Goal: Transaction & Acquisition: Purchase product/service

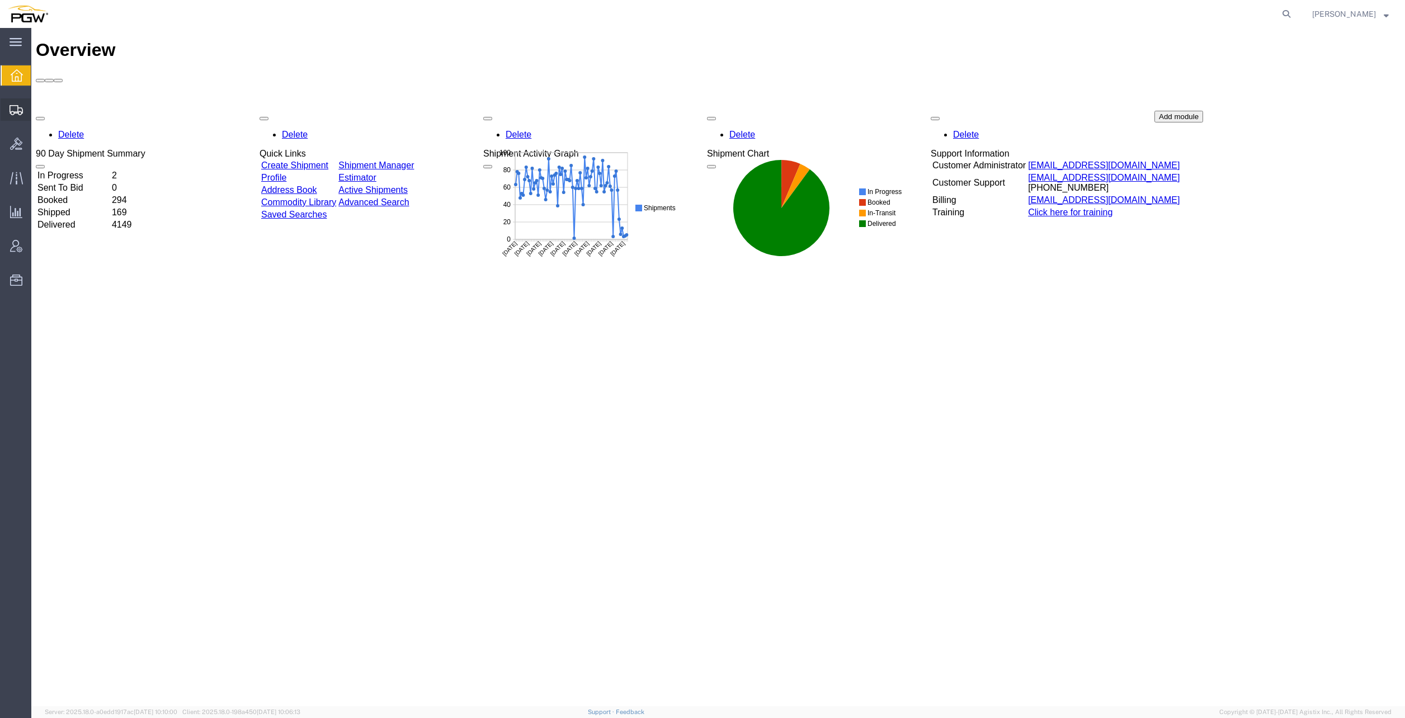
click at [0, 0] on span "Create from Template" at bounding box center [0, 0] width 0 height 0
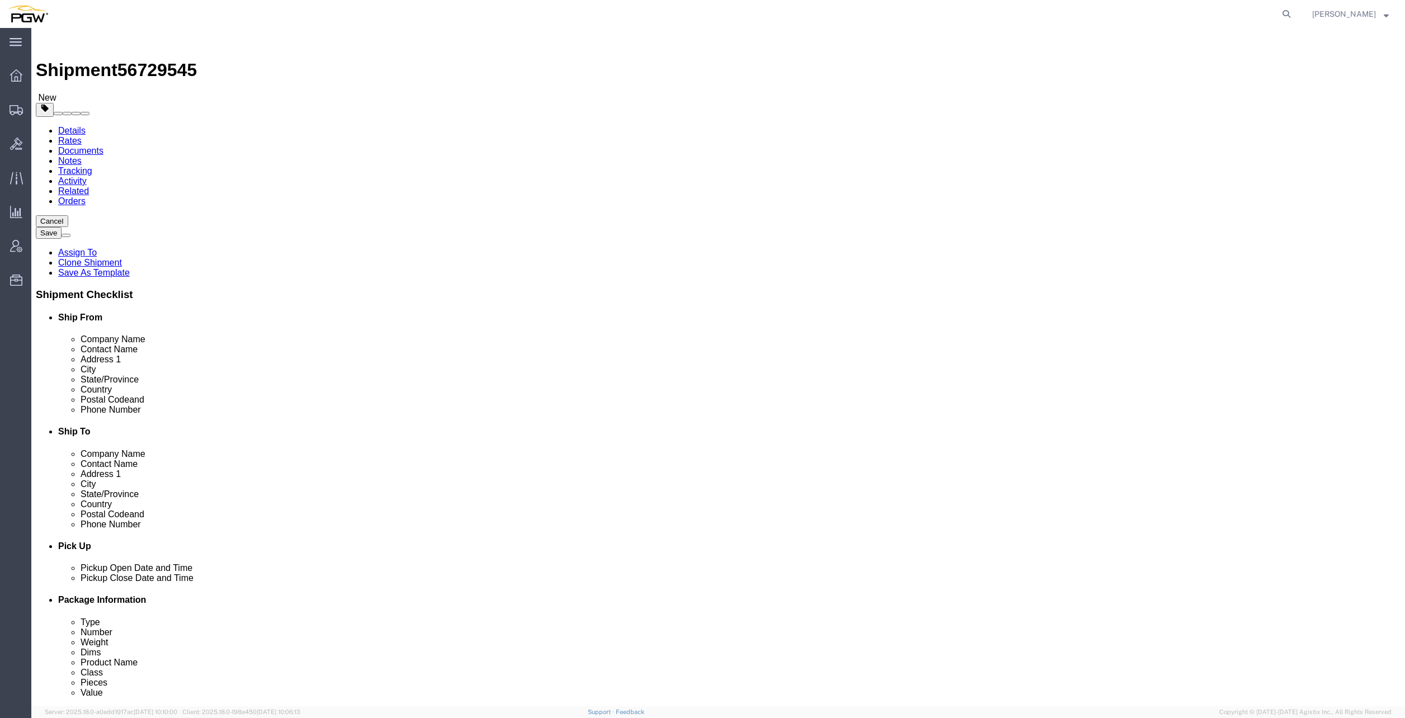
select select "28281"
select select "28253"
type input "5414"
select select "28267"
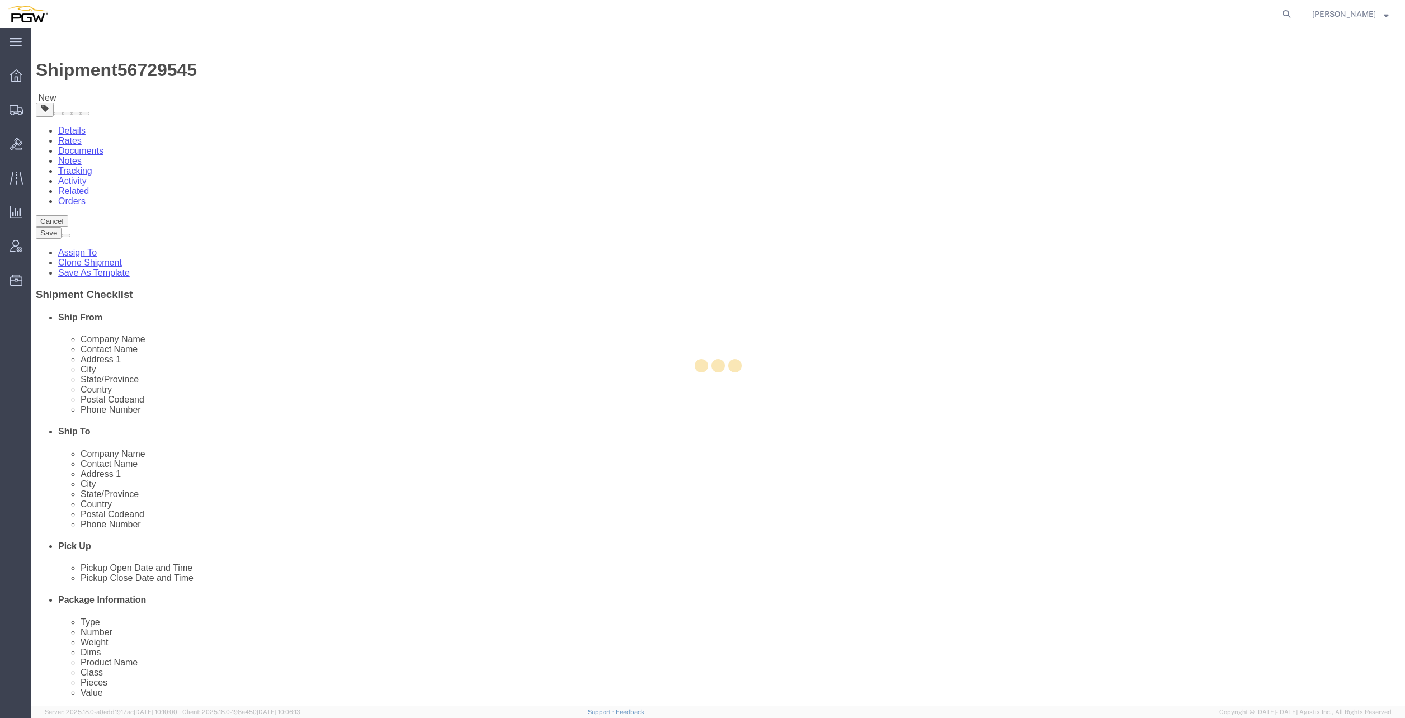
type input "5414"
type input "5414 Branch Manager"
type input "[STREET_ADDRESS]"
type input "Norcross"
type input "30093"
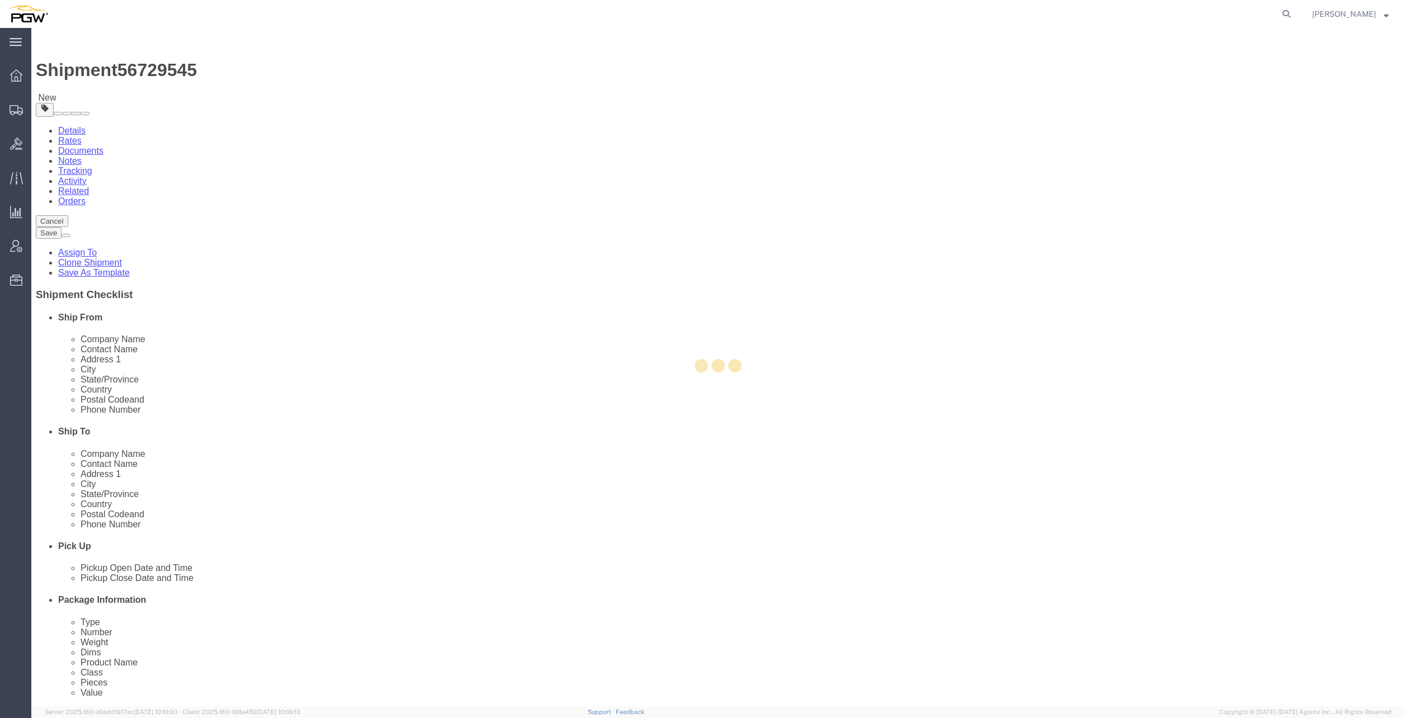
type input "[PHONE_NUMBER]"
type input "[EMAIL_ADDRESS][DOMAIN_NAME]"
select select "GA"
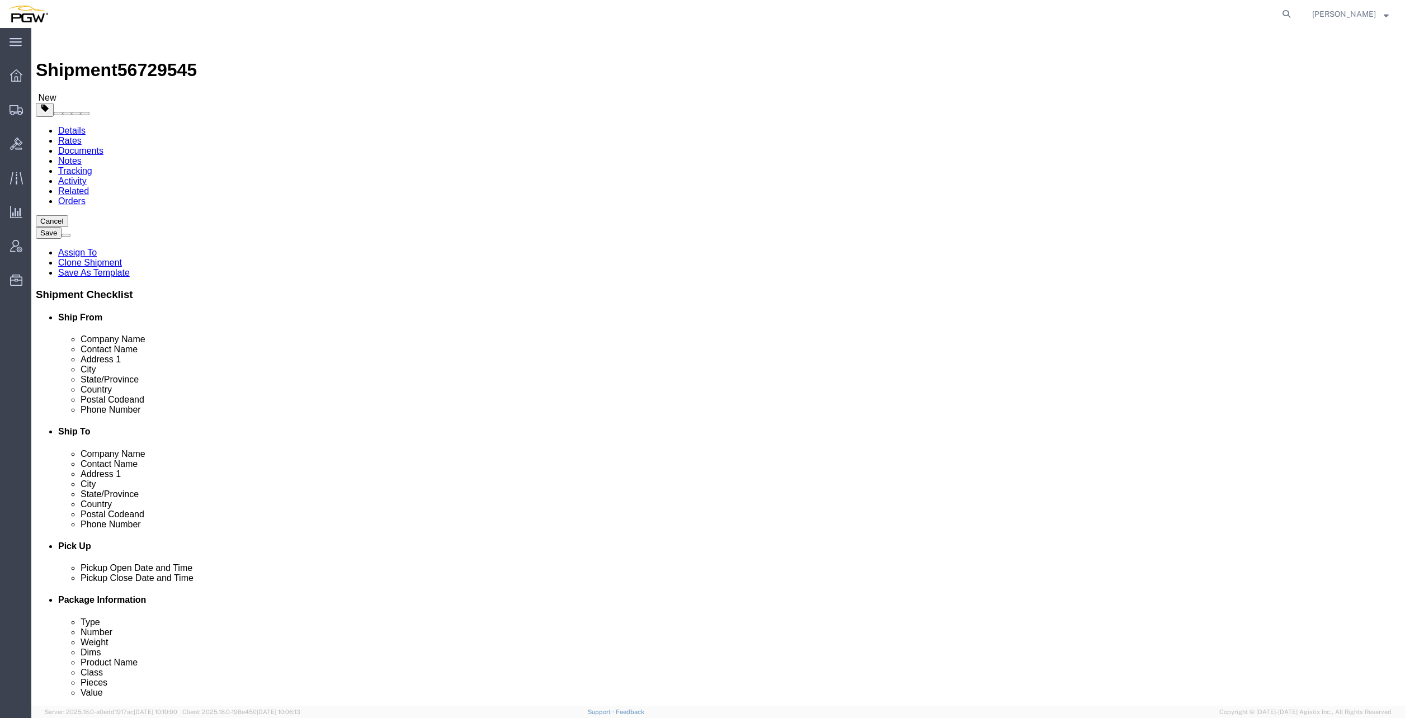
click button "Add Stop"
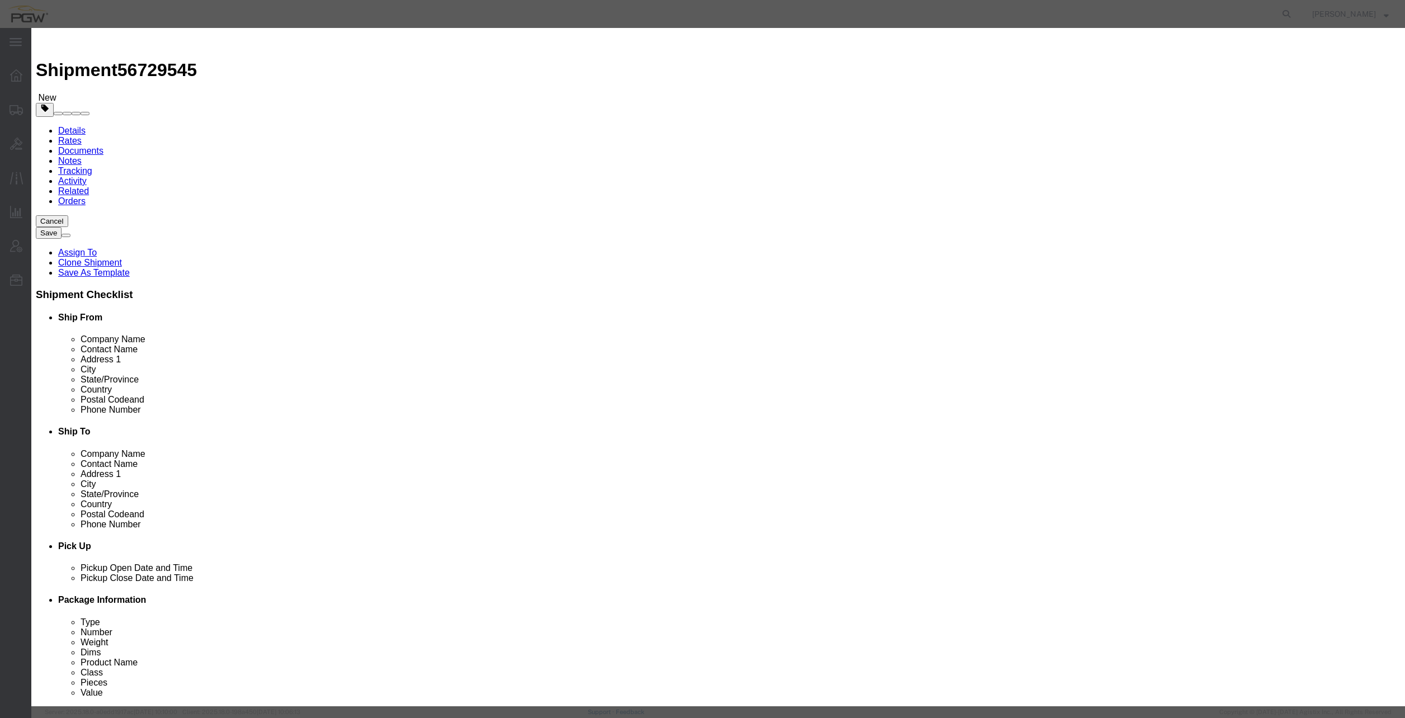
type input "5481"
select select "28315"
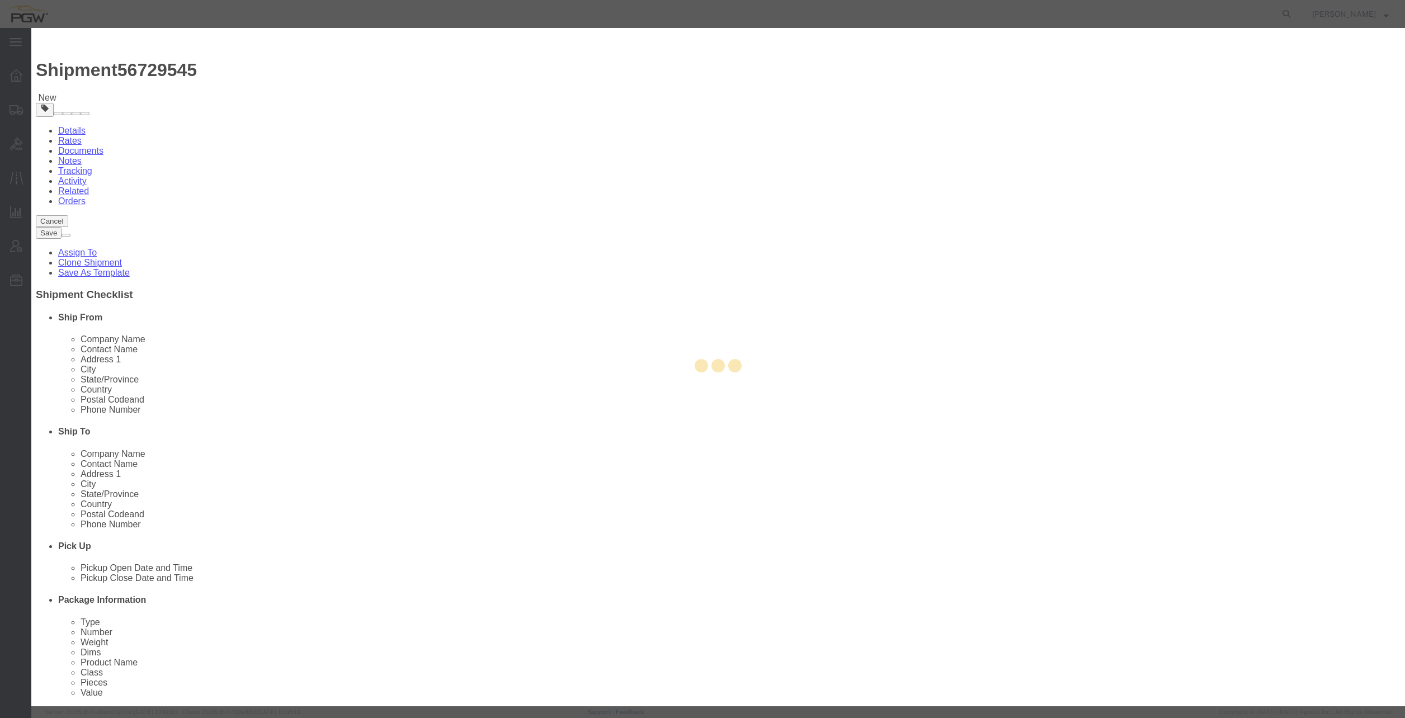
type input "5481"
type input "PGW"
type input "5481 Branch Manager"
type input "[STREET_ADDRESS][PERSON_NAME]"
type input "[GEOGRAPHIC_DATA]"
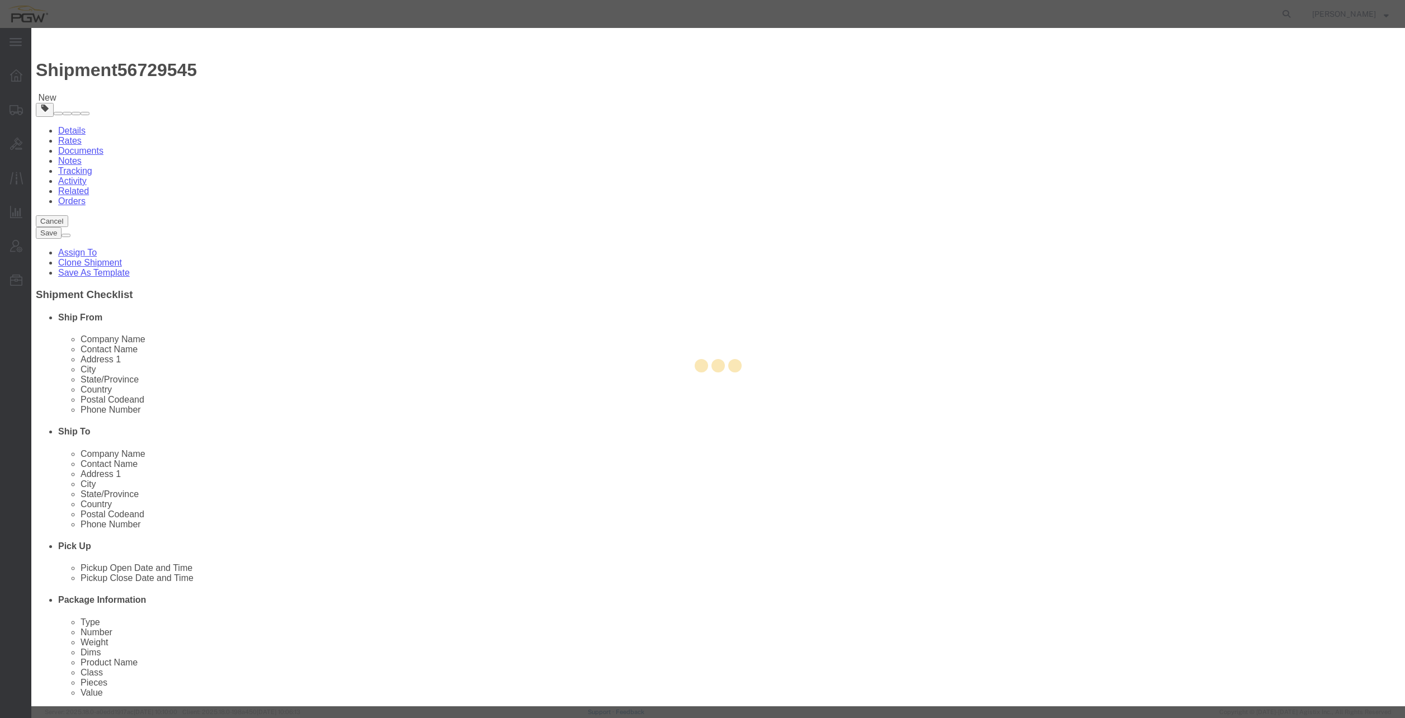
type input "30349"
type input "[PHONE_NUMBER]"
type input "[EMAIL_ADDRESS][DOMAIN_NAME]"
checkbox input "true"
select select "GA"
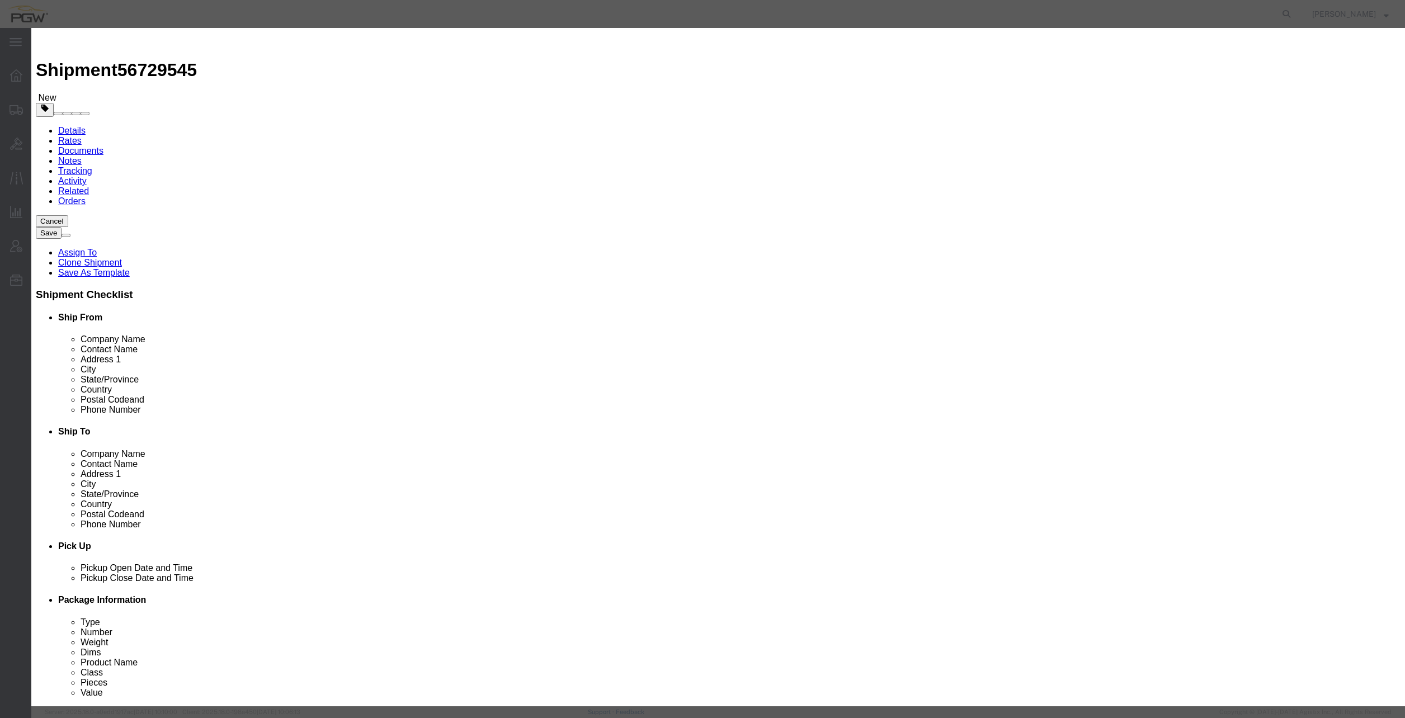
click button "Save"
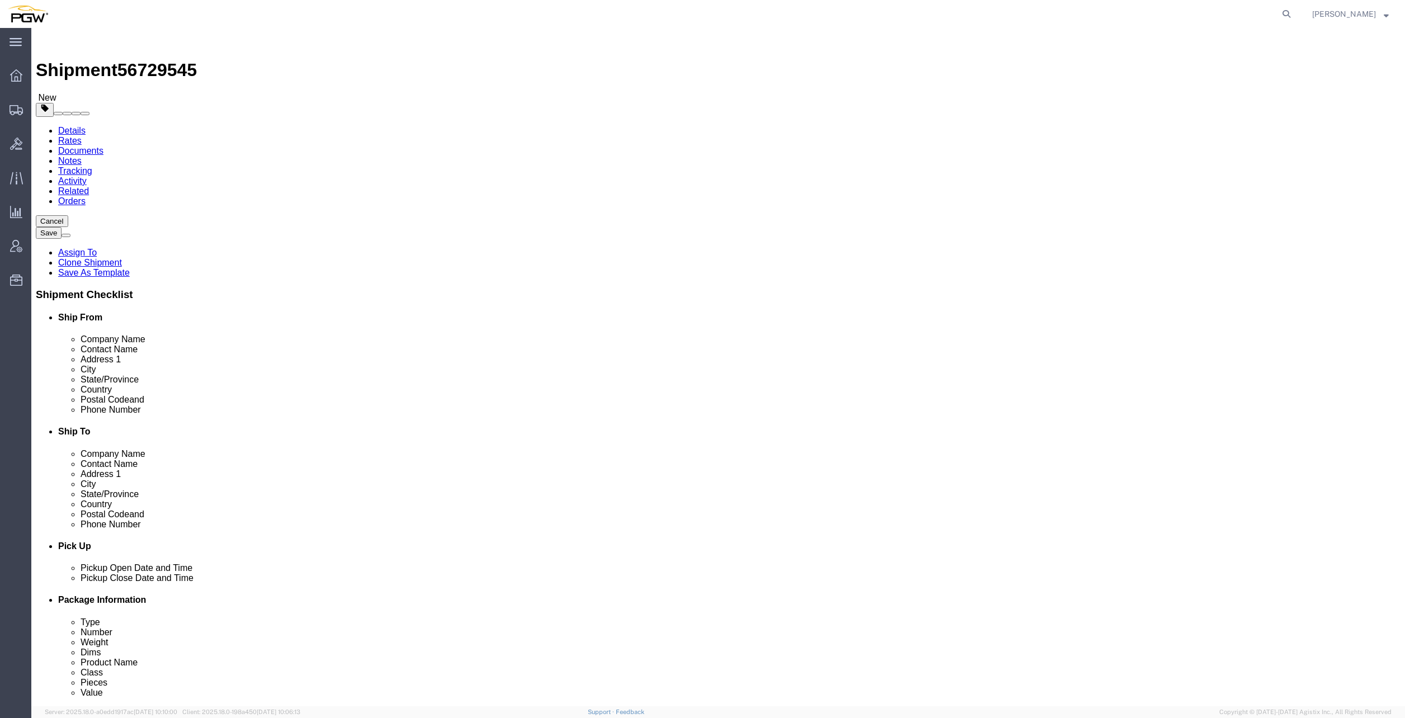
click link "Edit"
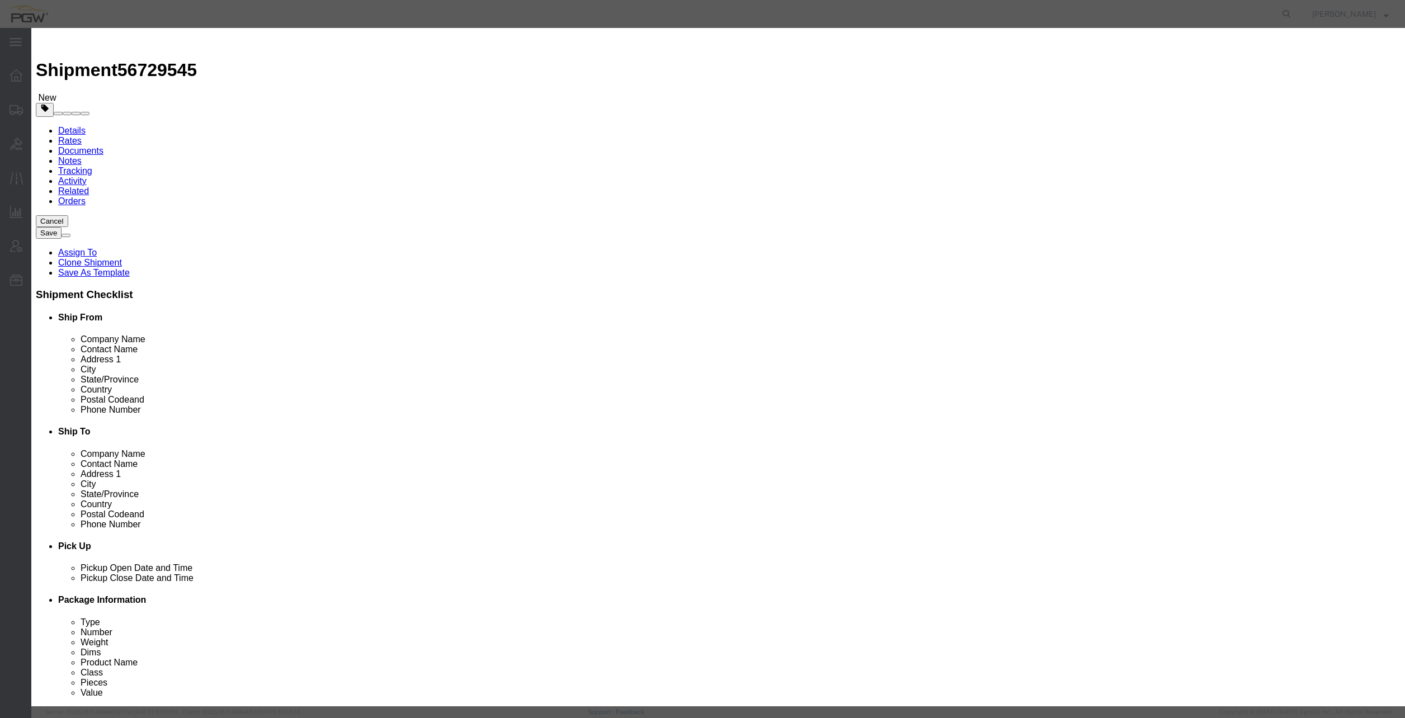
type input "414"
select select "28267"
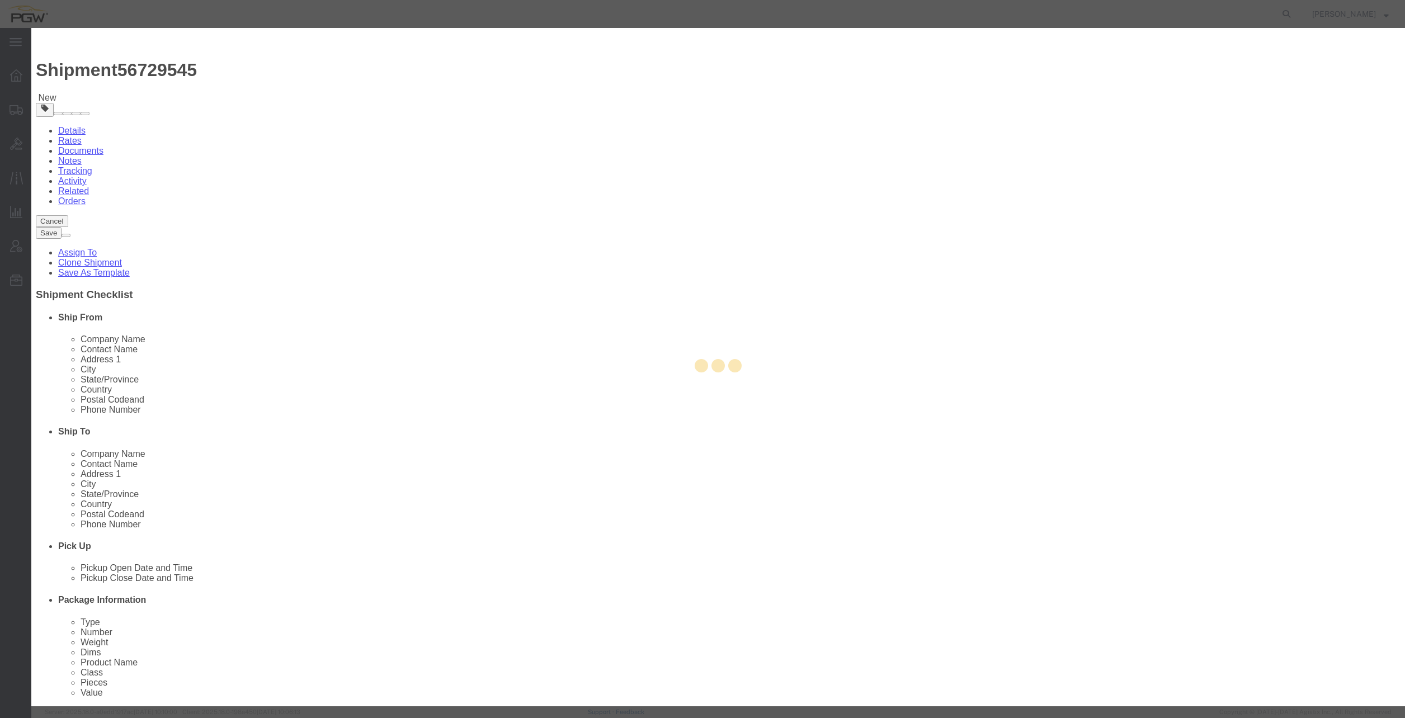
type input "5414"
type input "5414 Branch Manager"
type input "[STREET_ADDRESS]"
type input "Norcross"
type input "30093"
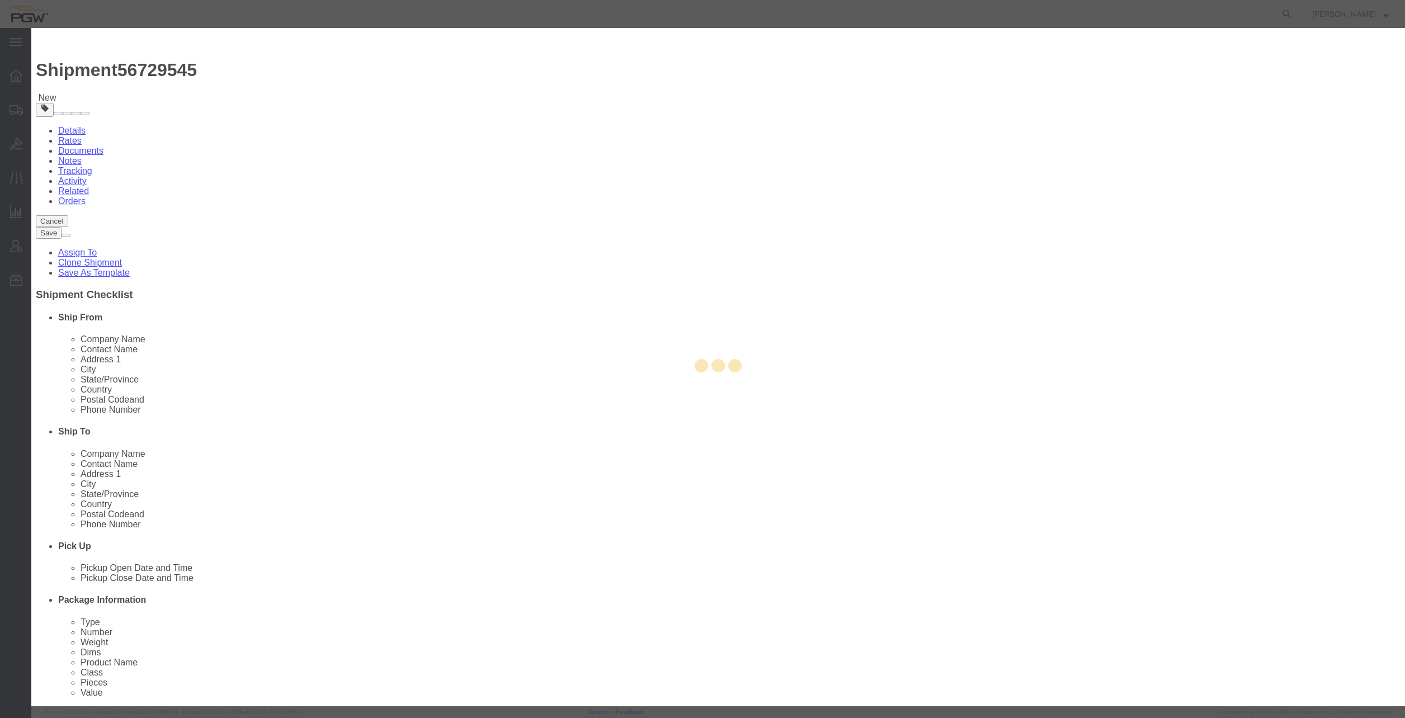
type input "[PHONE_NUMBER]"
type input "[EMAIL_ADDRESS][DOMAIN_NAME]"
select select "GA"
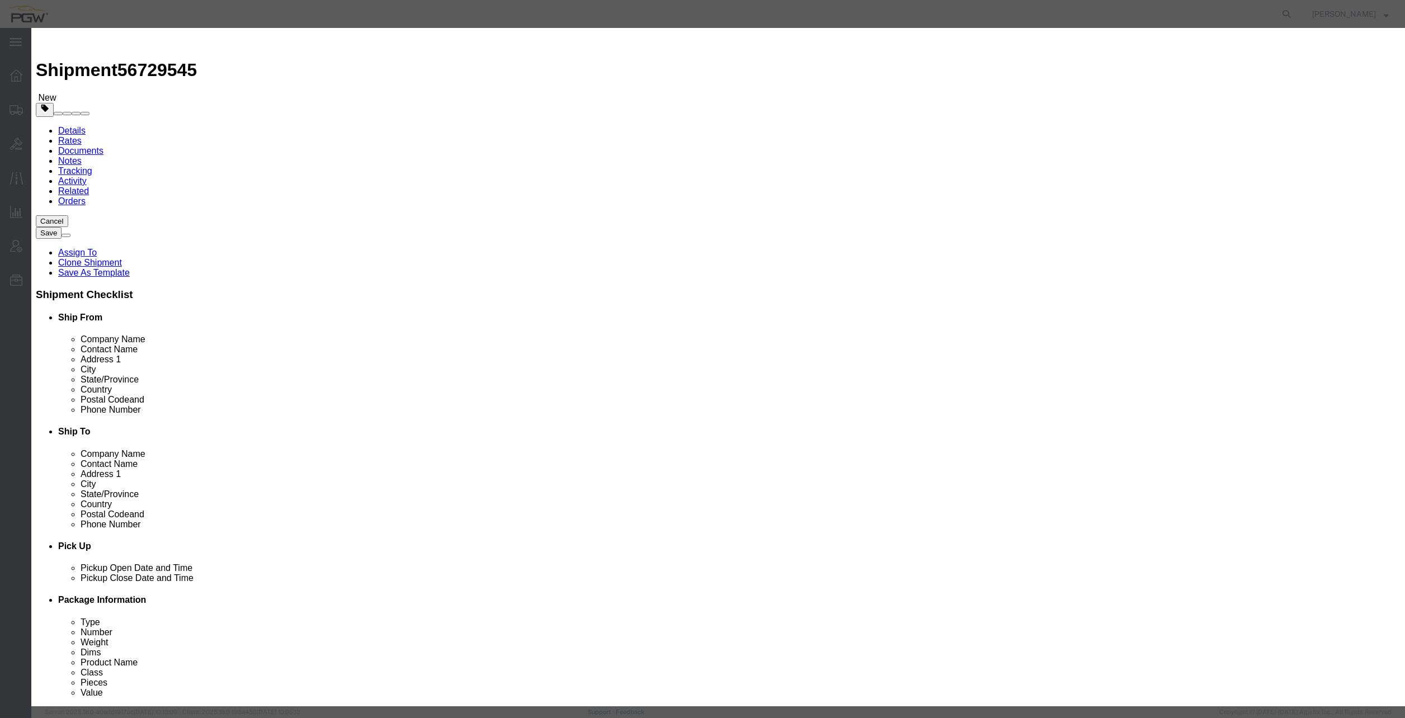
click div "[DATE] 10:00 AM"
click input "10:00 AM"
click input "8:00 AM"
type input "9:00 AM"
click button "Apply"
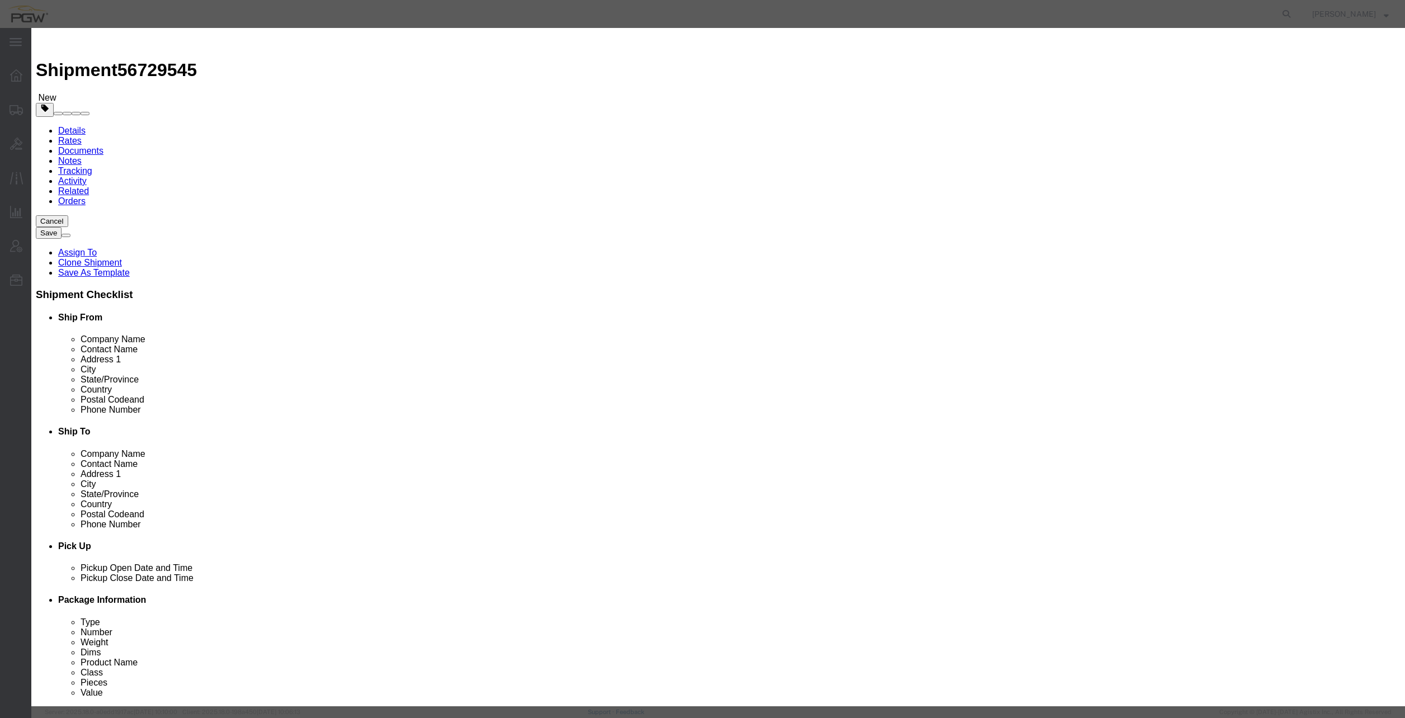
click button "Save"
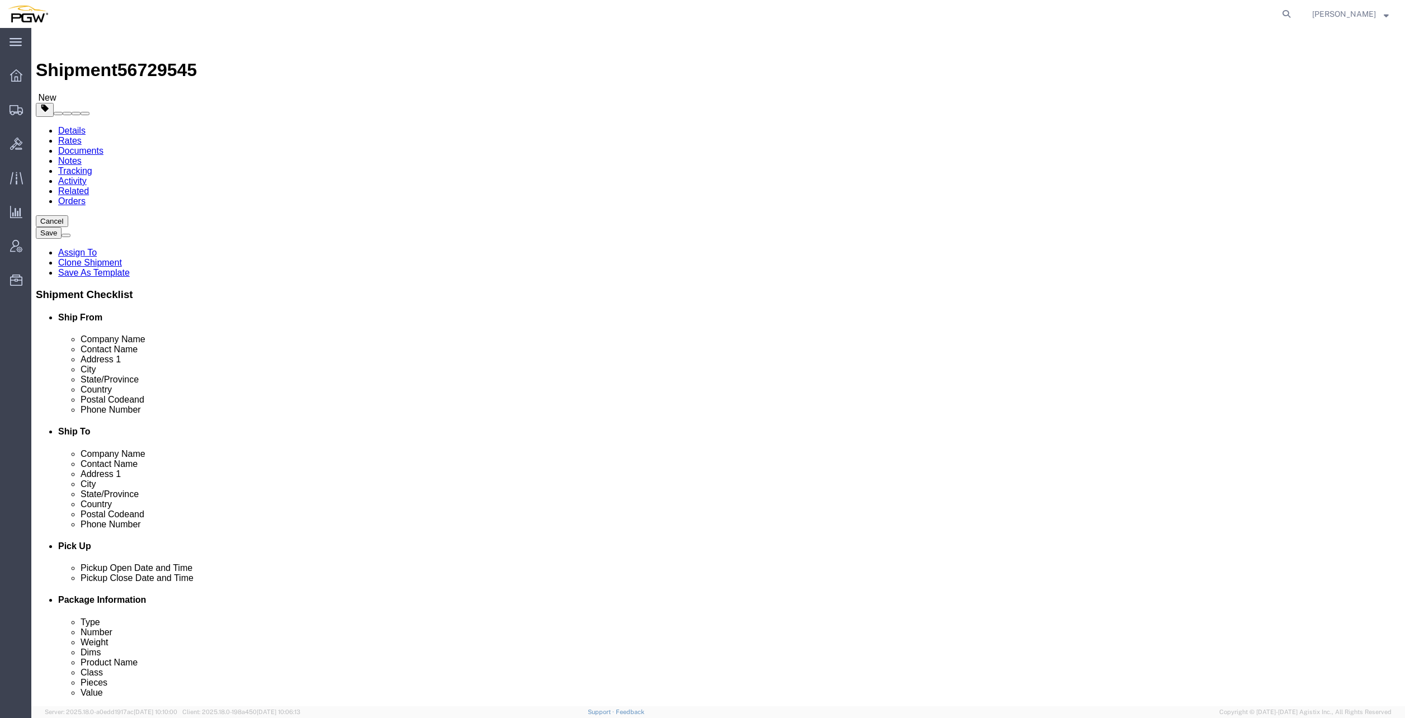
click link "Edit"
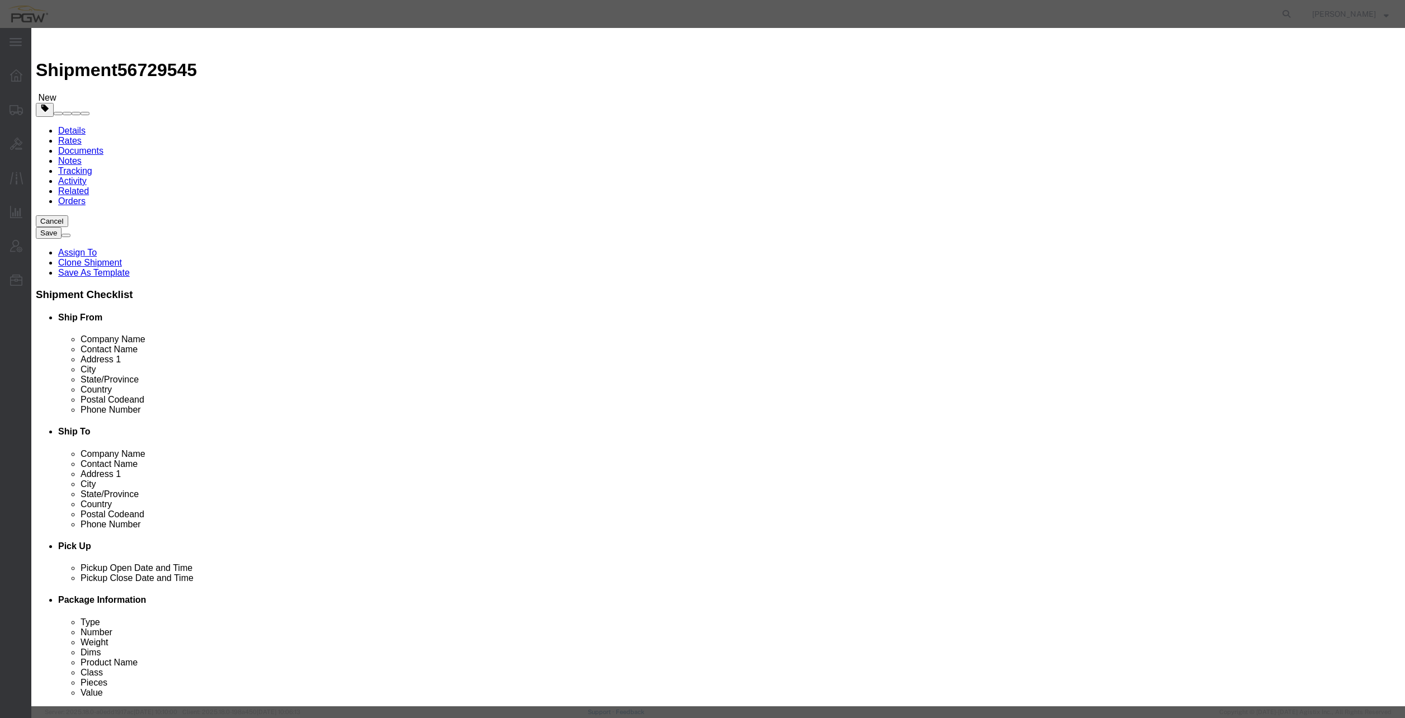
type input "481"
select select "28315"
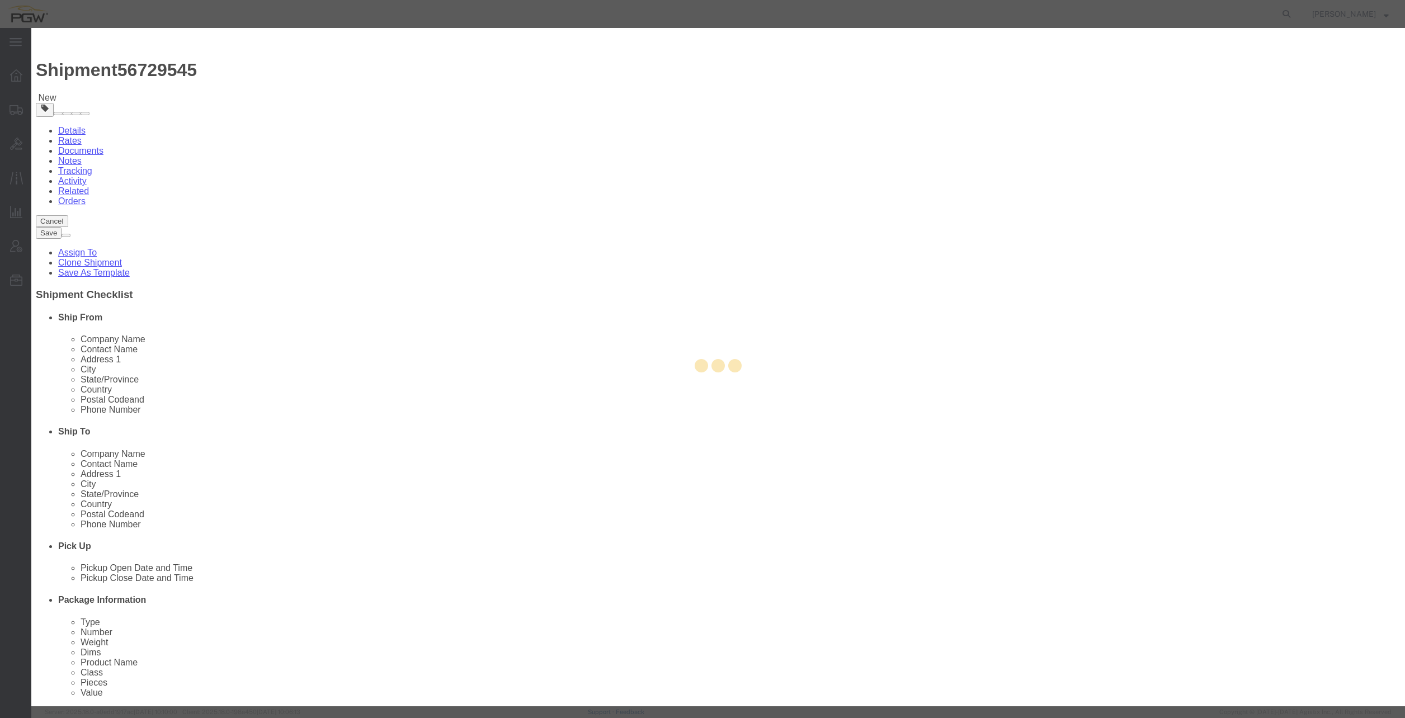
type input "5481"
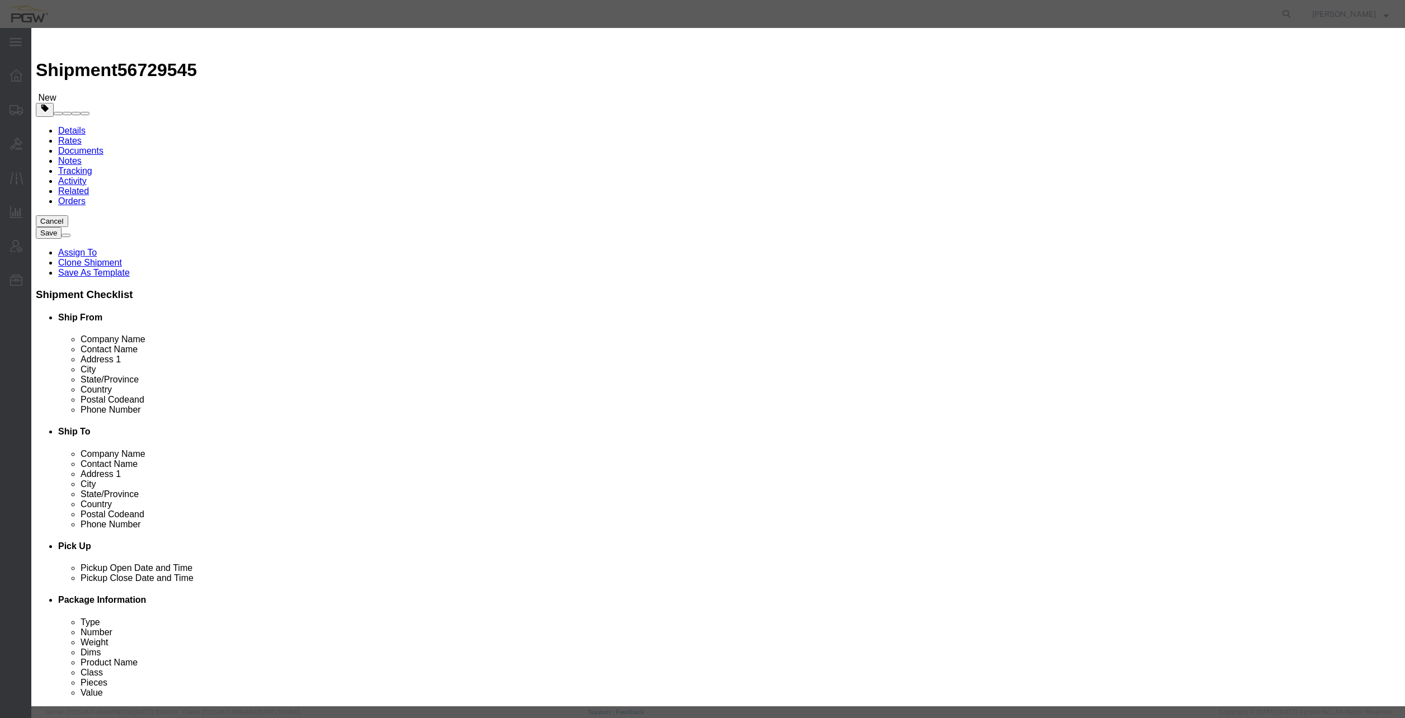
select select "GA"
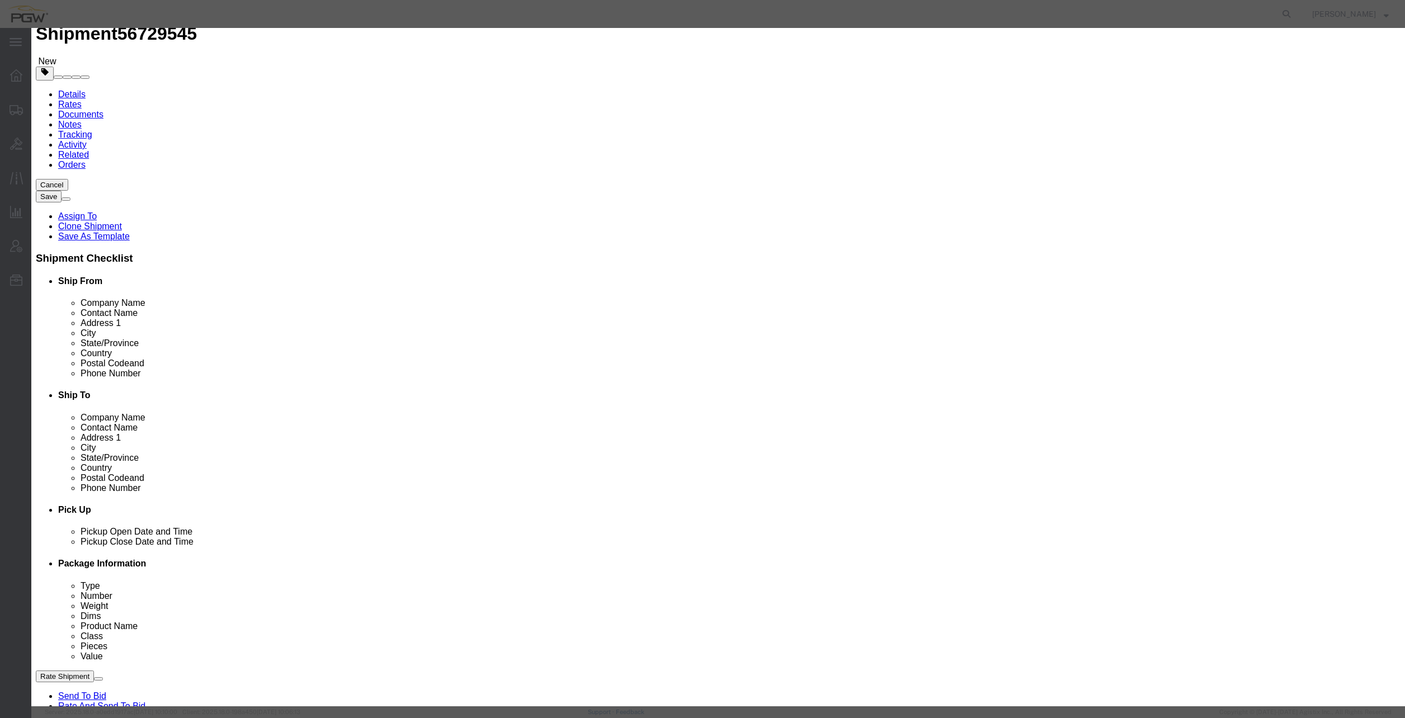
scroll to position [56, 0]
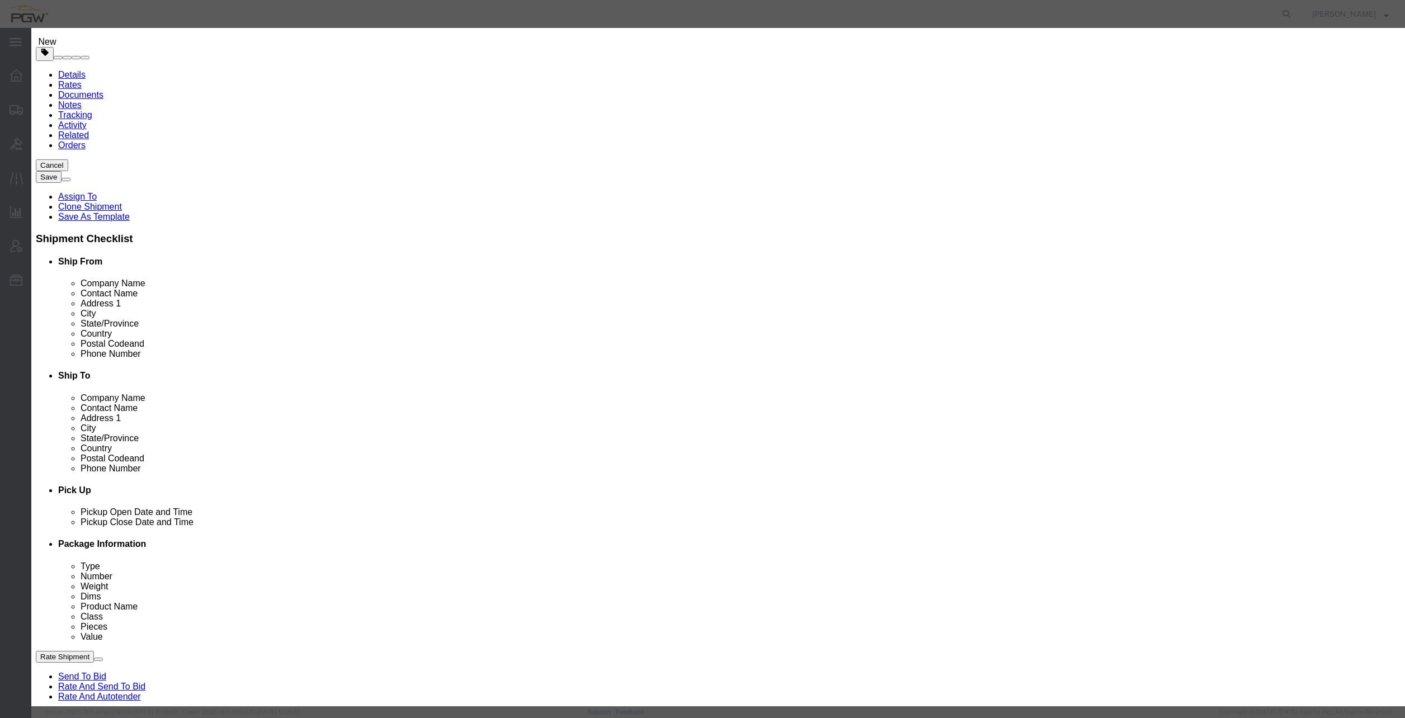
click div "[DATE] 9:43 AM"
click input "9:43 AM"
type input "11:00 AM"
click button "Apply"
click button "Save"
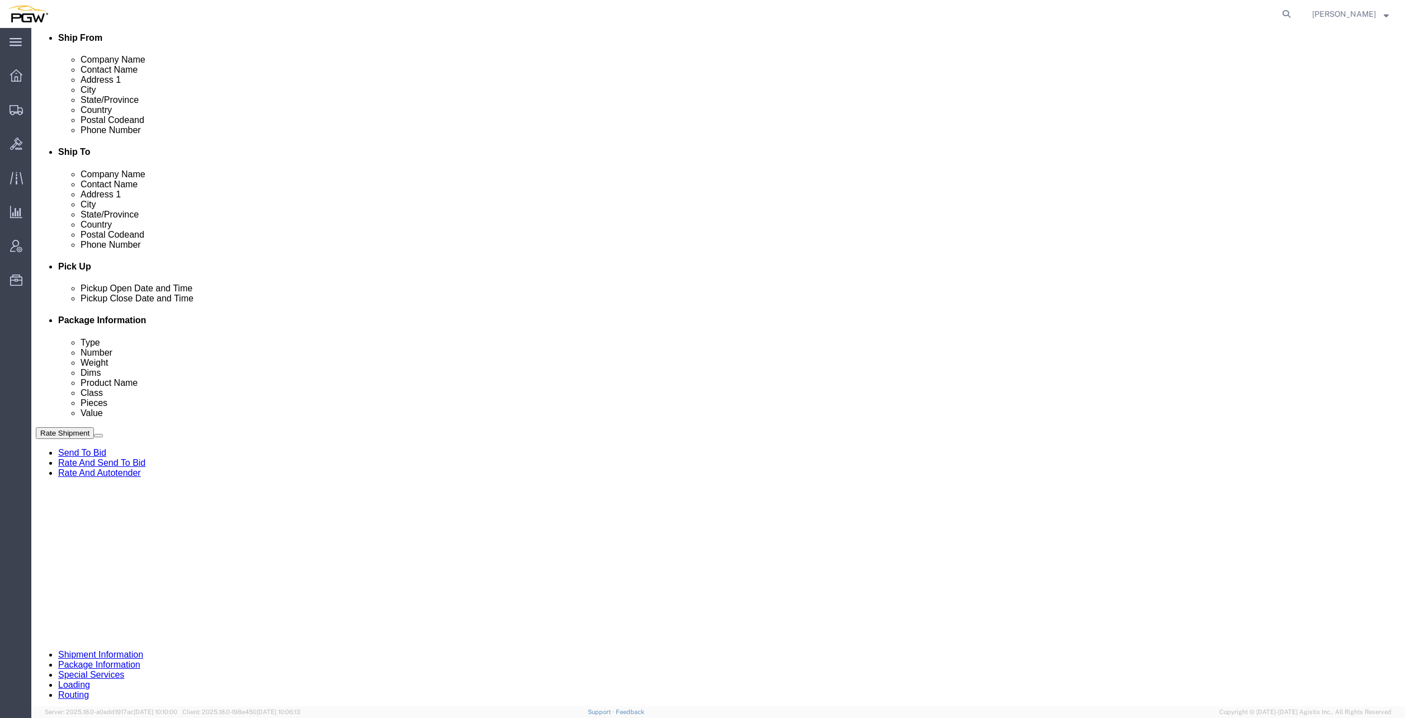
click div "[DATE] 8:00 AM"
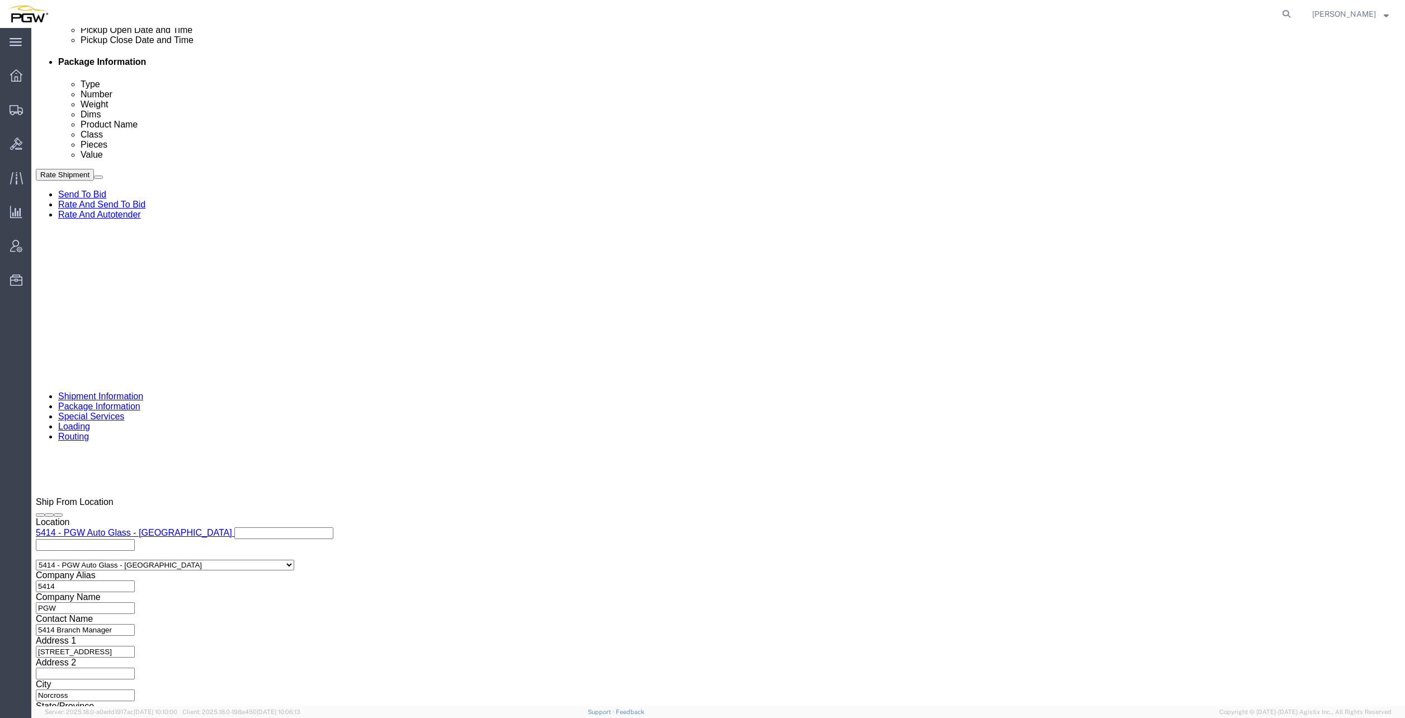
click input "10:00 AM"
type input "9:00 AM"
click button "Apply"
click span "56729545"
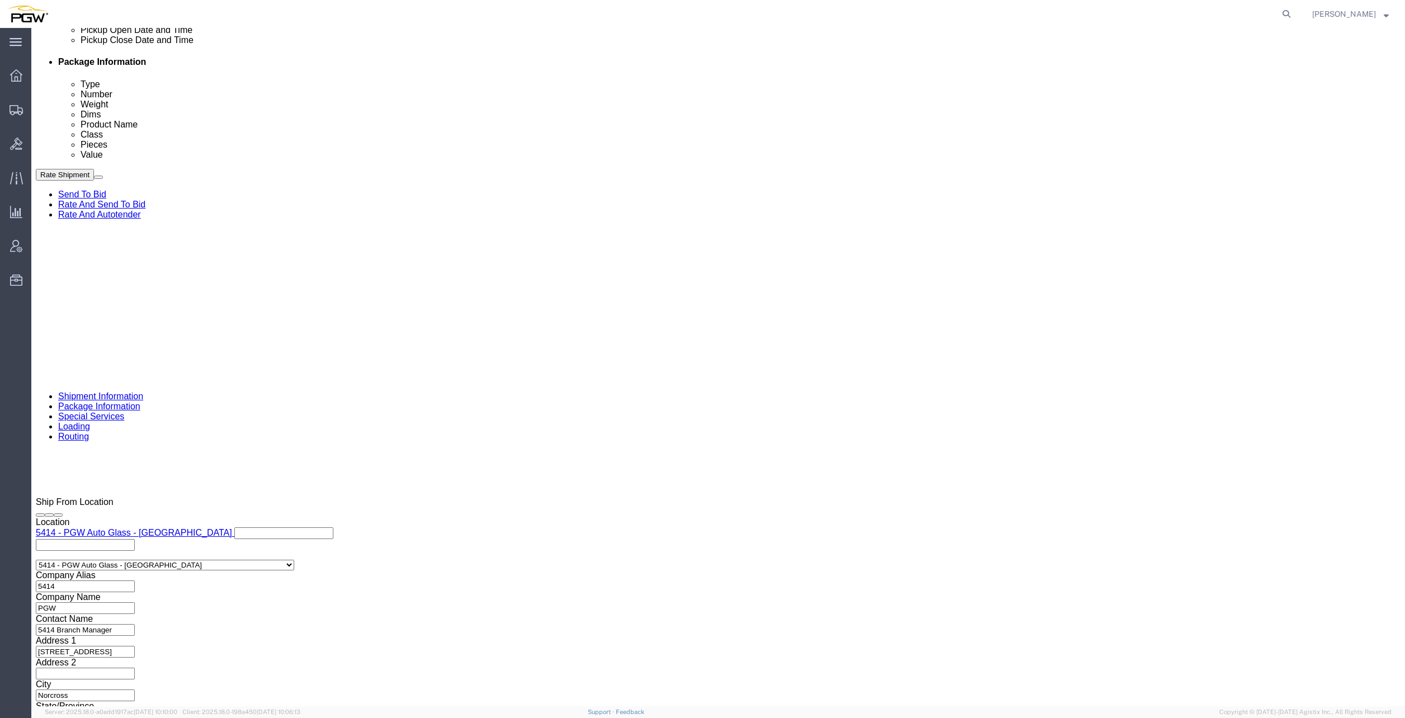
copy span "56729545"
click input "54833650"
drag, startPoint x: 256, startPoint y: 408, endPoint x: 177, endPoint y: 400, distance: 78.7
click div "Select Account Type Activity ID Airline Appointment Number ASN Batch Request # …"
paste input "6729545"
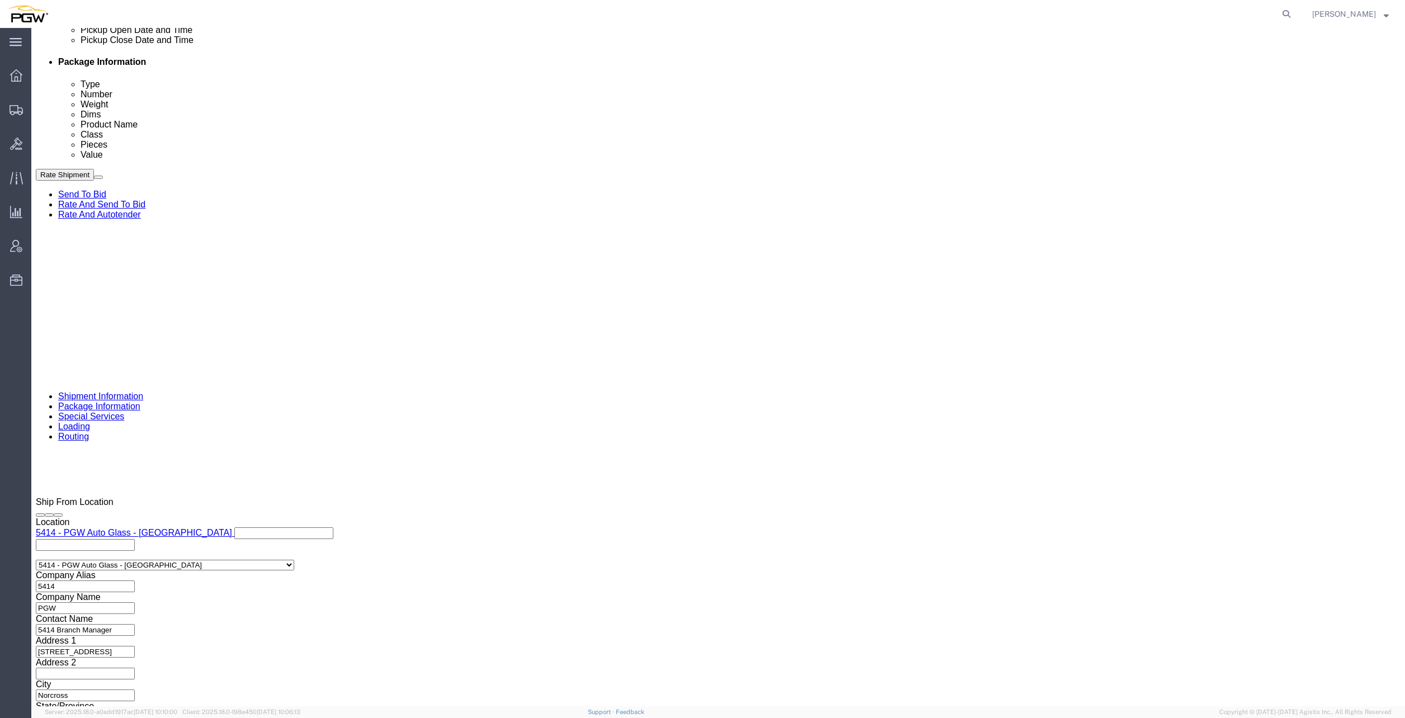
click input "56729545"
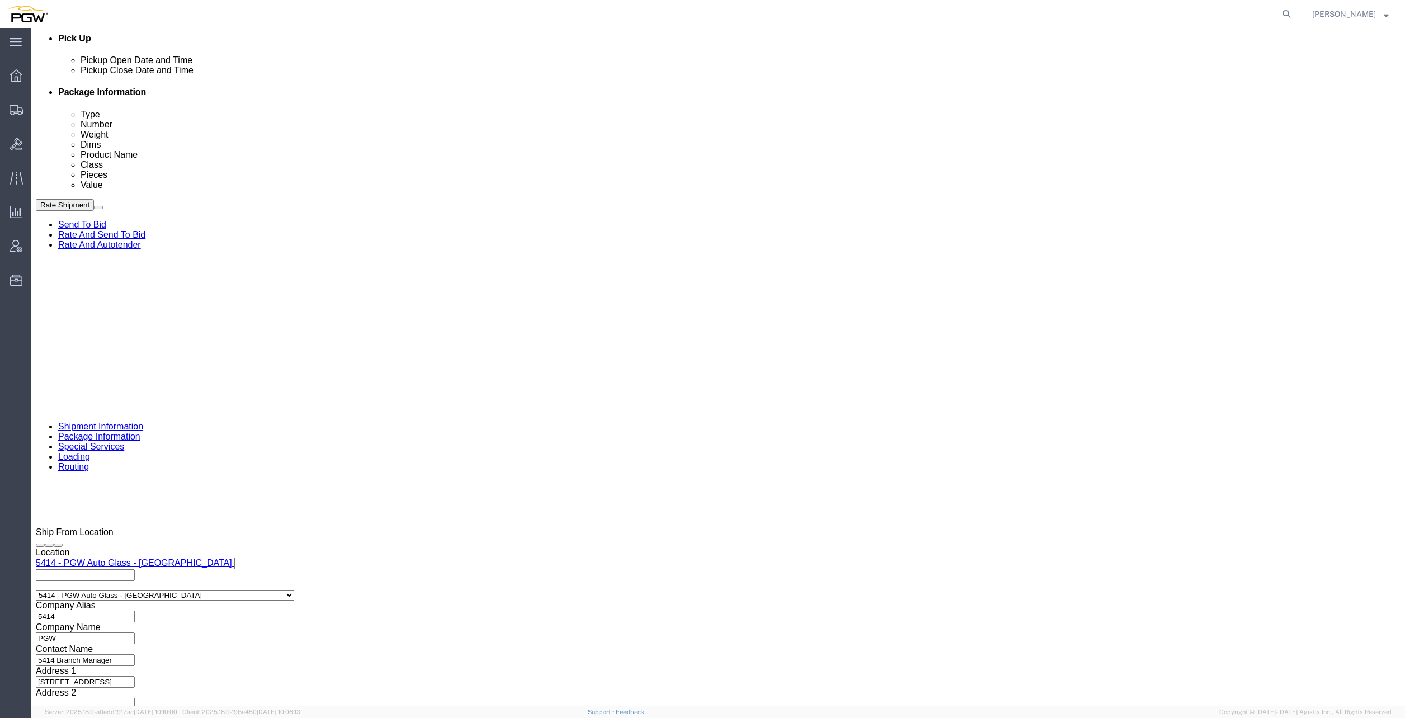
scroll to position [482, 0]
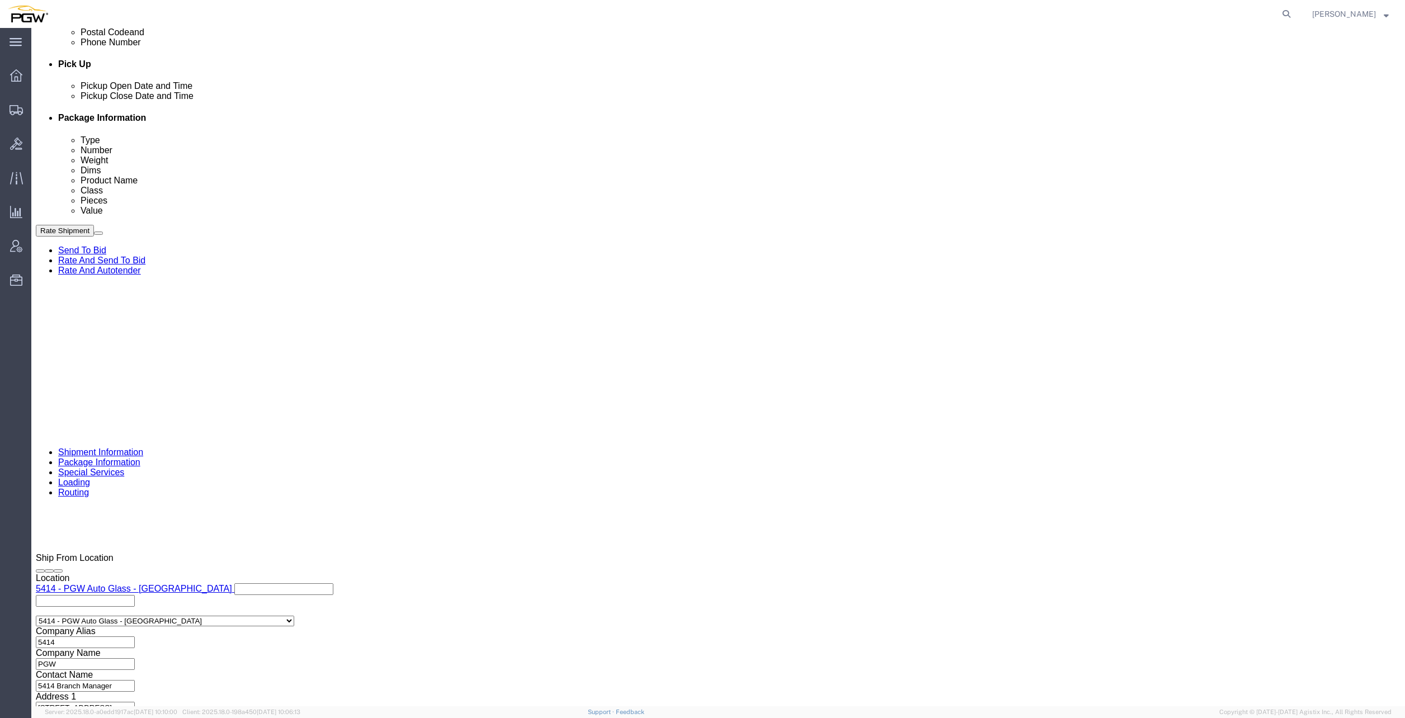
type input "56729545"
click link "Schedule appointment"
select select
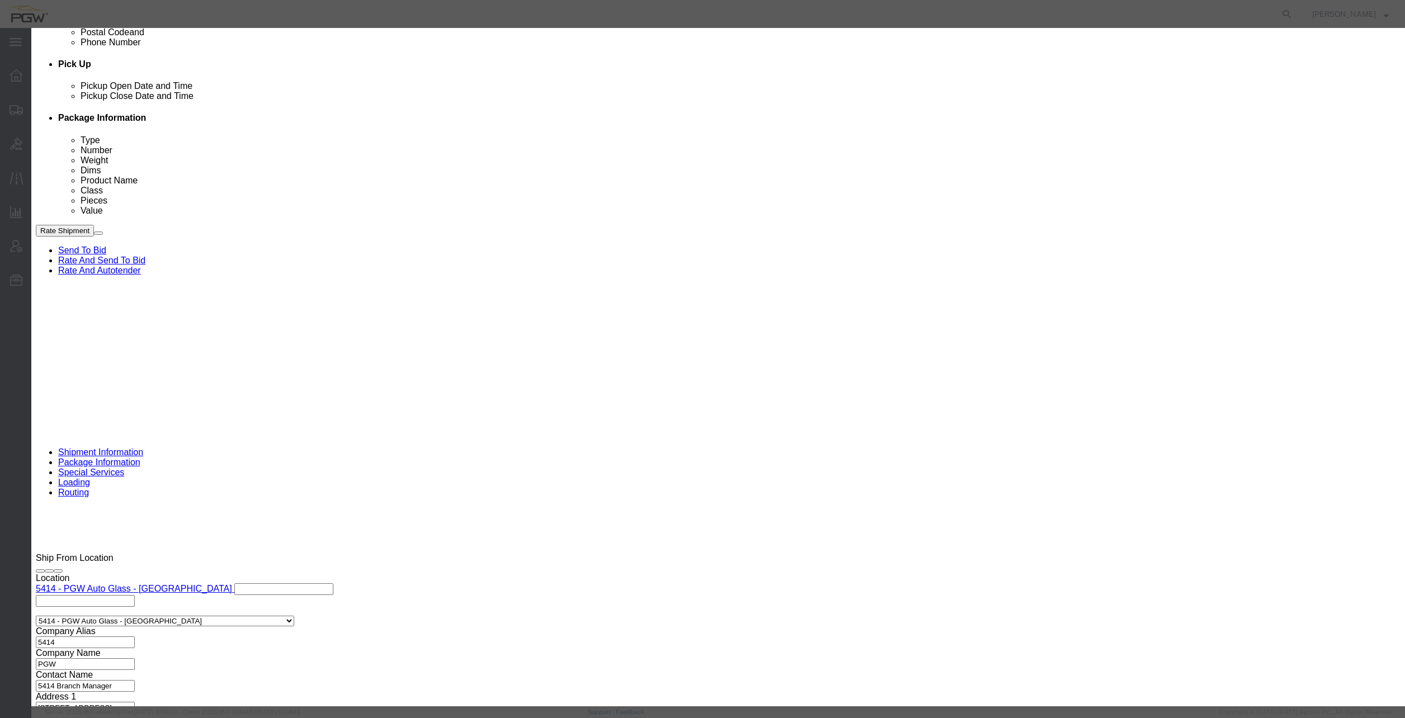
drag, startPoint x: 549, startPoint y: 78, endPoint x: 499, endPoint y: 75, distance: 49.9
click div "Event Title delivery 56729545 Location Dock Select Glass LTL Sundries Outbound …"
click input "56729545"
type input "56729545 - [GEOGRAPHIC_DATA] / [GEOGRAPHIC_DATA]"
click select "Select Glass LTL Sundries Outbound Racks"
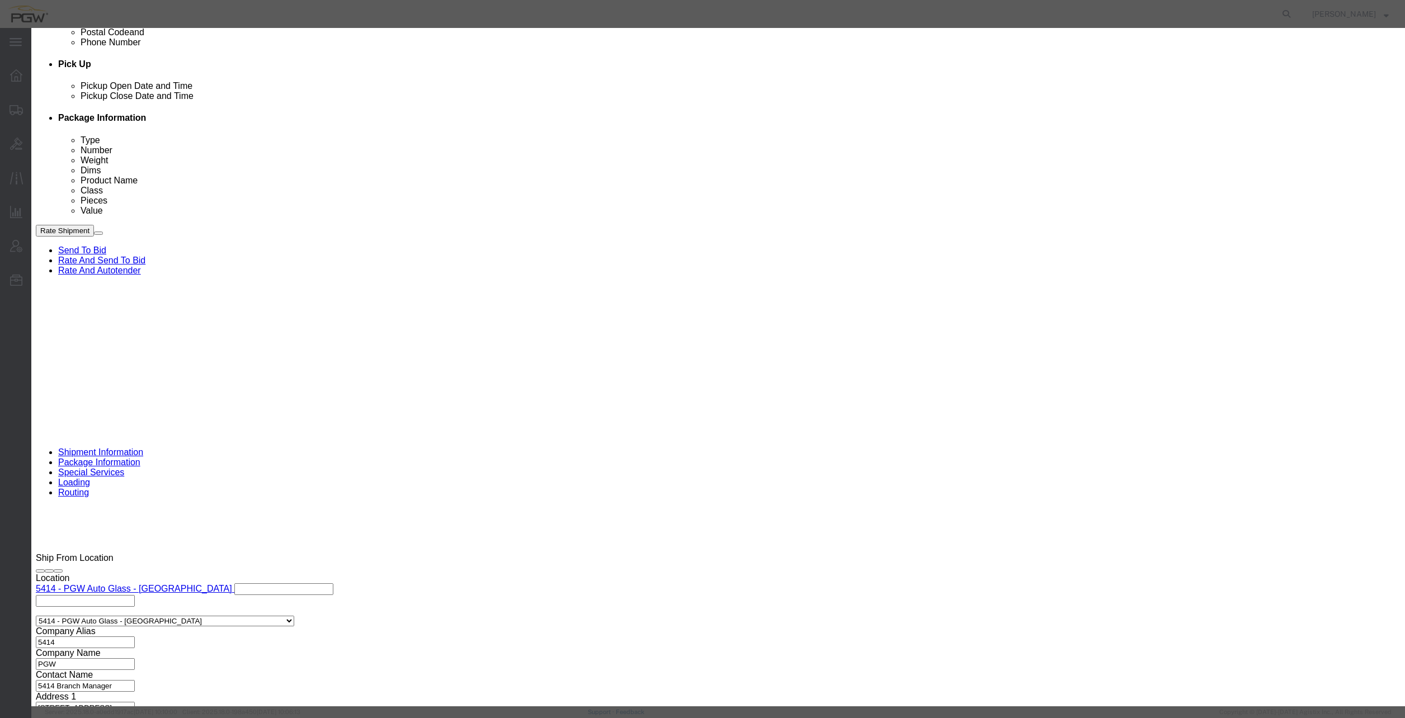
select select "3"
click select "Select Glass LTL Sundries Outbound Racks"
click input "[DATE]"
click td "9"
click input "[DATE]"
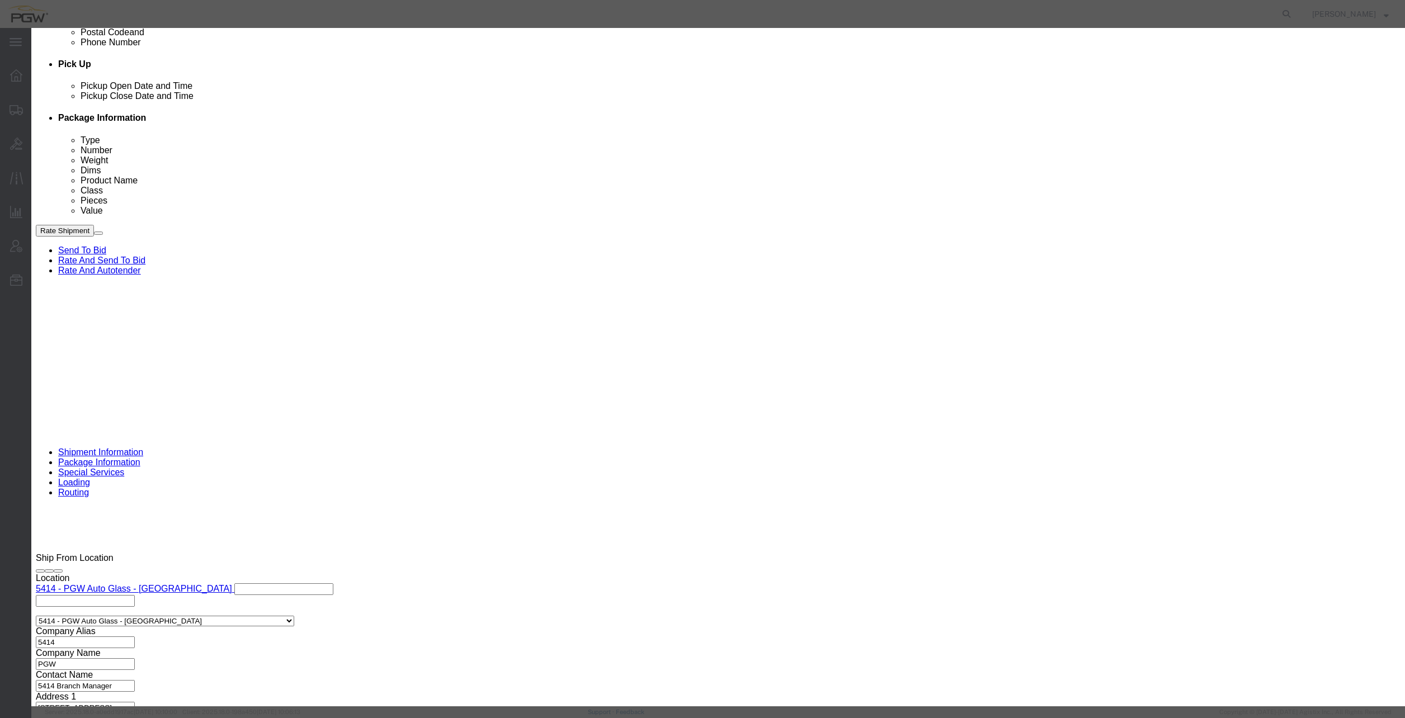
click td "10"
type input "[DATE]"
click input "11:00 AM"
type input "12:00 AM"
drag, startPoint x: 781, startPoint y: 147, endPoint x: 781, endPoint y: 163, distance: 15.7
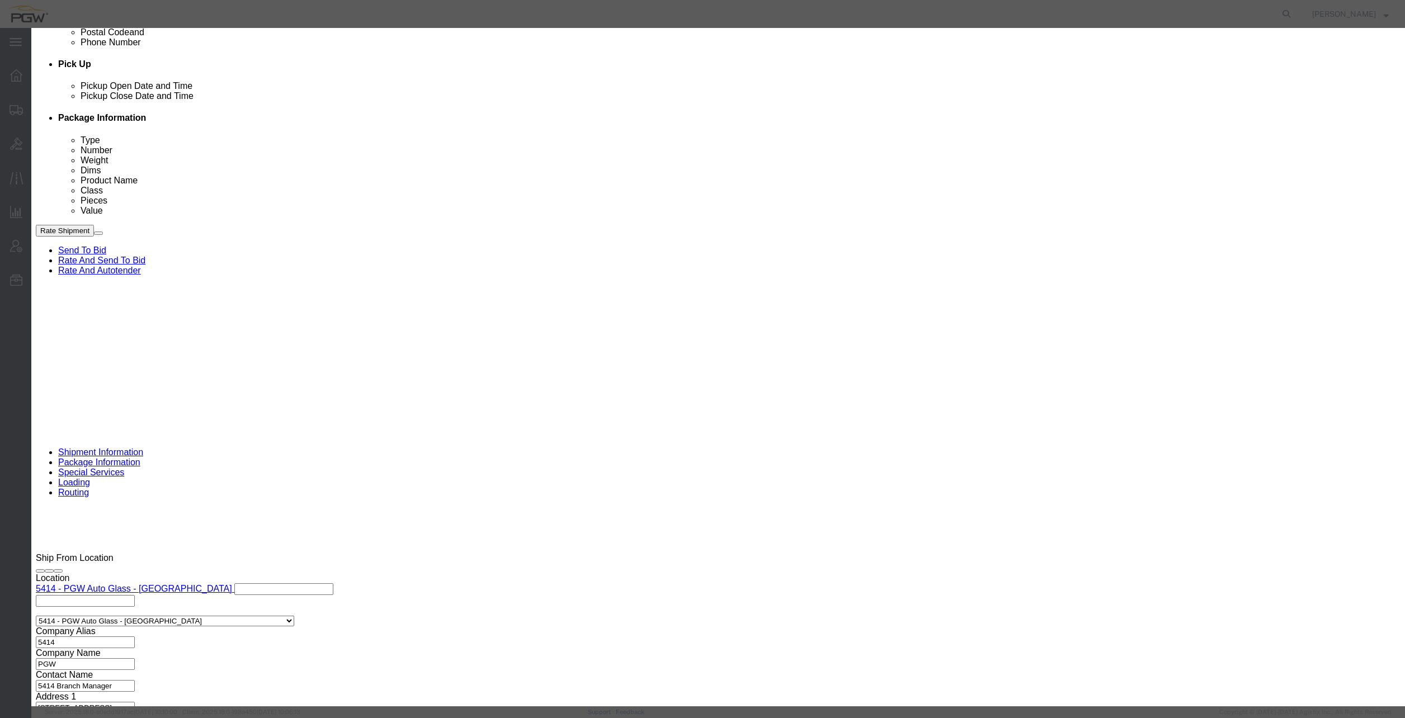
click select "Select 15 min 30 min 45 min 1 hr 2 hr 3 hr 4 hr"
select select "60"
click select "Select 15 min 30 min 45 min 1 hr 2 hr 3 hr 4 hr"
click button "Save"
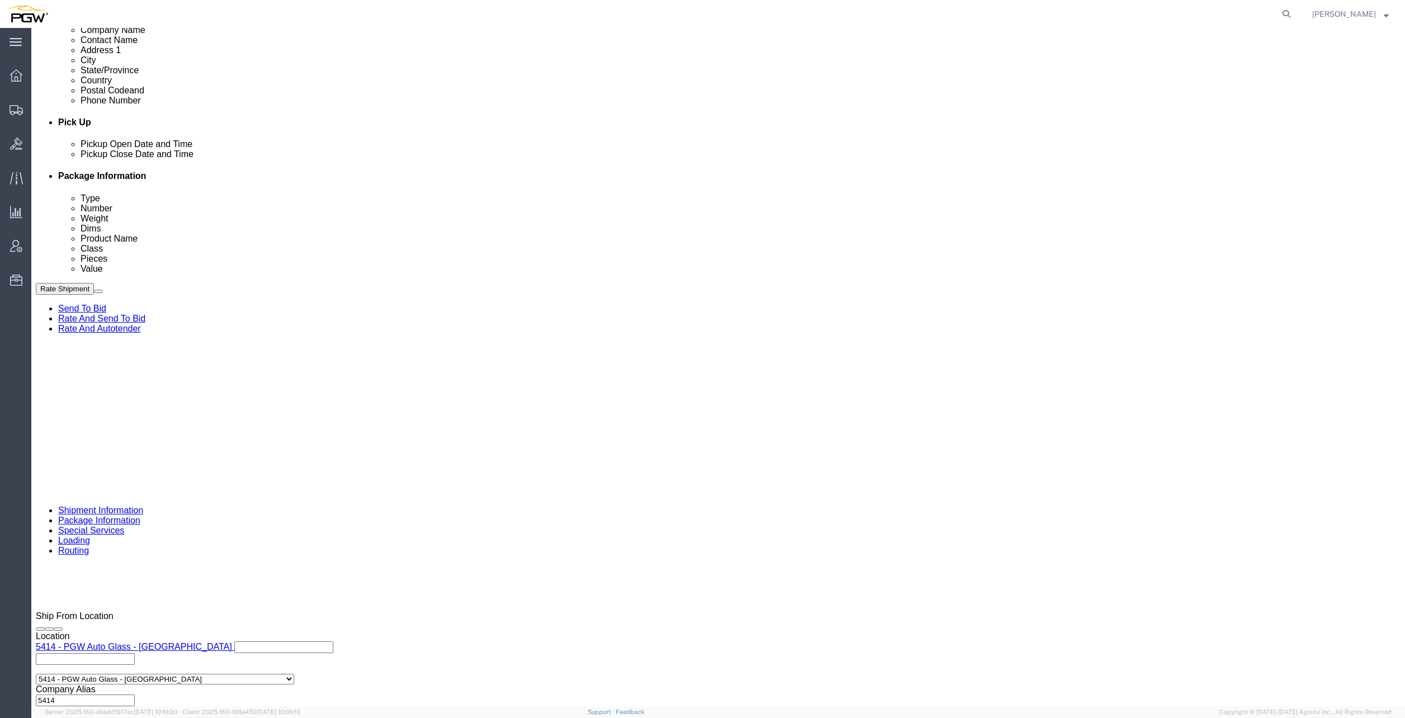
scroll to position [370, 0]
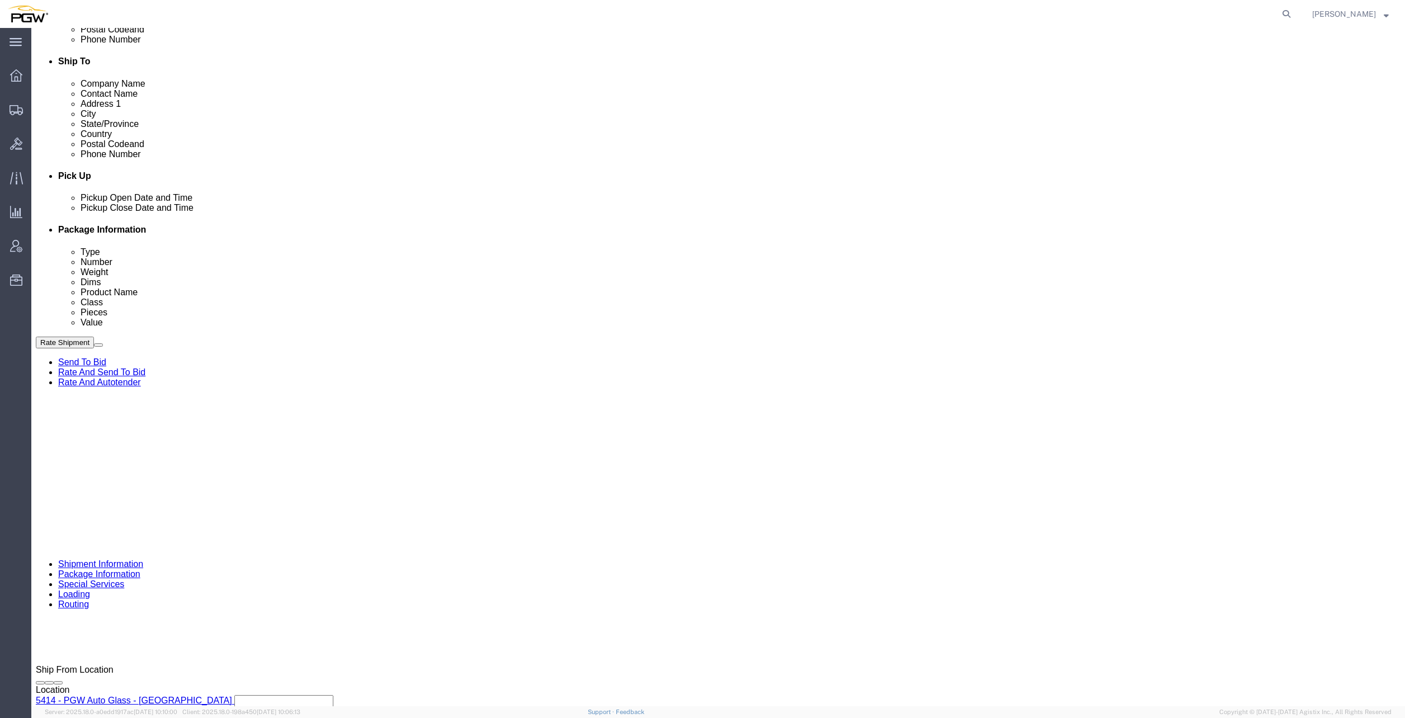
click icon
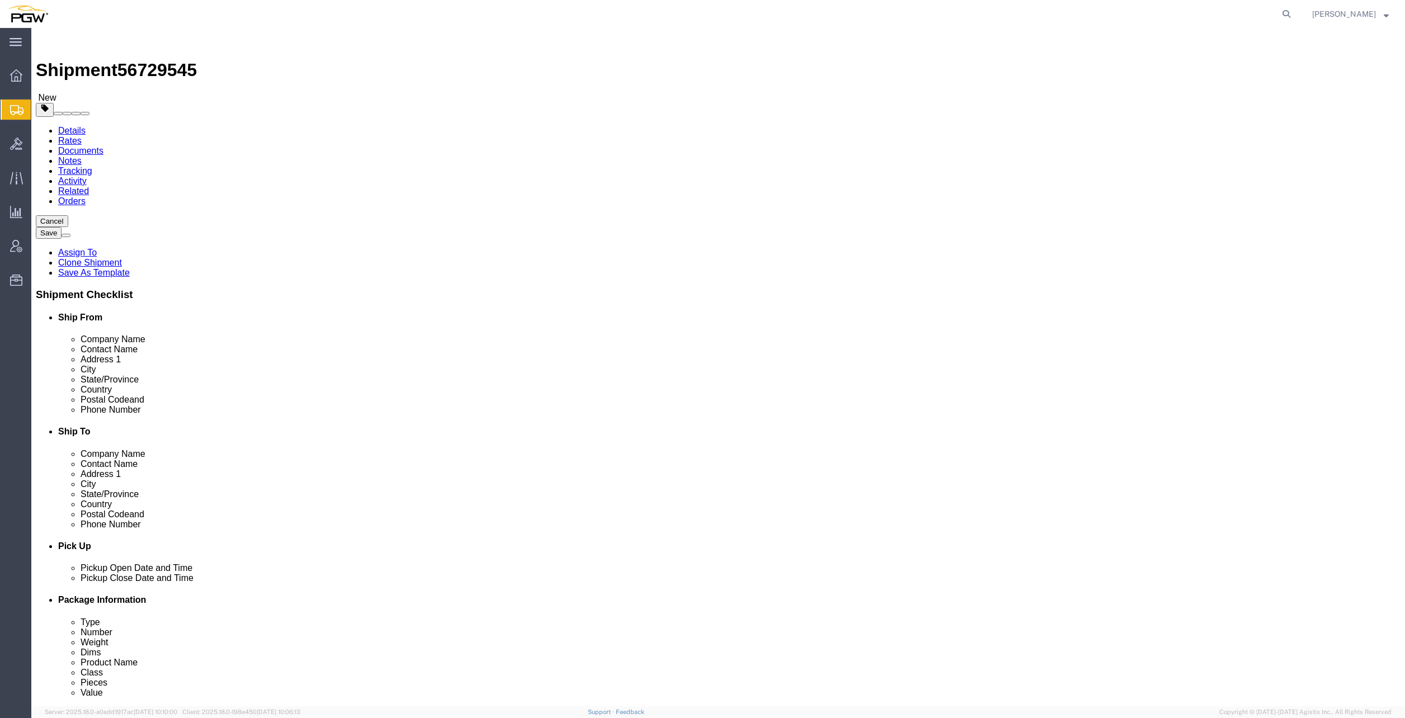
drag, startPoint x: 236, startPoint y: 222, endPoint x: 114, endPoint y: 206, distance: 122.9
click div "Number 15"
type input "5"
click input "44000.00"
drag, startPoint x: 209, startPoint y: 260, endPoint x: 69, endPoint y: 253, distance: 140.0
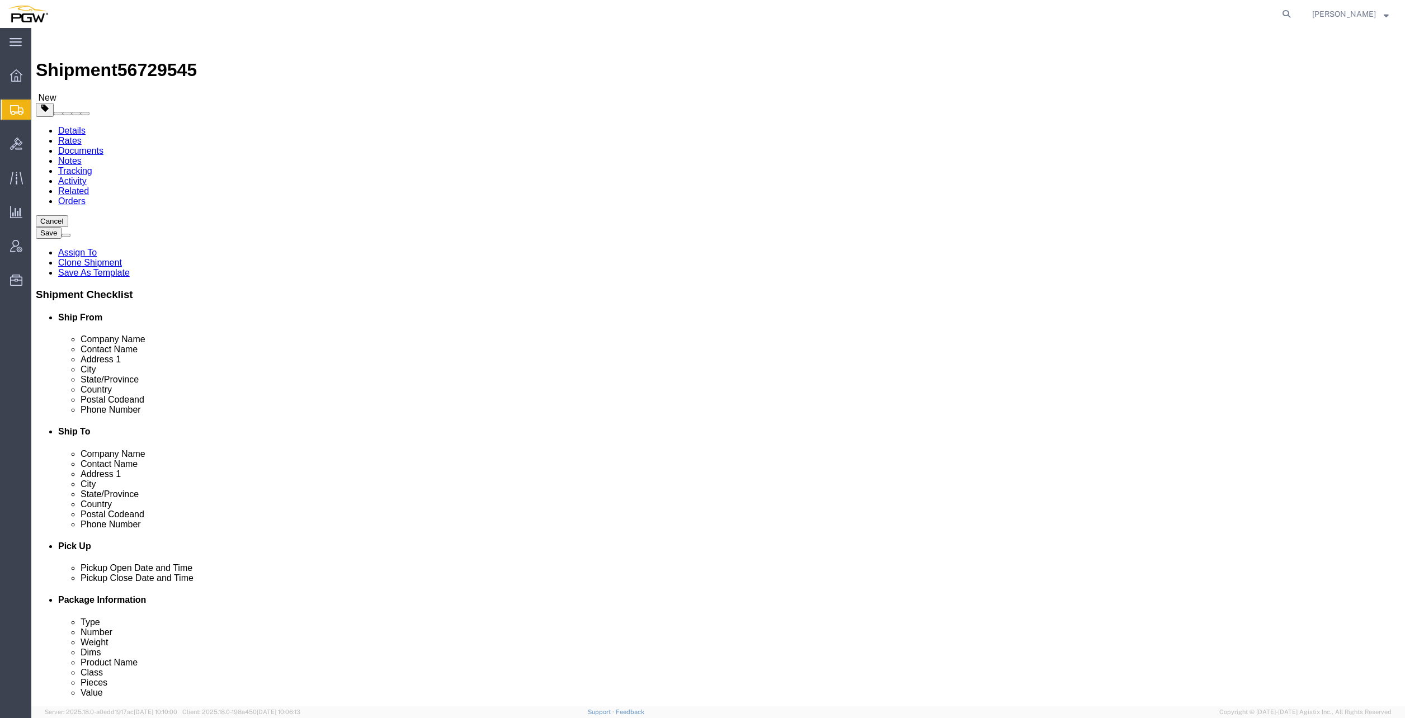
click div "Weight 44000.00 Select kgs lbs Ship. t°"
type input "14000.00"
click dd "1.00 USD"
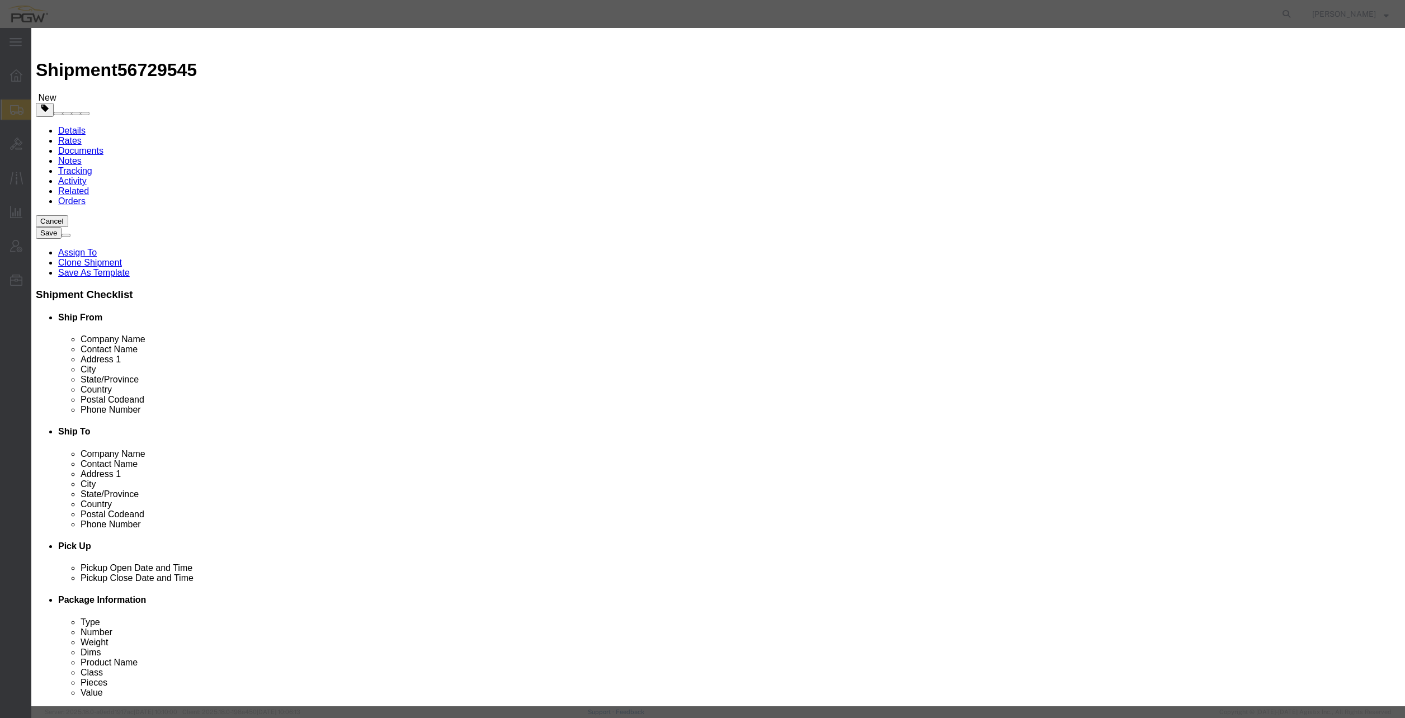
drag, startPoint x: 536, startPoint y: 108, endPoint x: 454, endPoint y: 101, distance: 82.6
click div "Pieces 15.00 Select Bag Barrels 100Board Feet Bottle Box Blister Pack Carats Ca…"
type input "5.00"
drag, startPoint x: 535, startPoint y: 128, endPoint x: 374, endPoint y: 117, distance: 160.8
click div "Product Name Steel Racks Pieces 5.00 Select Bag Barrels 100Board Feet Bottle Bo…"
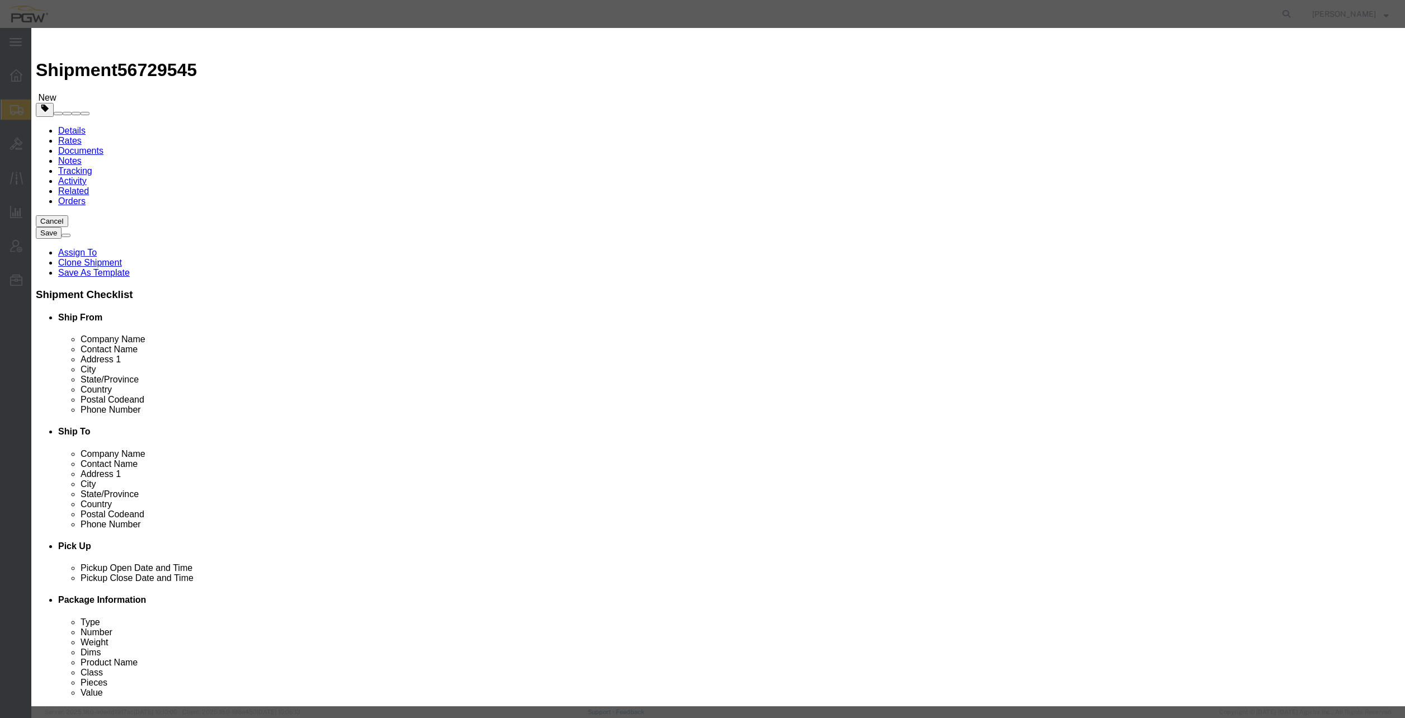
type input "1.00"
click button "Save & Close"
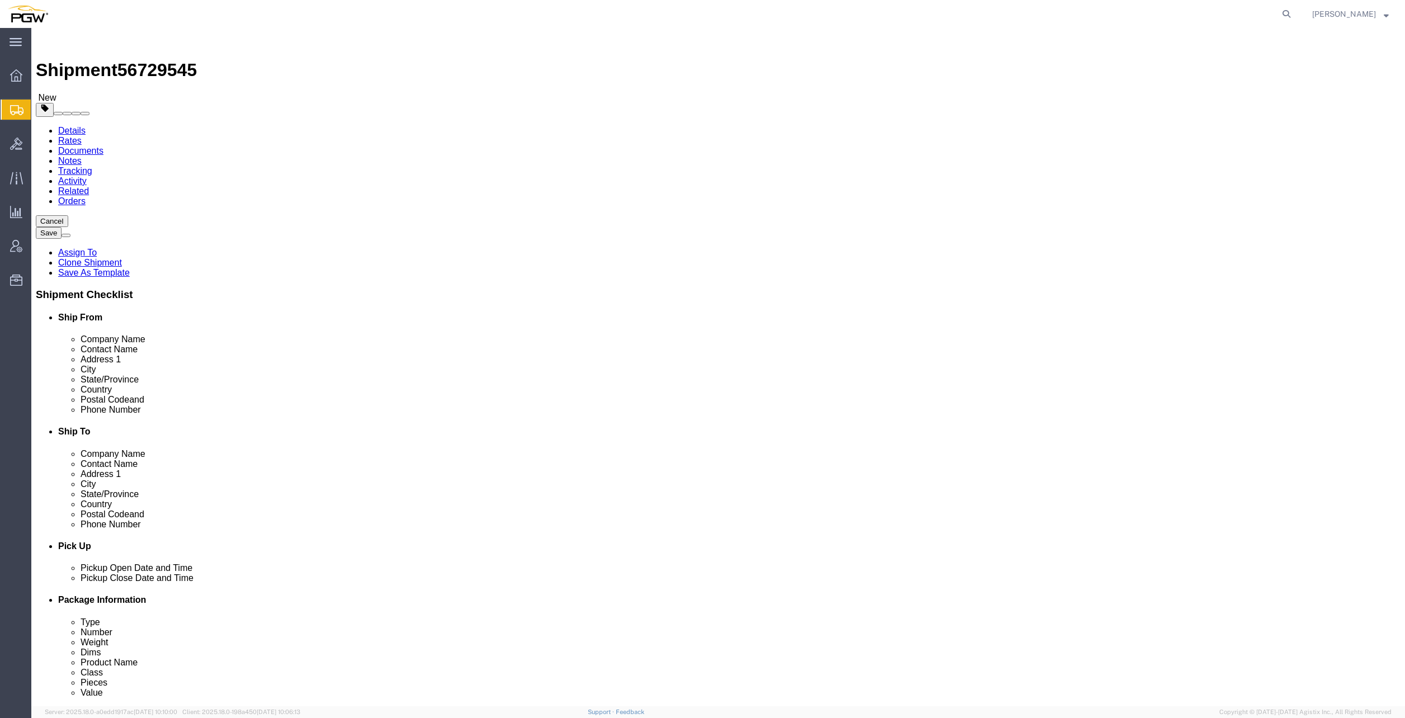
click span "button"
drag, startPoint x: 800, startPoint y: 211, endPoint x: 752, endPoint y: 211, distance: 48.1
click div "Number 5"
type input "8"
drag, startPoint x: 807, startPoint y: 257, endPoint x: 586, endPoint y: 240, distance: 222.1
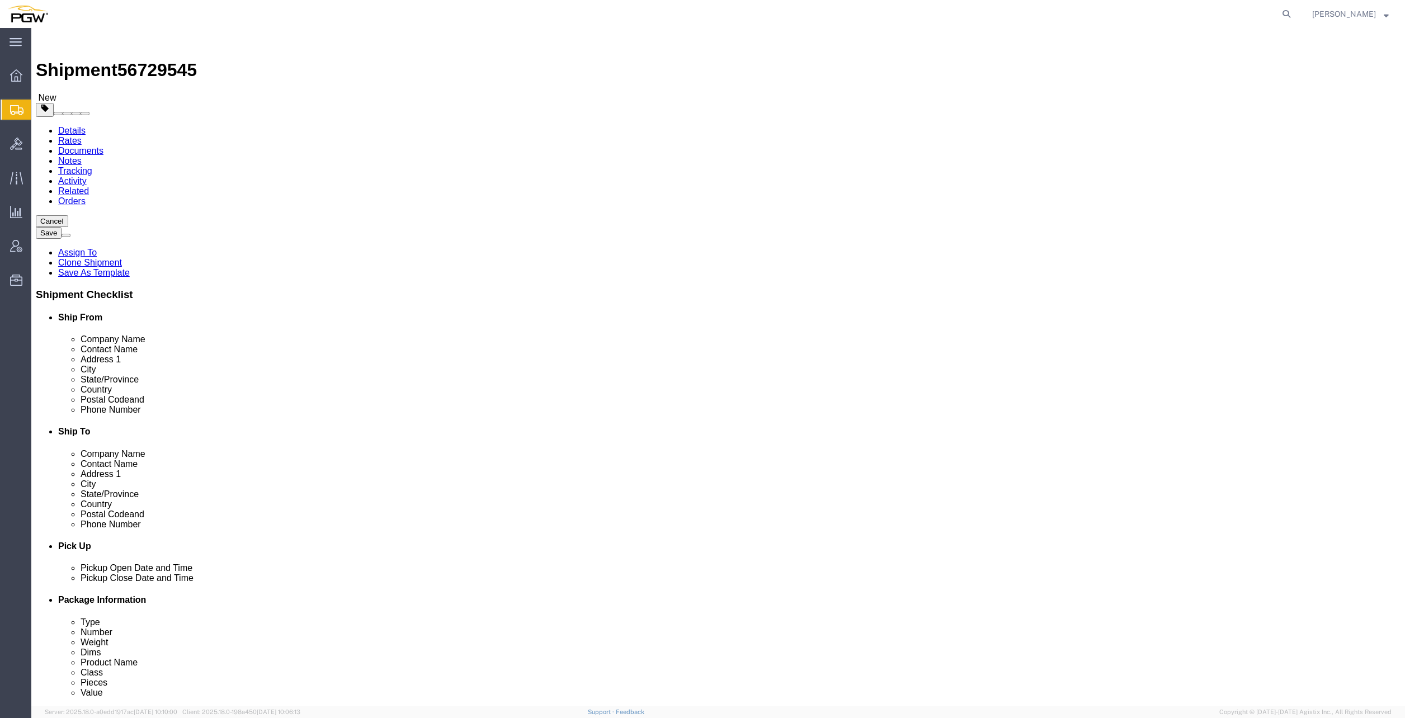
click div "Weight 14000.00 Select kgs lbs Ship. t°"
type input "23000.00"
click dd "5.00 Each"
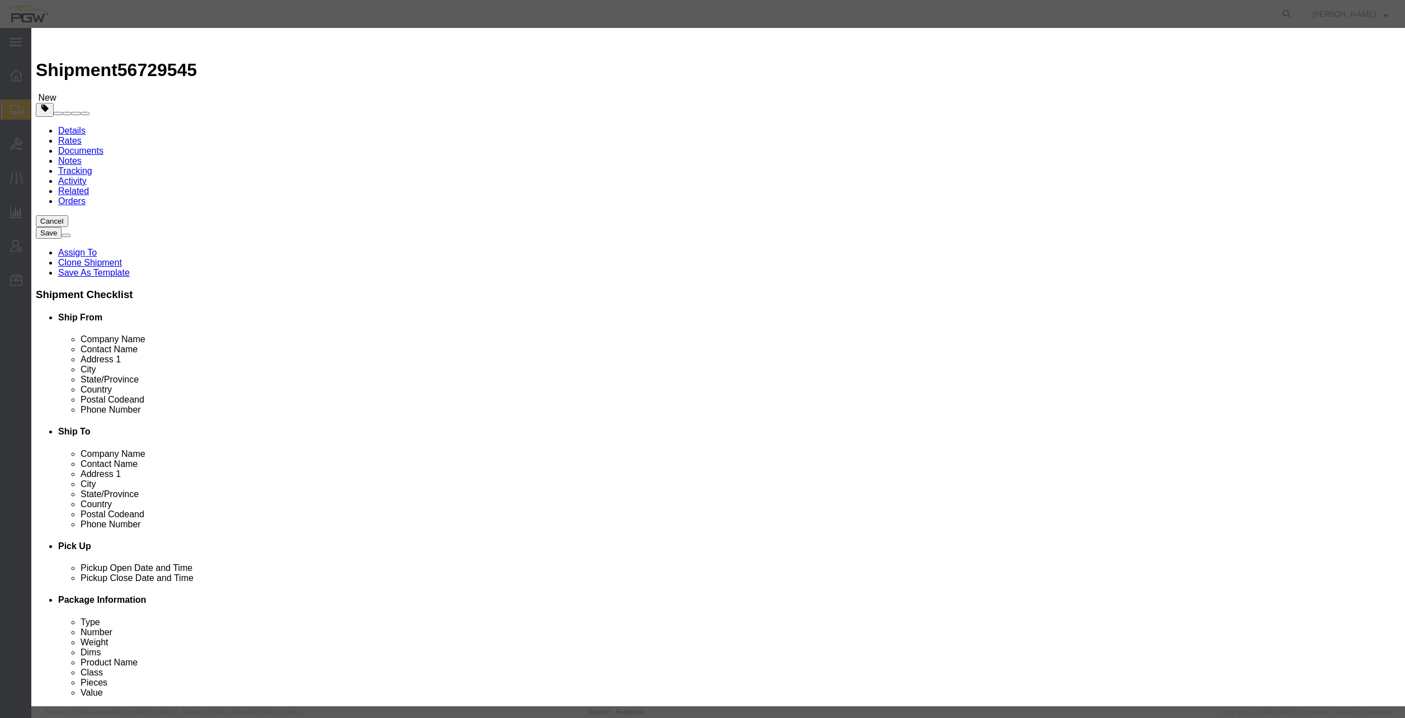
drag, startPoint x: 537, startPoint y: 115, endPoint x: 405, endPoint y: 98, distance: 133.5
click div "Product Name Steel Racks Pieces 5.00 Select Bag Barrels 100Board Feet Bottle Bo…"
type input "8.00"
click input "1.6"
drag, startPoint x: 539, startPoint y: 131, endPoint x: 369, endPoint y: 101, distance: 173.3
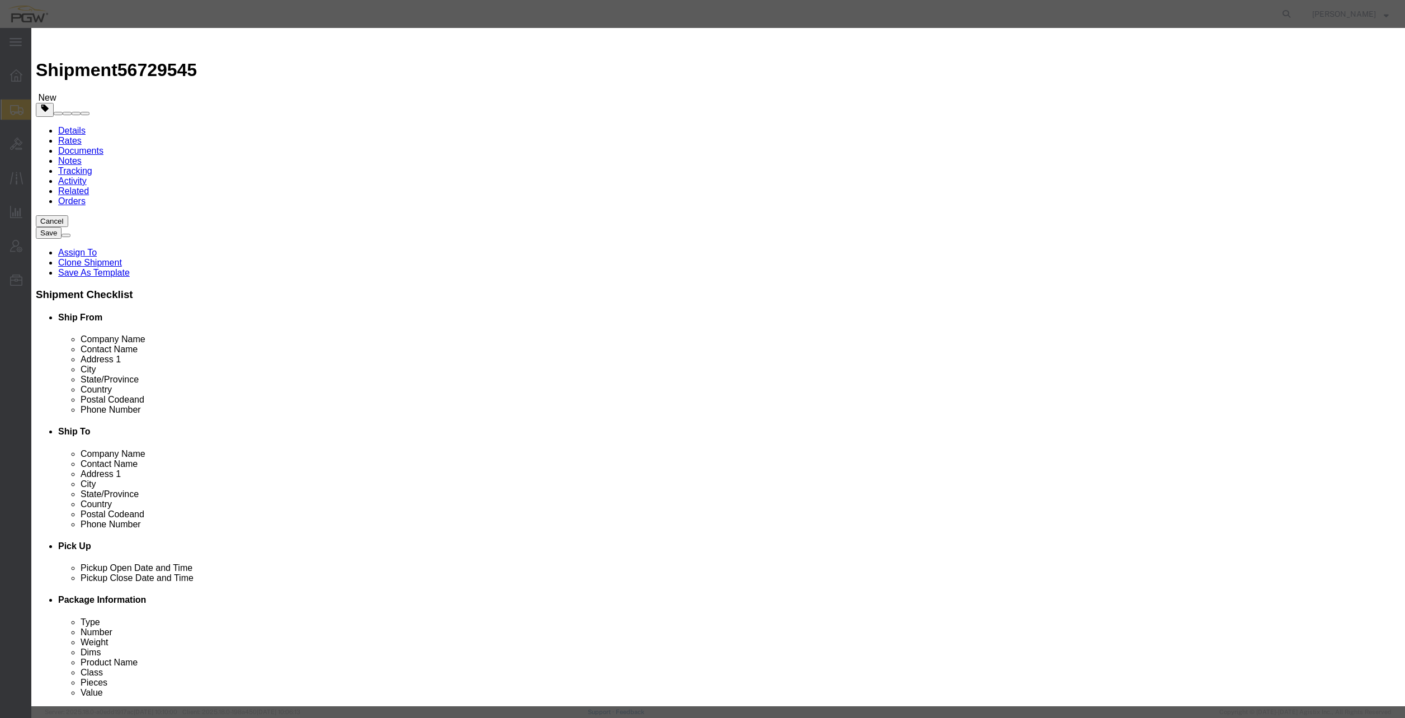
click div "Product Name Steel Racks Pieces 8.00 Select Bag Barrels 100Board Feet Bottle Bo…"
type input "2"
type input "1.00"
click button "Save & Close"
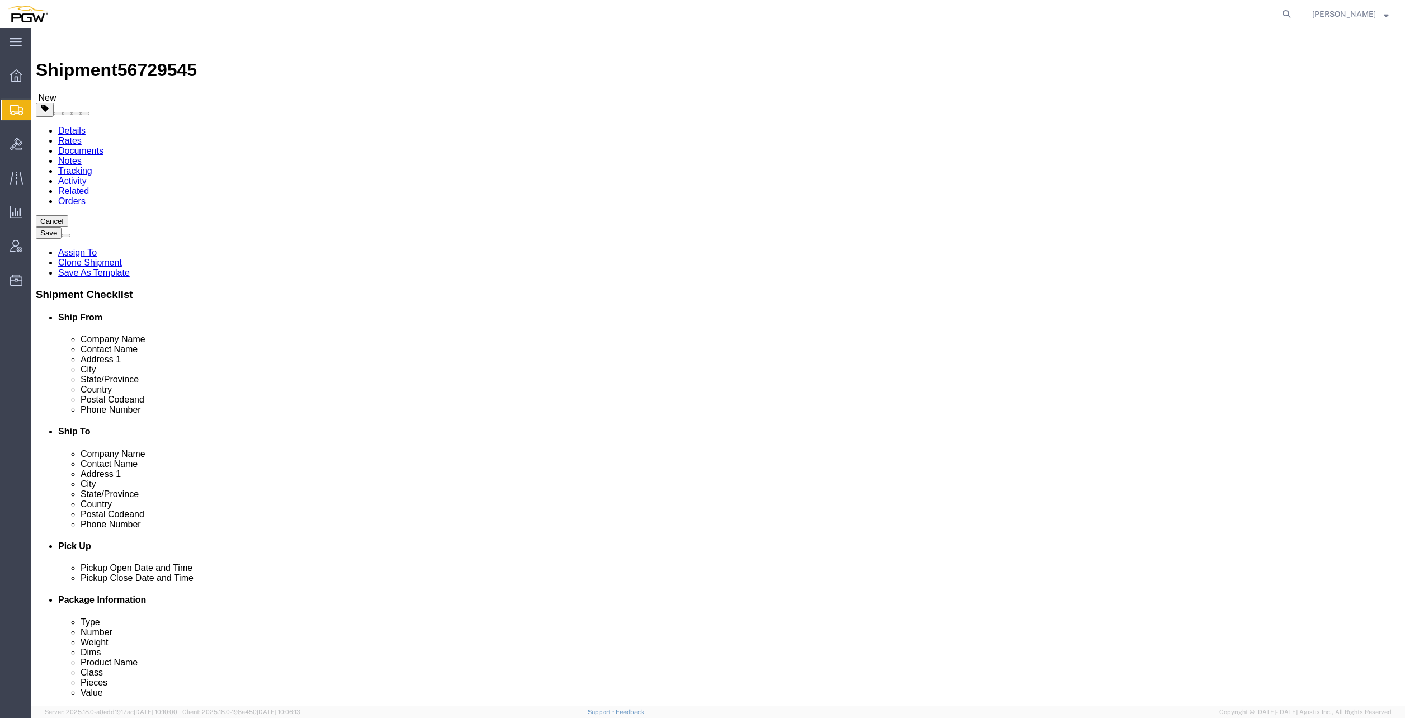
click icon
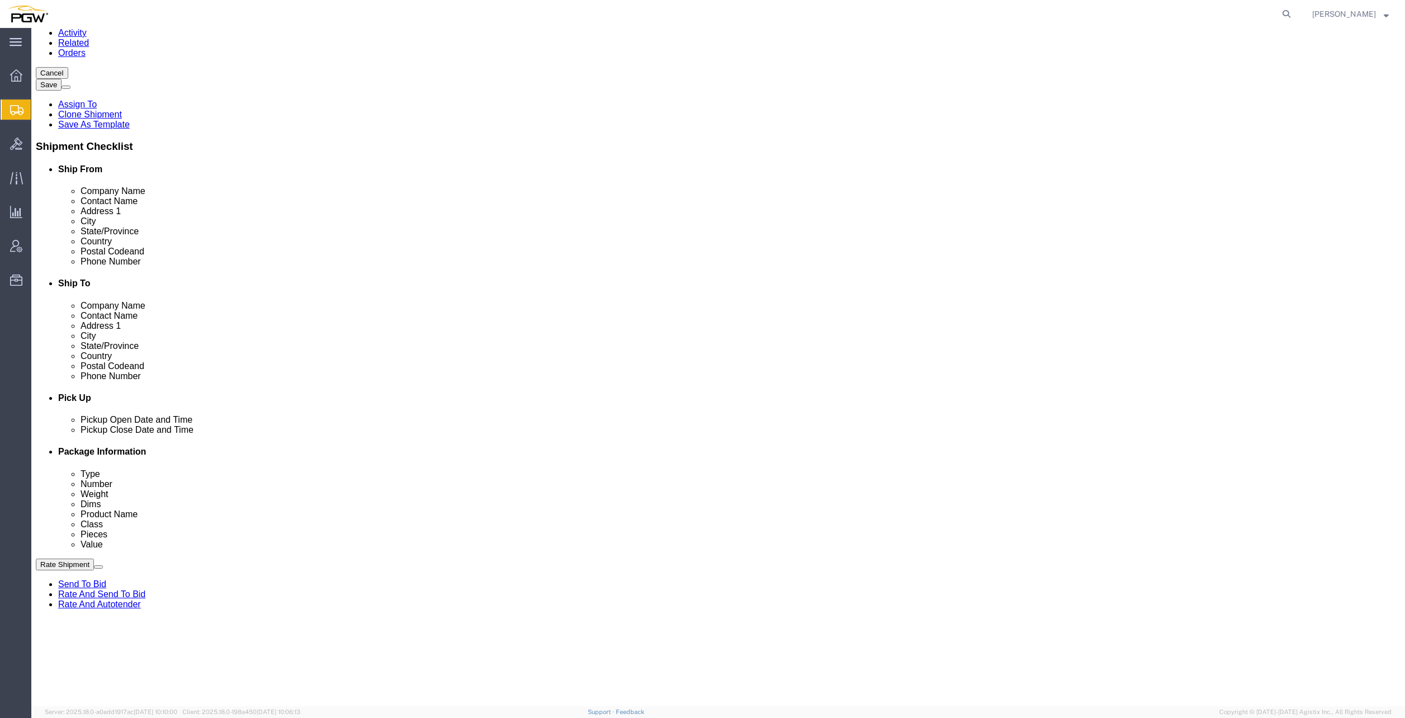
scroll to position [168, 0]
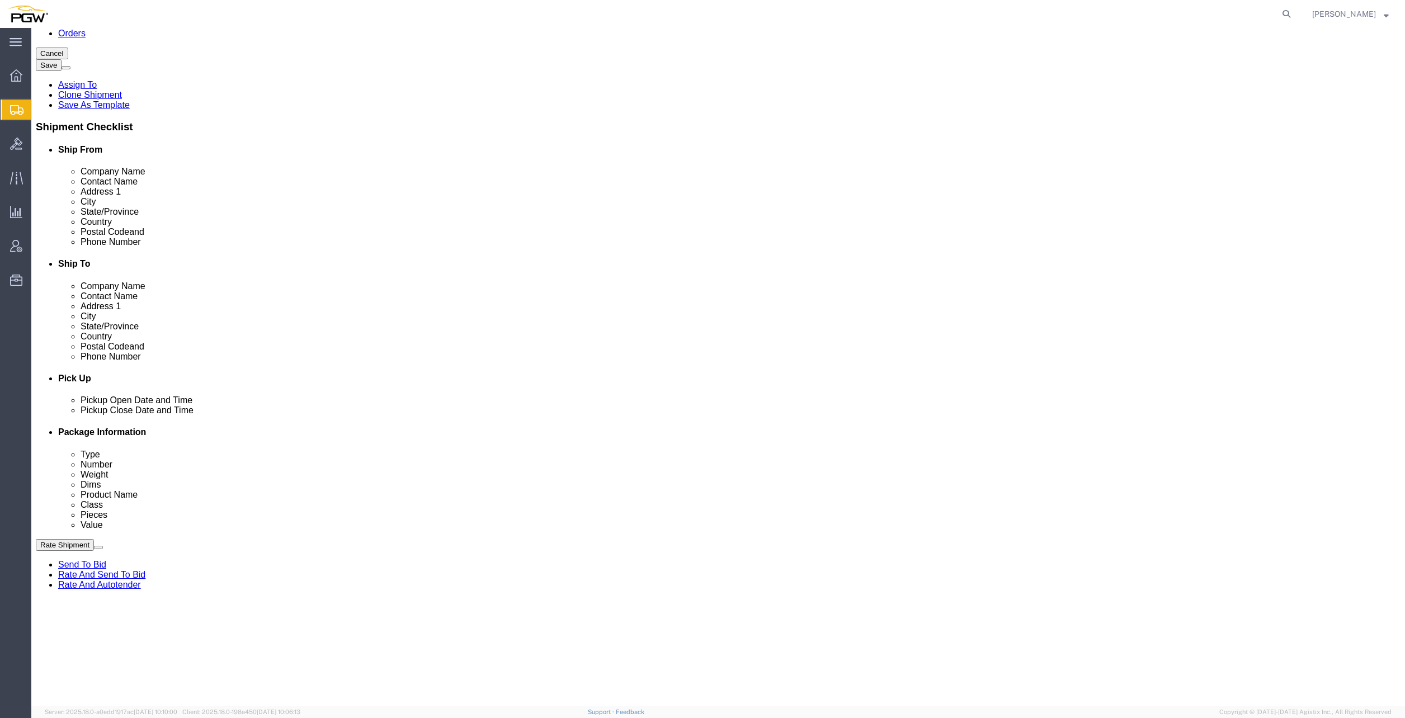
drag, startPoint x: 43, startPoint y: 319, endPoint x: 187, endPoint y: 331, distance: 144.2
click div "8 x Your Packaging Total weight is 23000.00 LBS L 72.00 x W 30.00 x H 44.00 IN"
click ul "From : PGW - 5414 [STREET_ADDRESS] Edit Move to top Move to bottom [GEOGRAPHIC_…"
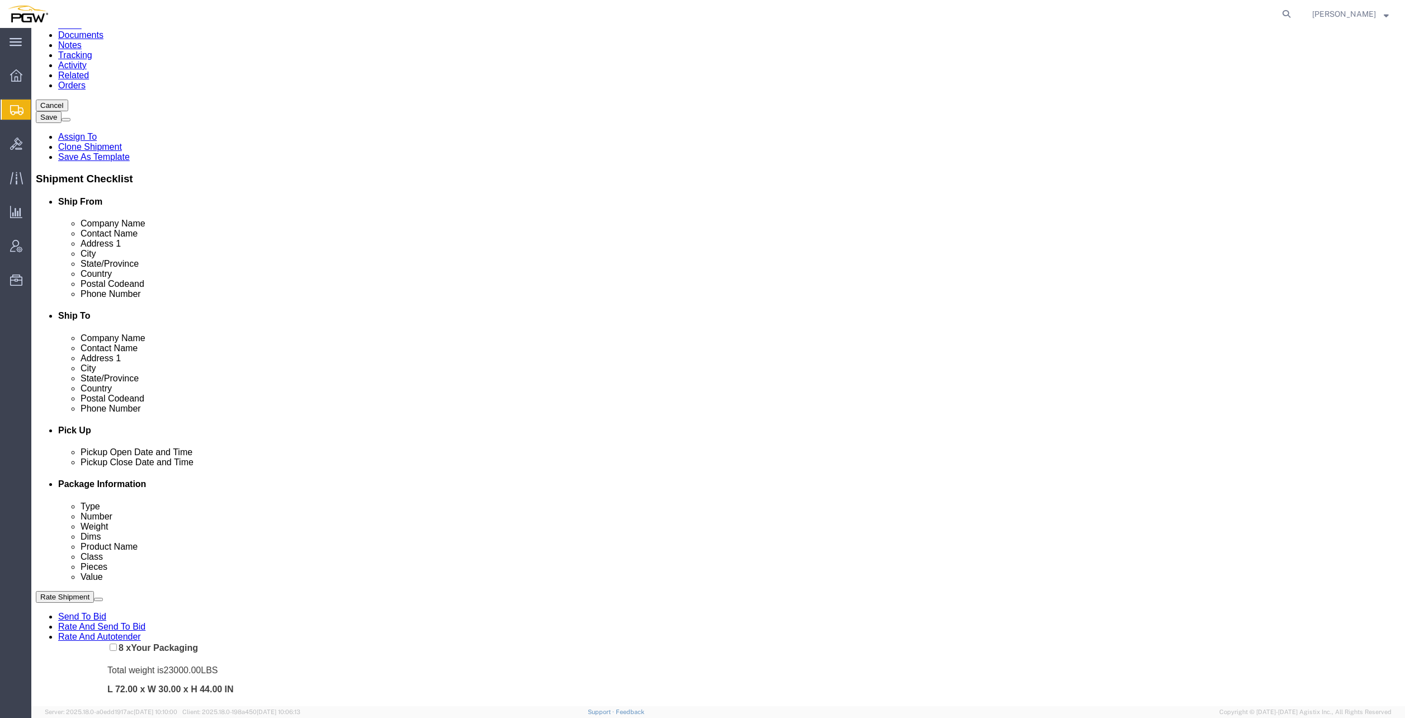
drag, startPoint x: 34, startPoint y: 325, endPoint x: 58, endPoint y: 575, distance: 251.6
click div "Pickups + Add Stop From : PGW - 5414 [STREET_ADDRESS] Edit Move to top Move to …"
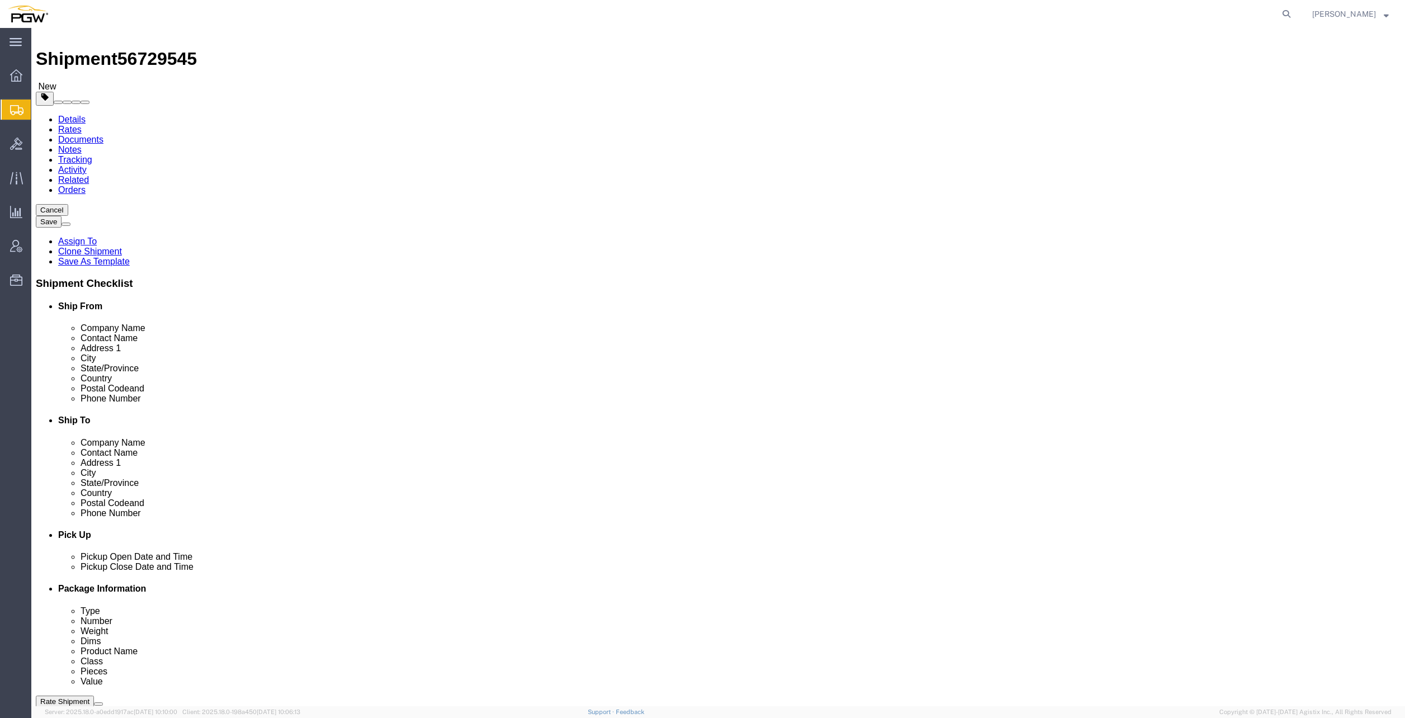
scroll to position [0, 0]
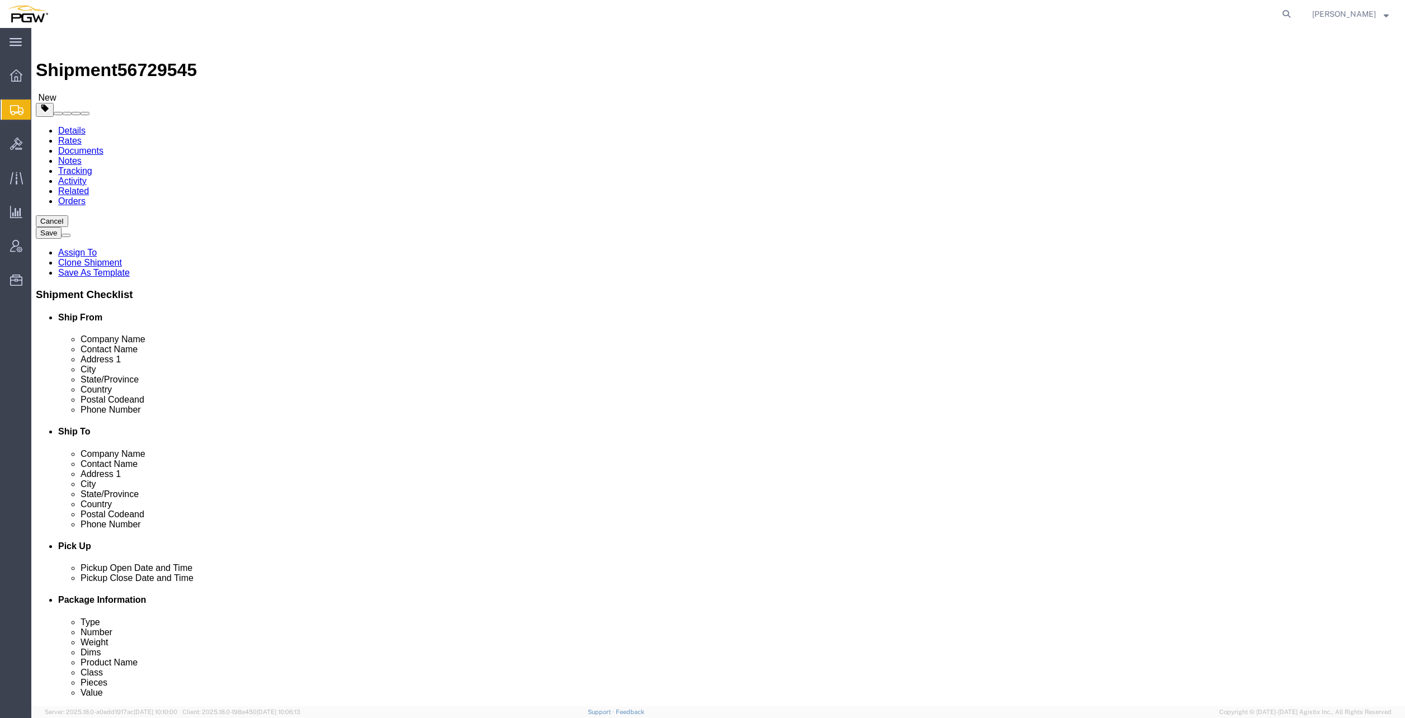
click link "Rates"
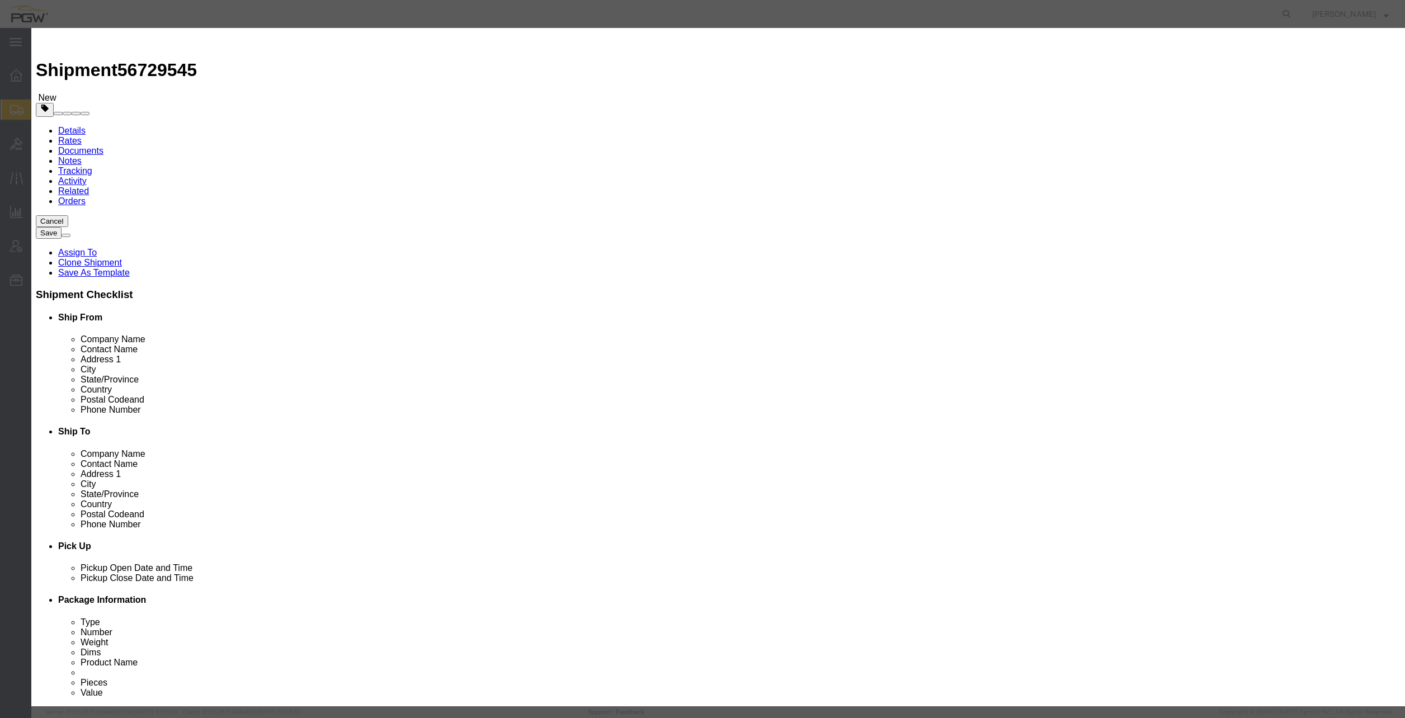
select select "4776"
drag, startPoint x: 645, startPoint y: 143, endPoint x: 645, endPoint y: 152, distance: 8.9
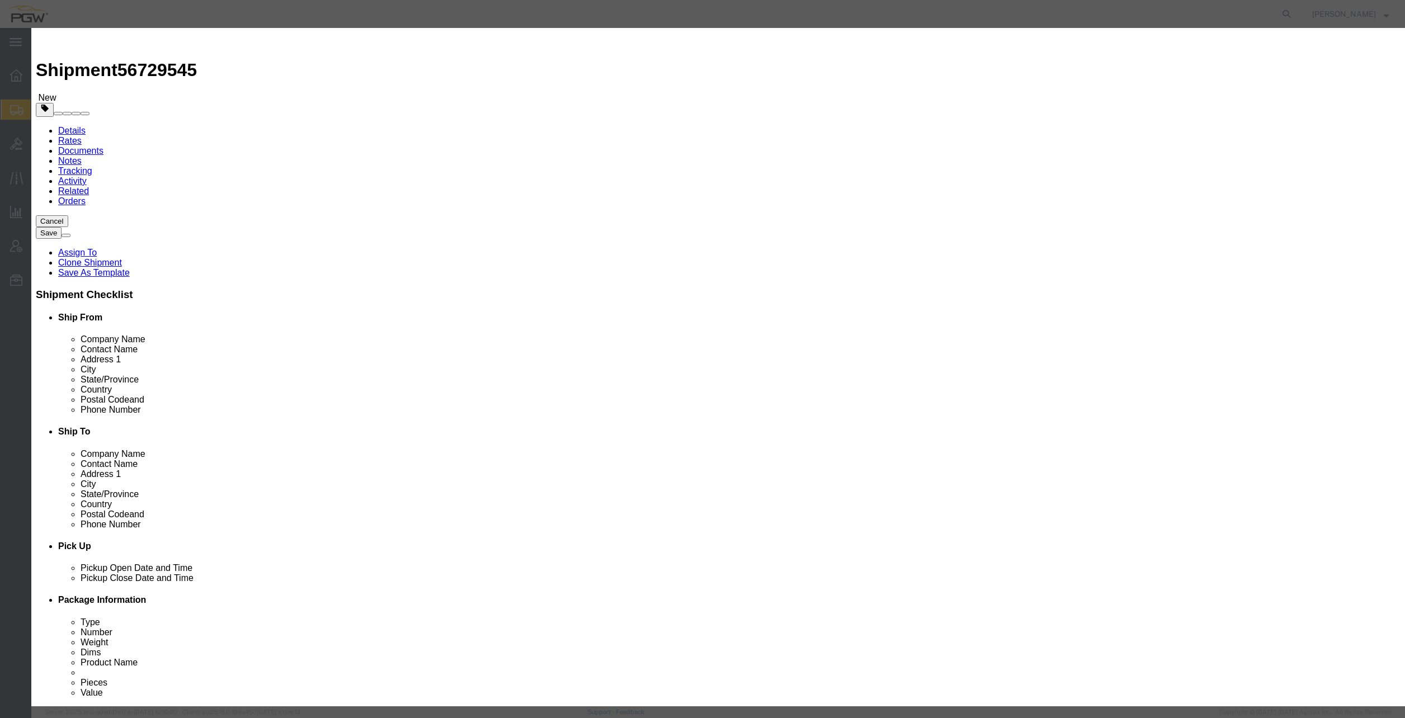
select select "14292"
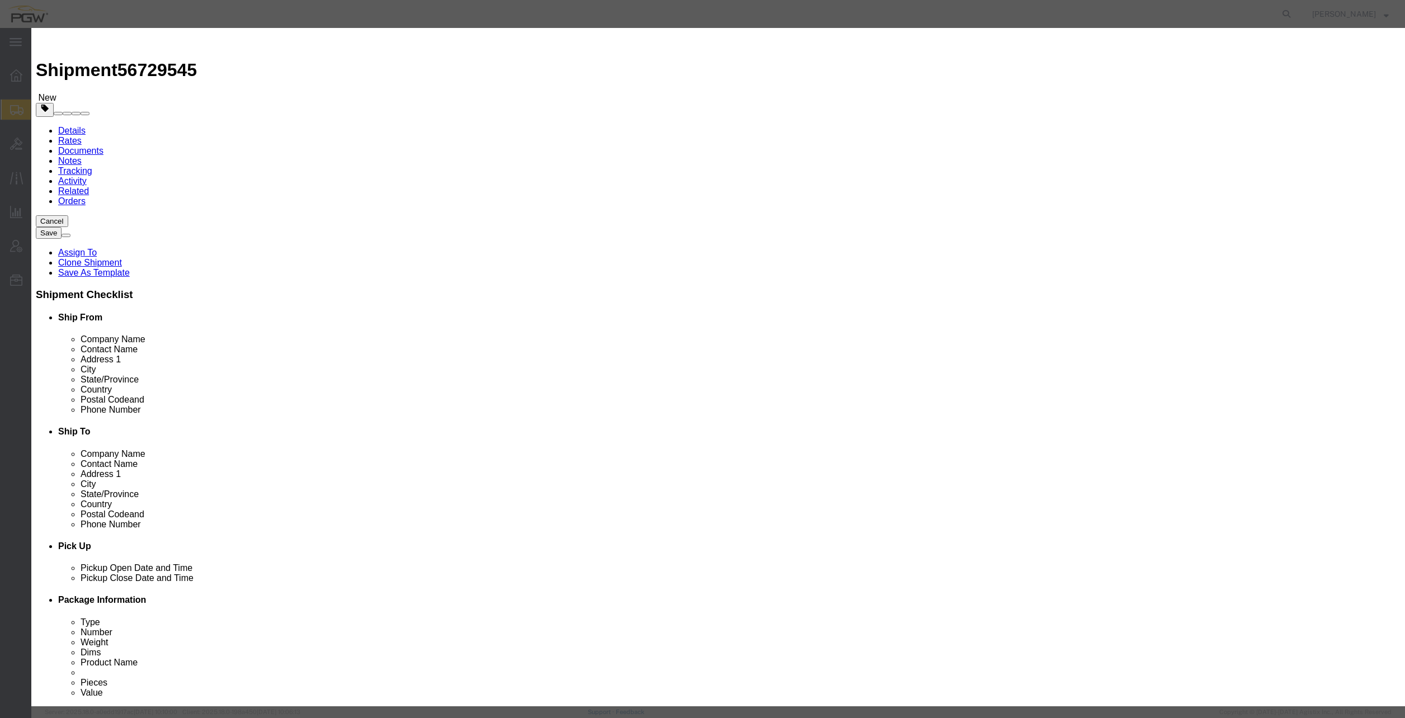
type input "1276.8"
type input "1,276.80"
checkbox input "true"
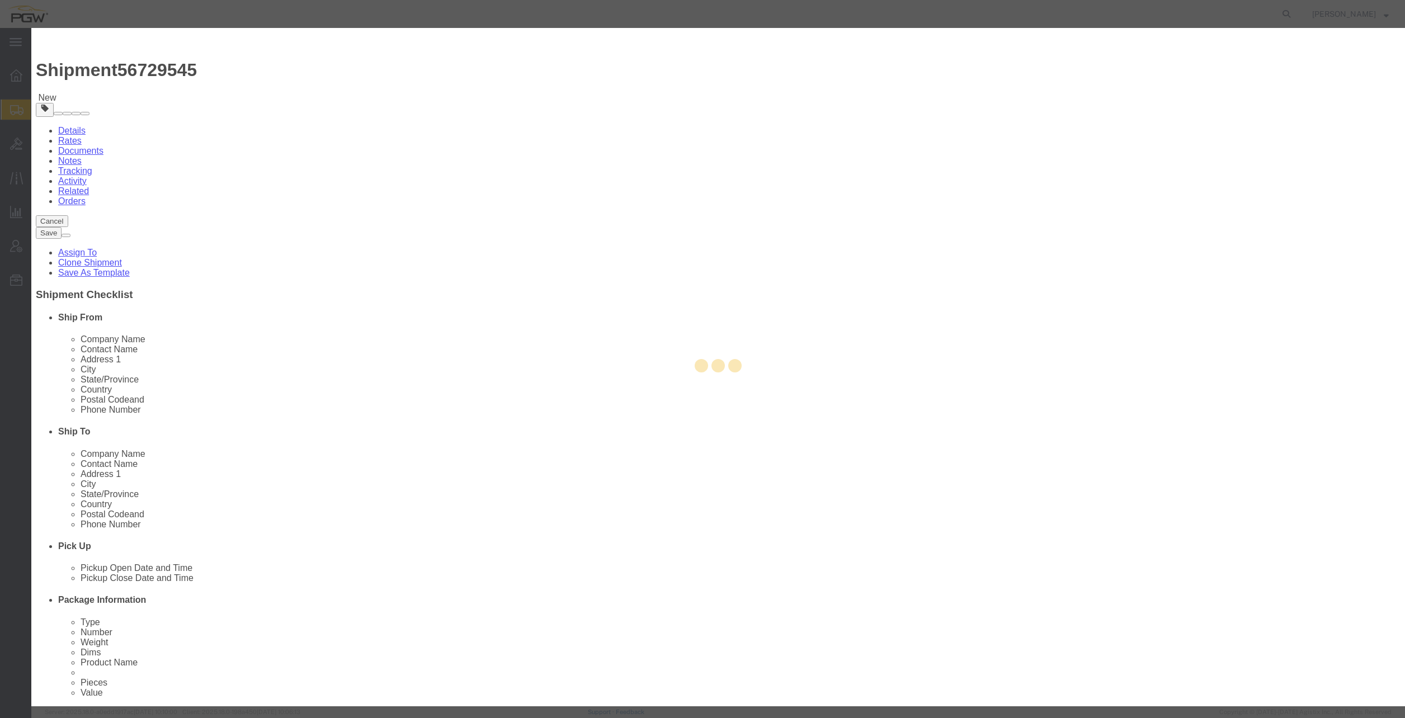
click at [884, 116] on div at bounding box center [717, 367] width 1373 height 678
type input "[PERSON_NAME]"
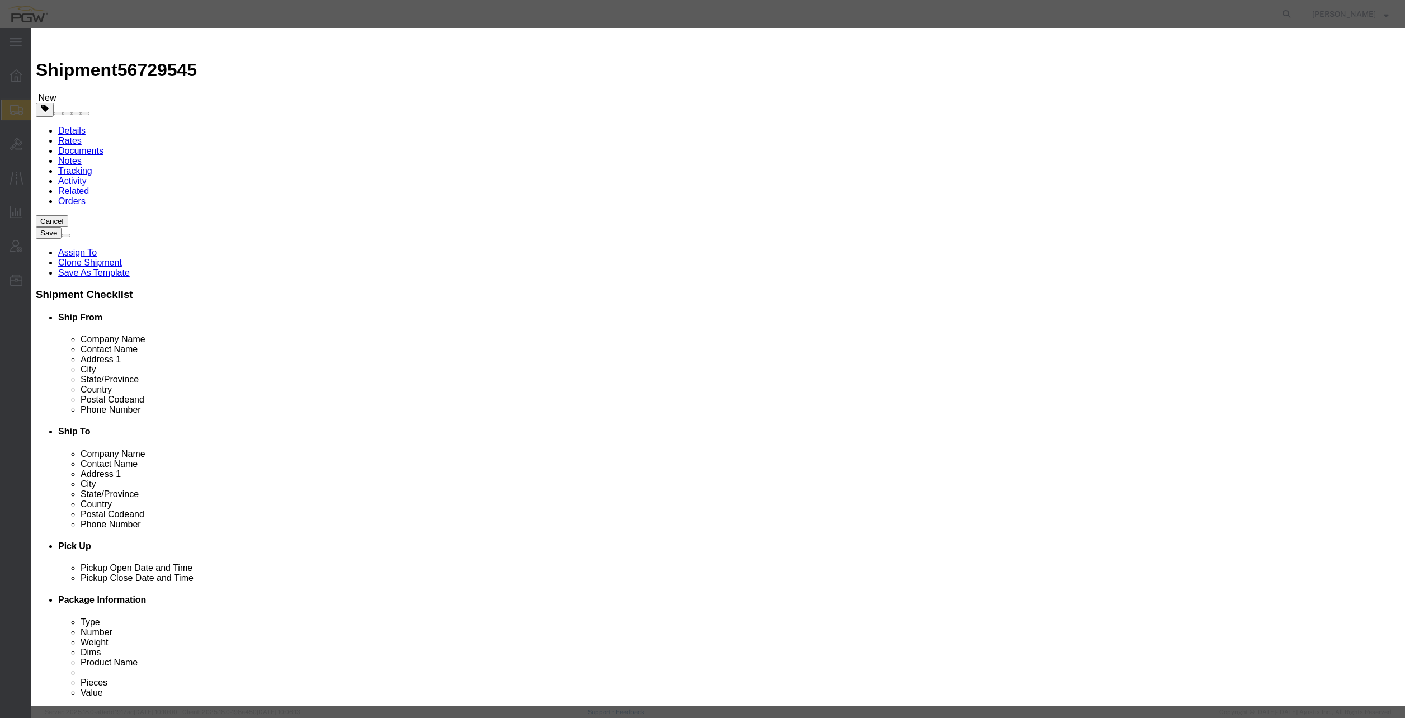
paste input "56729545"
type input "56729545"
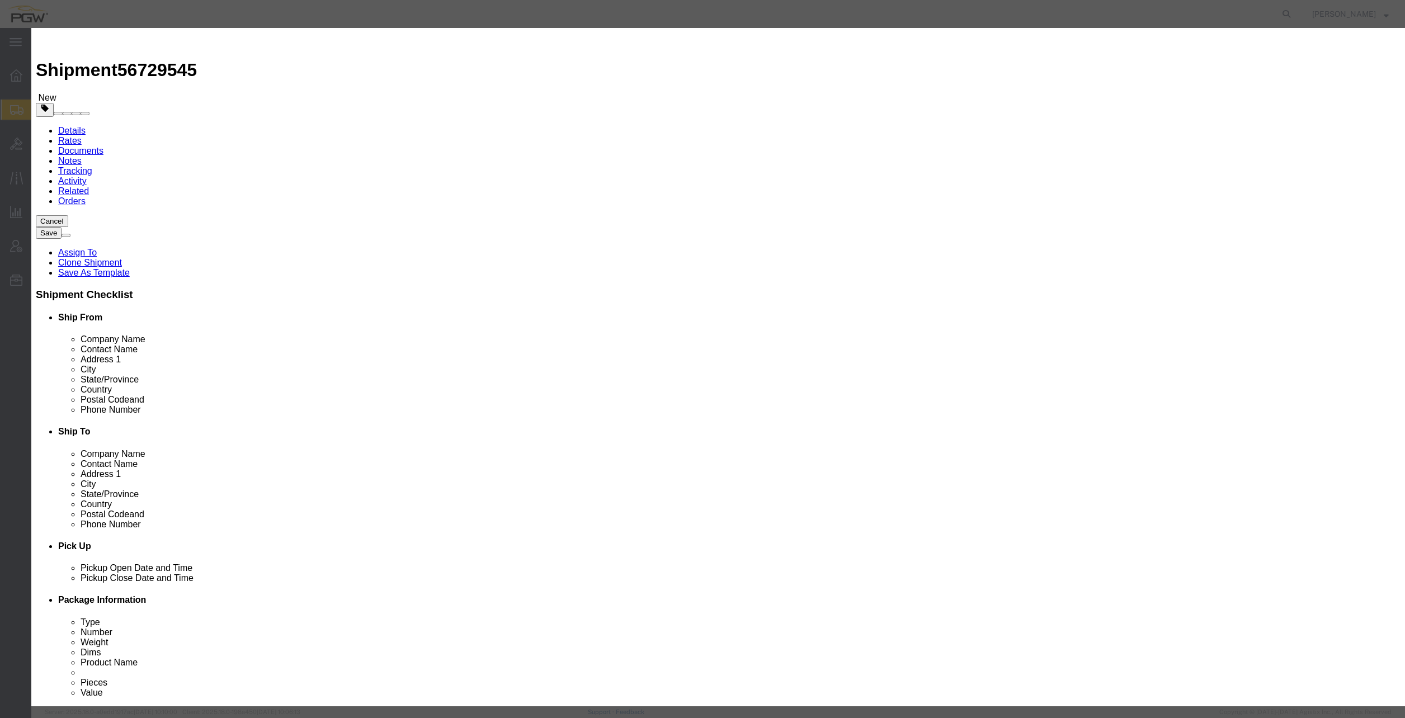
type input "7402538648"
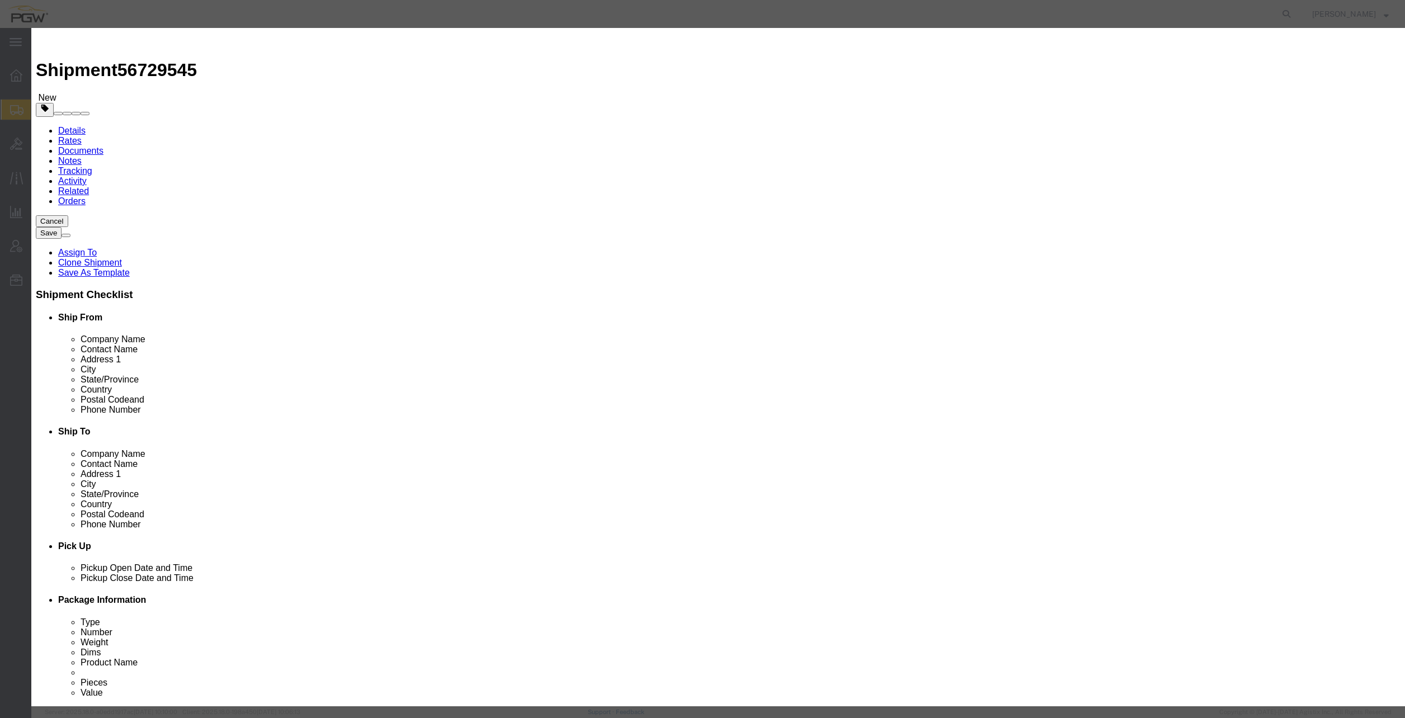
type input "[DATE]"
select select "0000"
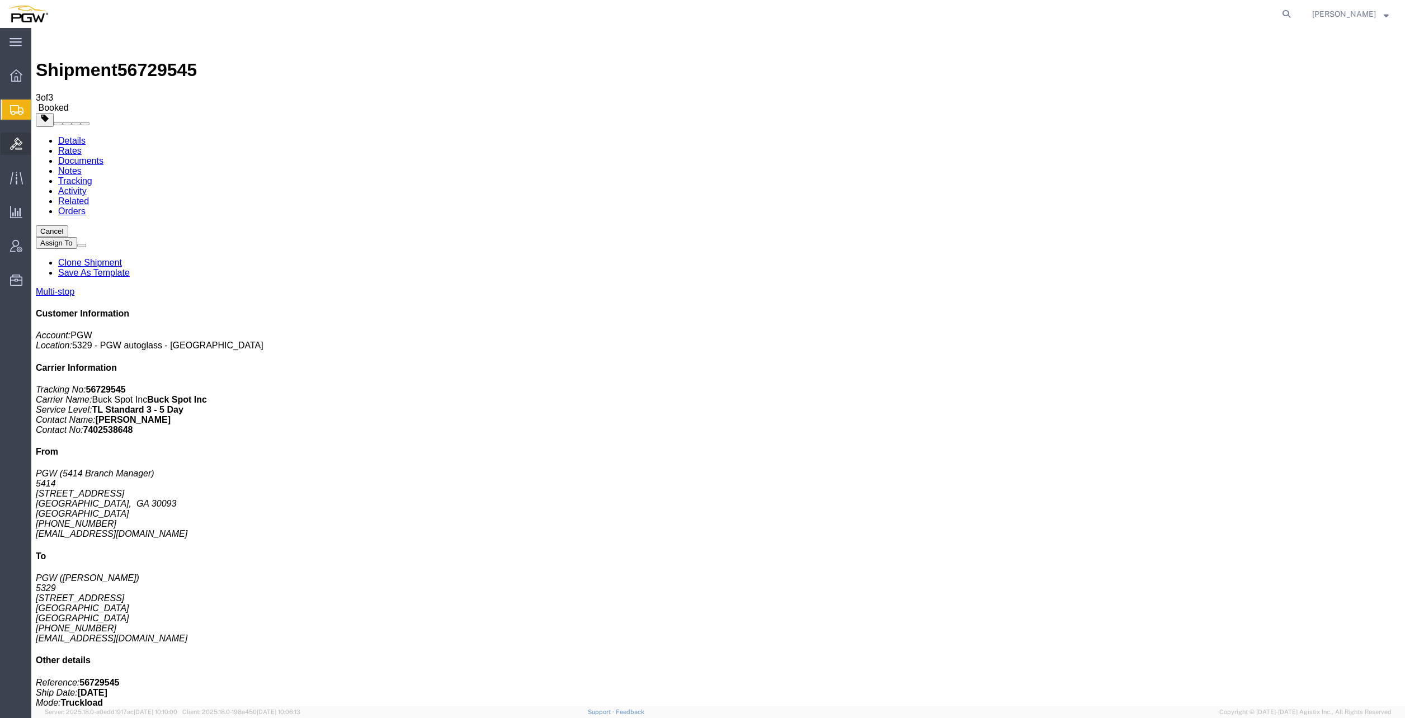
click at [39, 145] on span "Bids" at bounding box center [35, 144] width 8 height 22
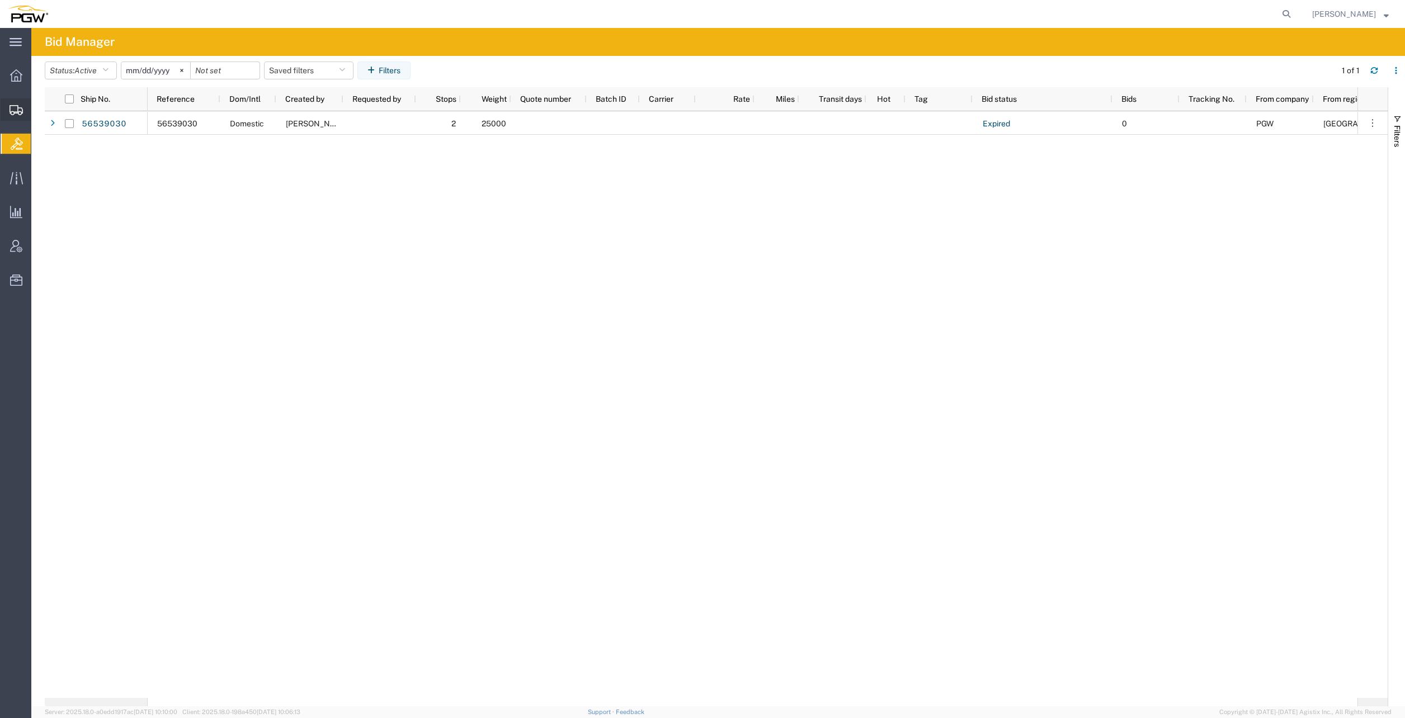
click at [0, 0] on span "Create from Template" at bounding box center [0, 0] width 0 height 0
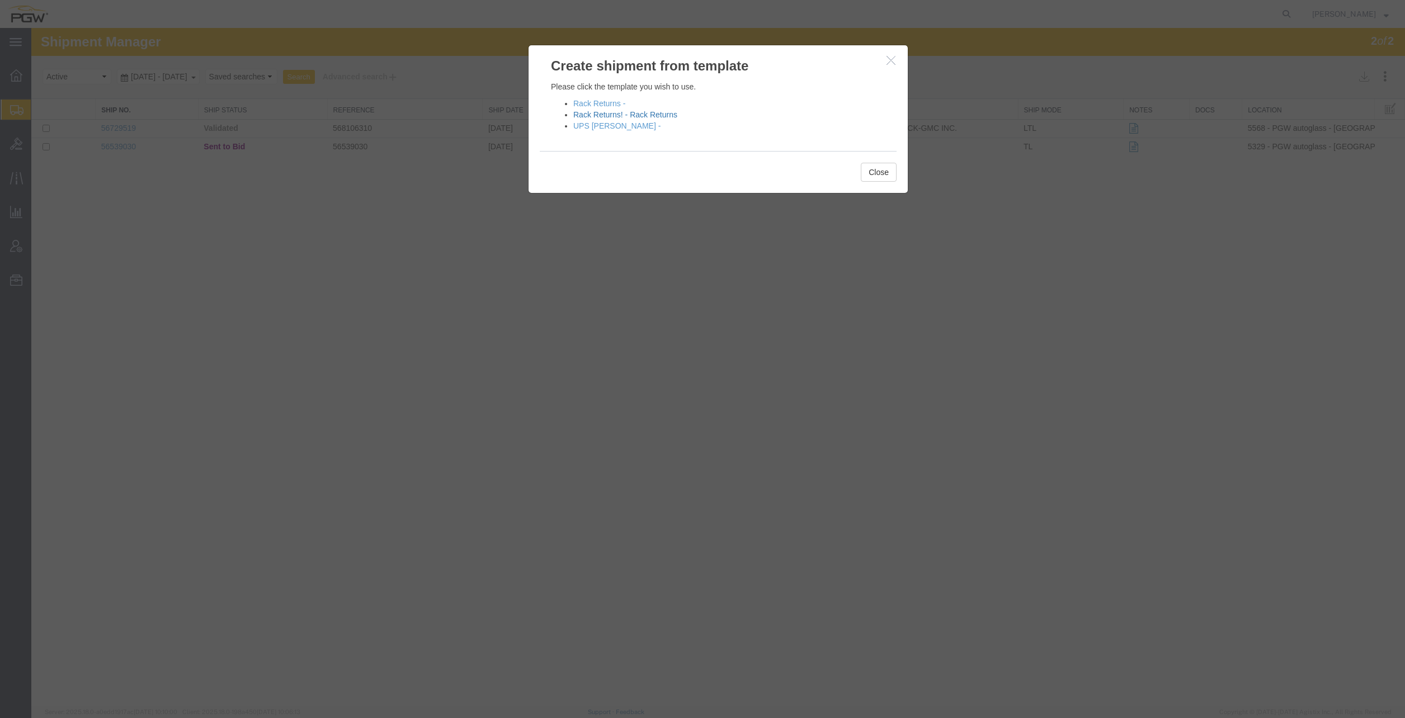
click at [607, 114] on link "Rack Returns! - Rack Returns" at bounding box center [625, 114] width 104 height 9
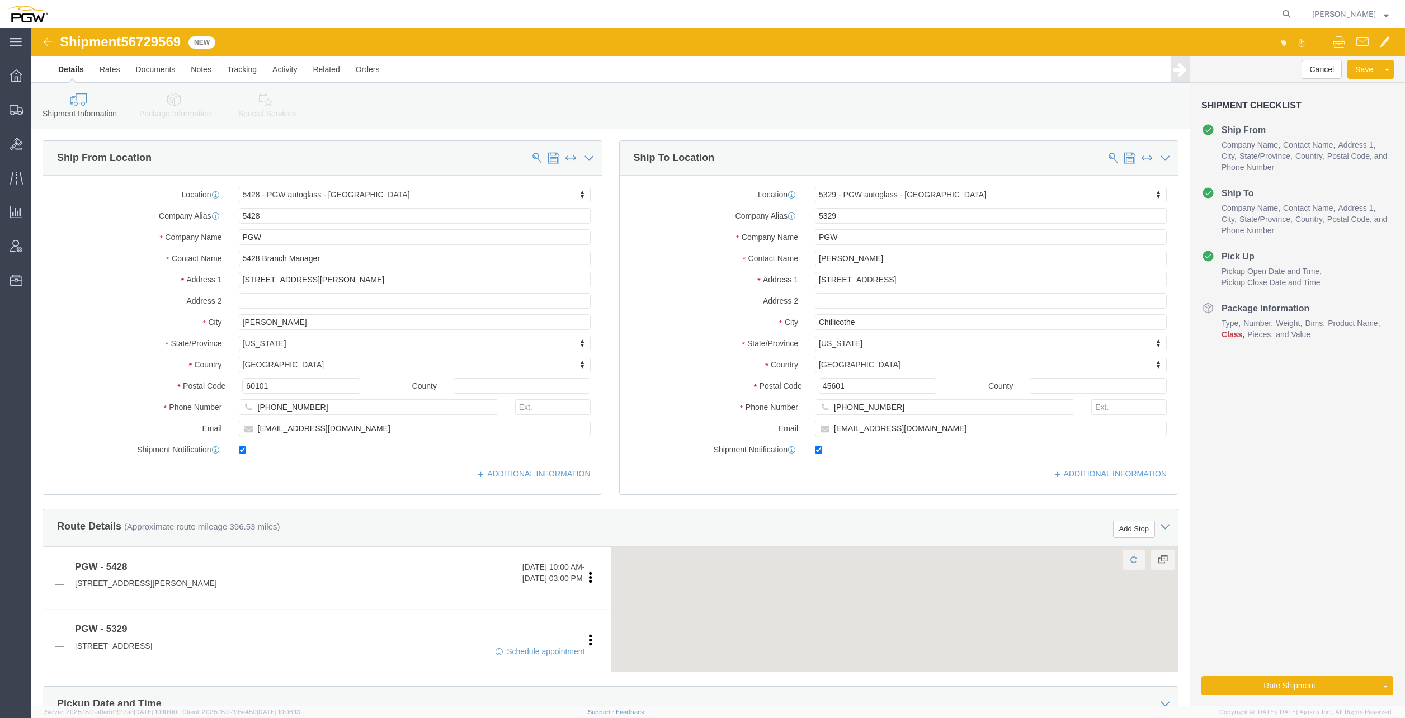
select select "28281"
select select "28253"
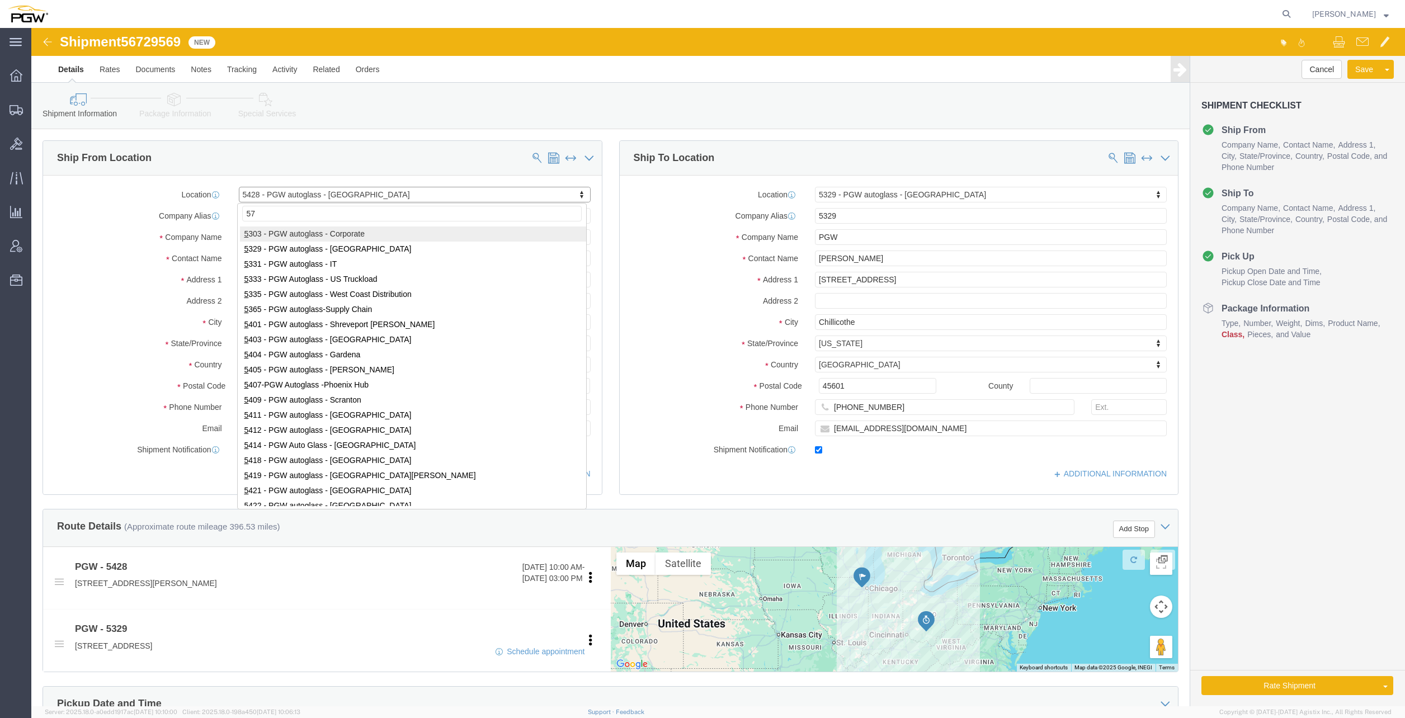
type input "575"
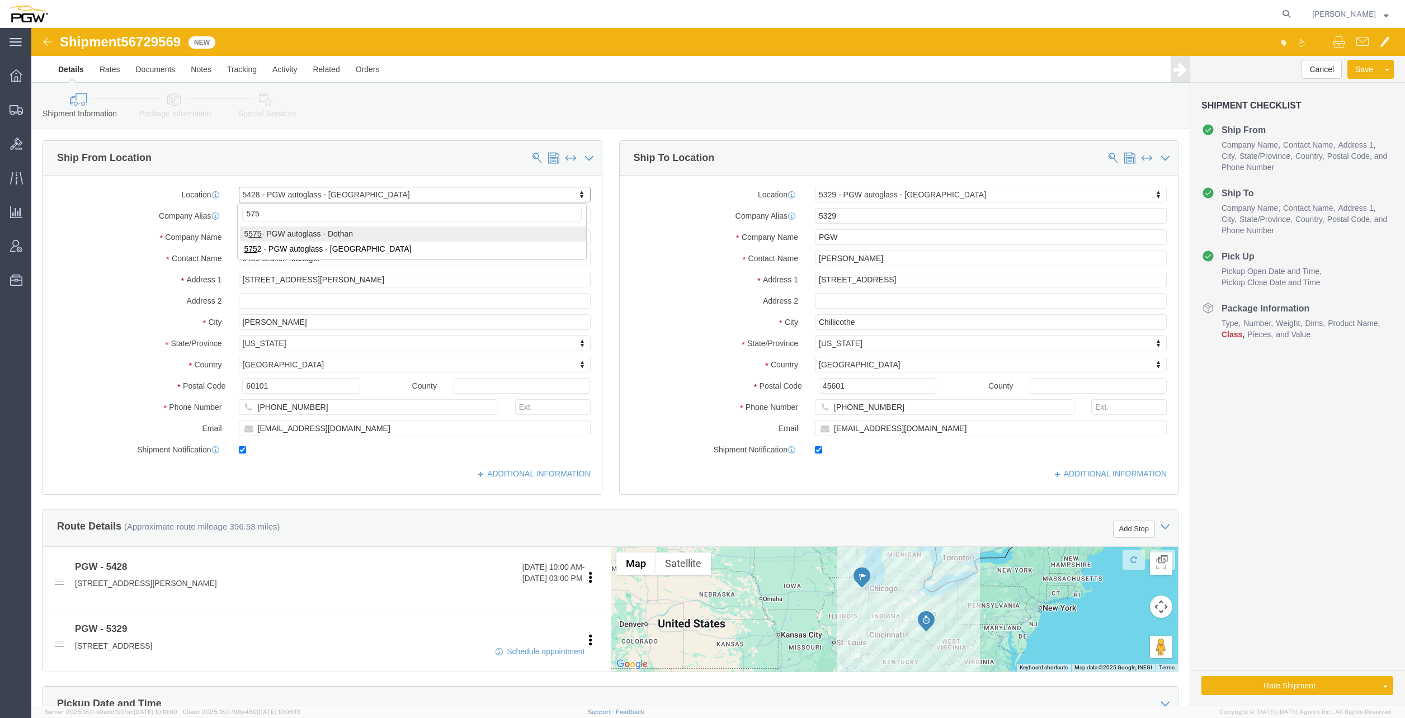
select select "28379"
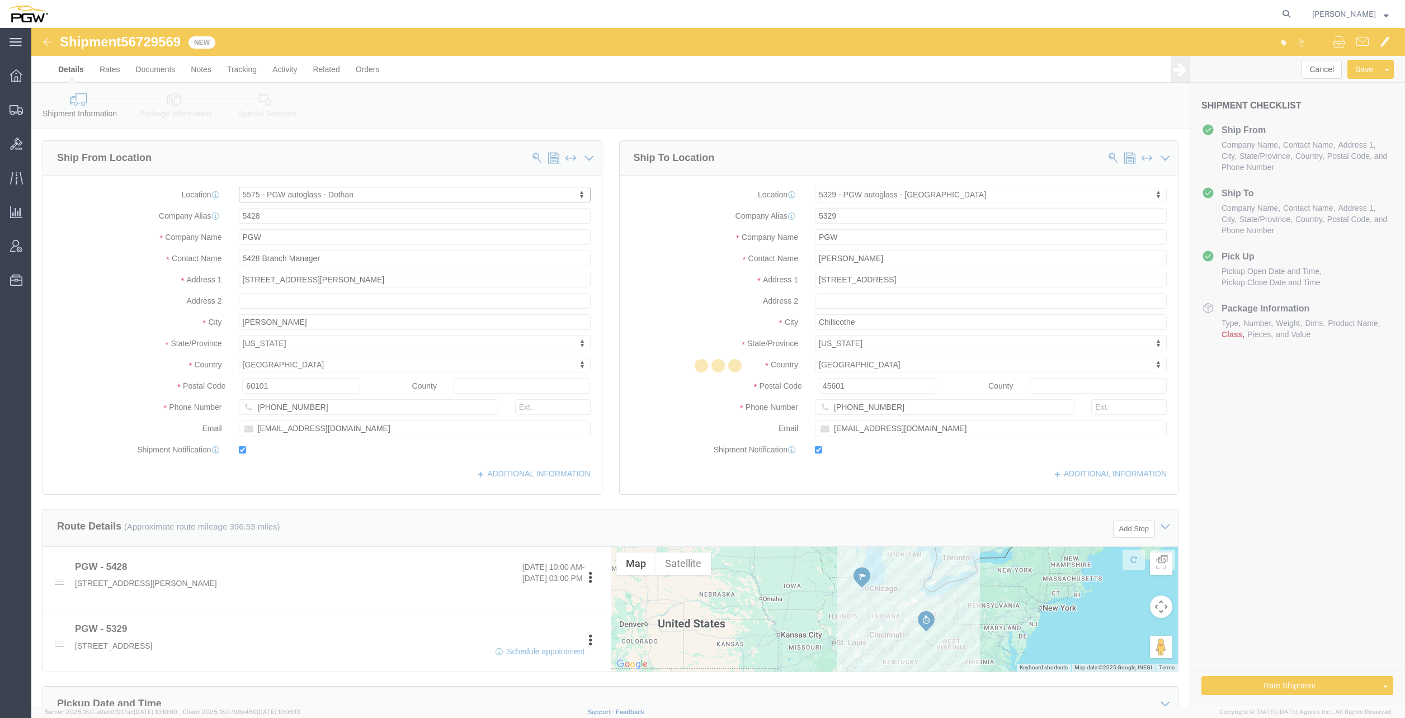
type input "5575"
type input "5575 Branch Manager"
type input "[STREET_ADDRESS][PERSON_NAME]"
type input "Dothan"
type input "36303"
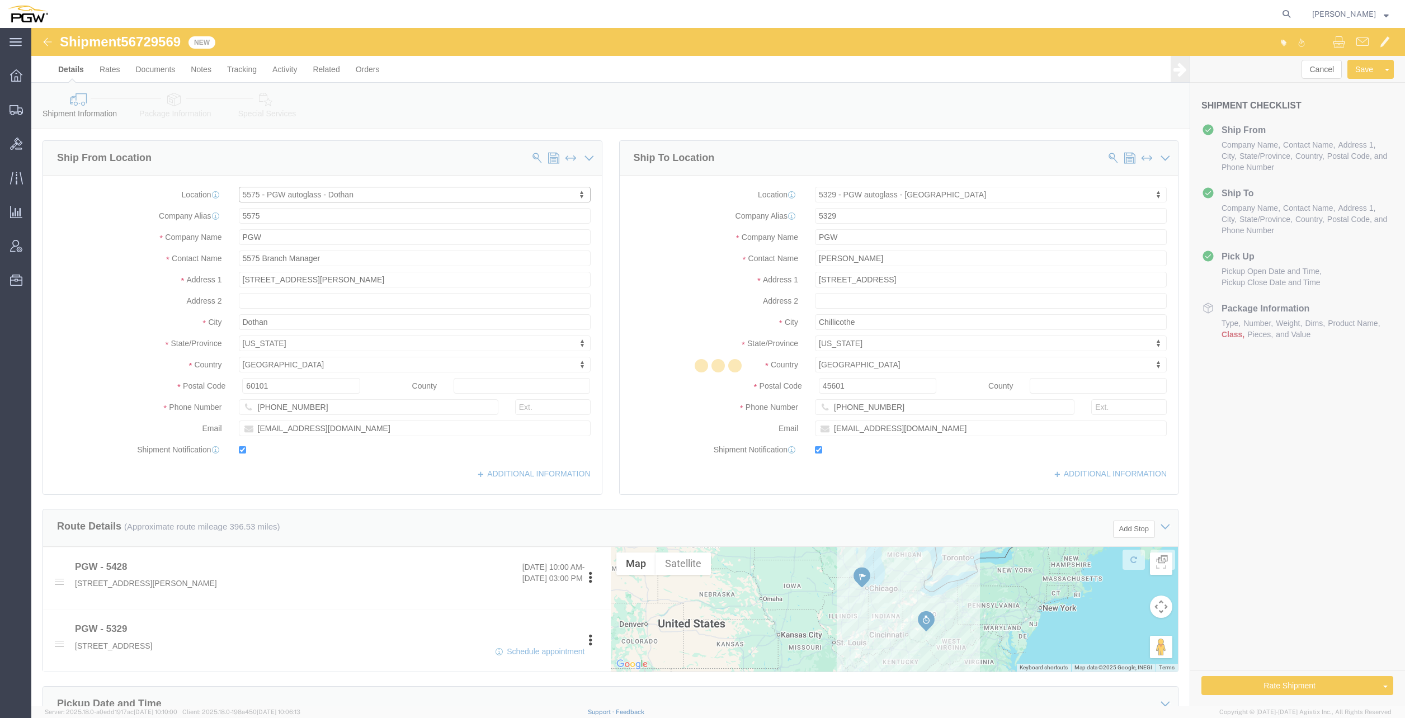
type input "[PHONE_NUMBER]"
type input "[EMAIL_ADDRESS][DOMAIN_NAME]"
select select "AL"
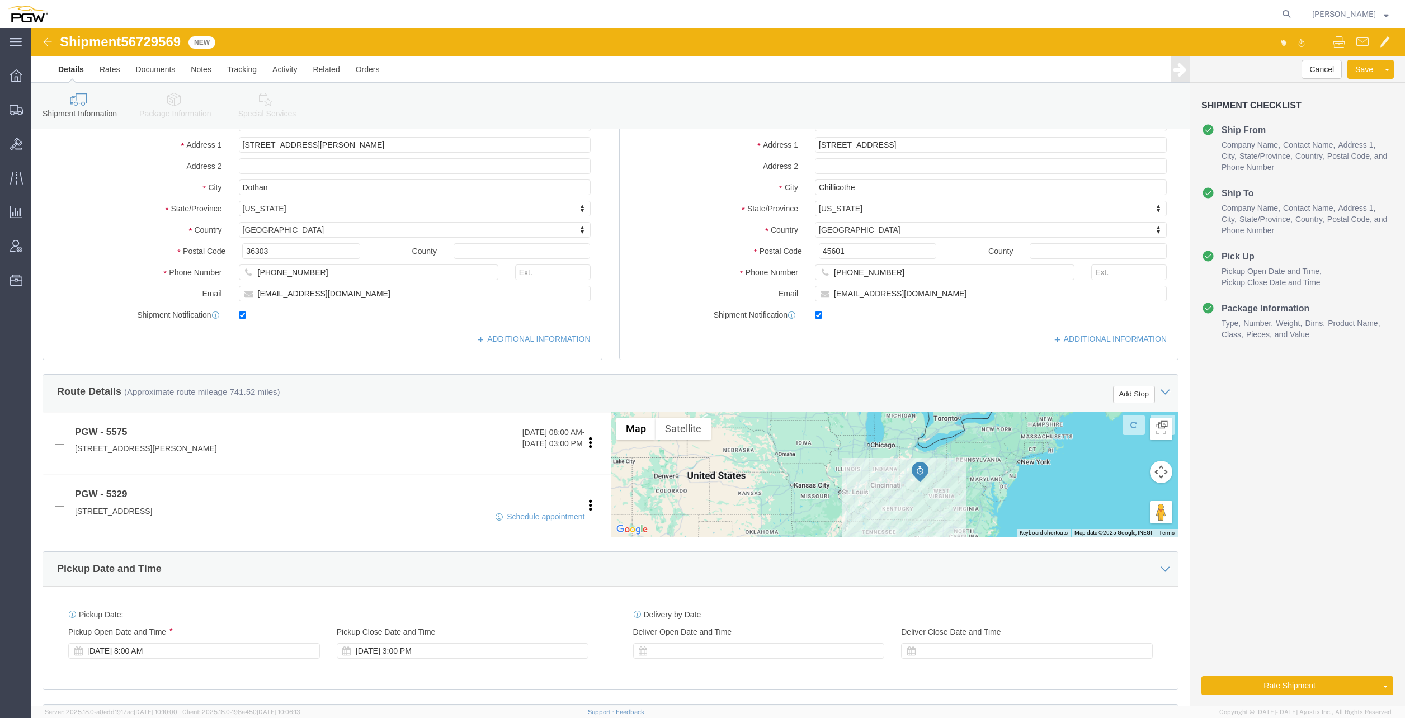
scroll to position [168, 0]
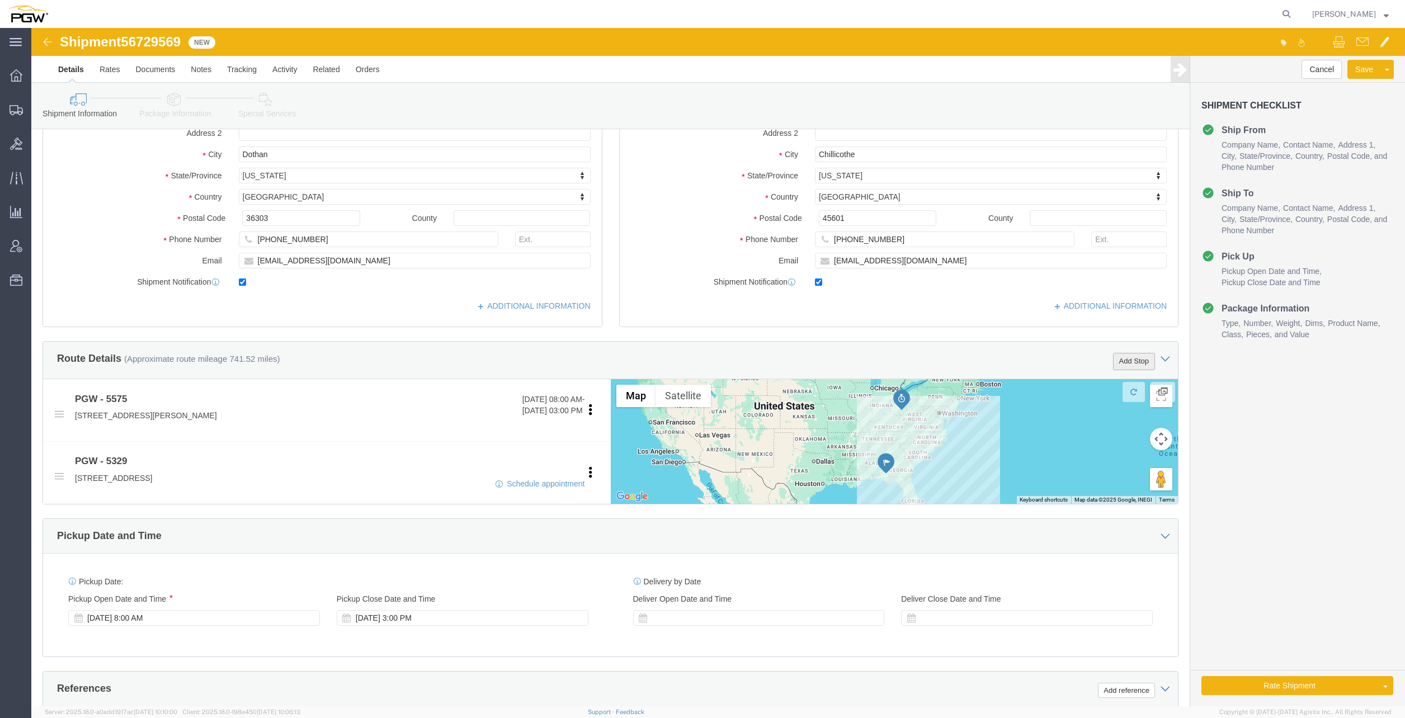
click button "Add Stop"
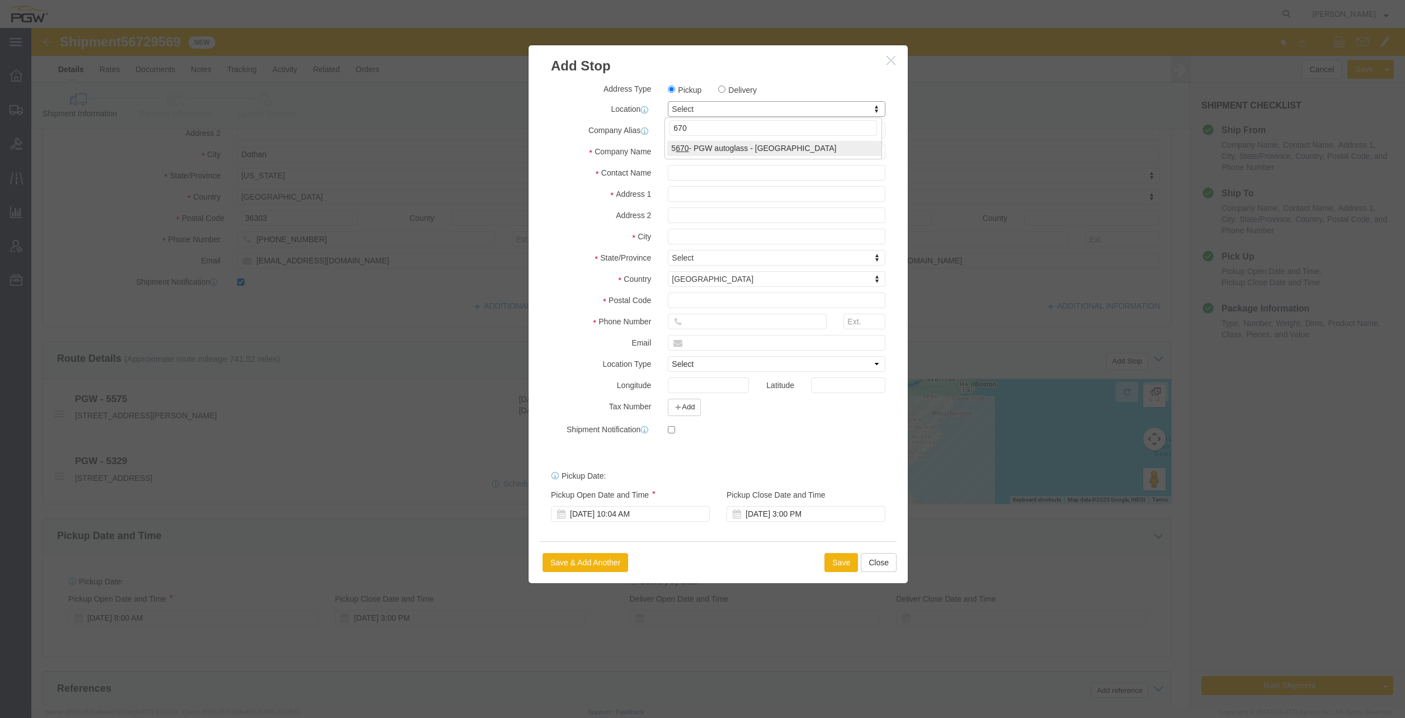
type input "670"
select select "28445"
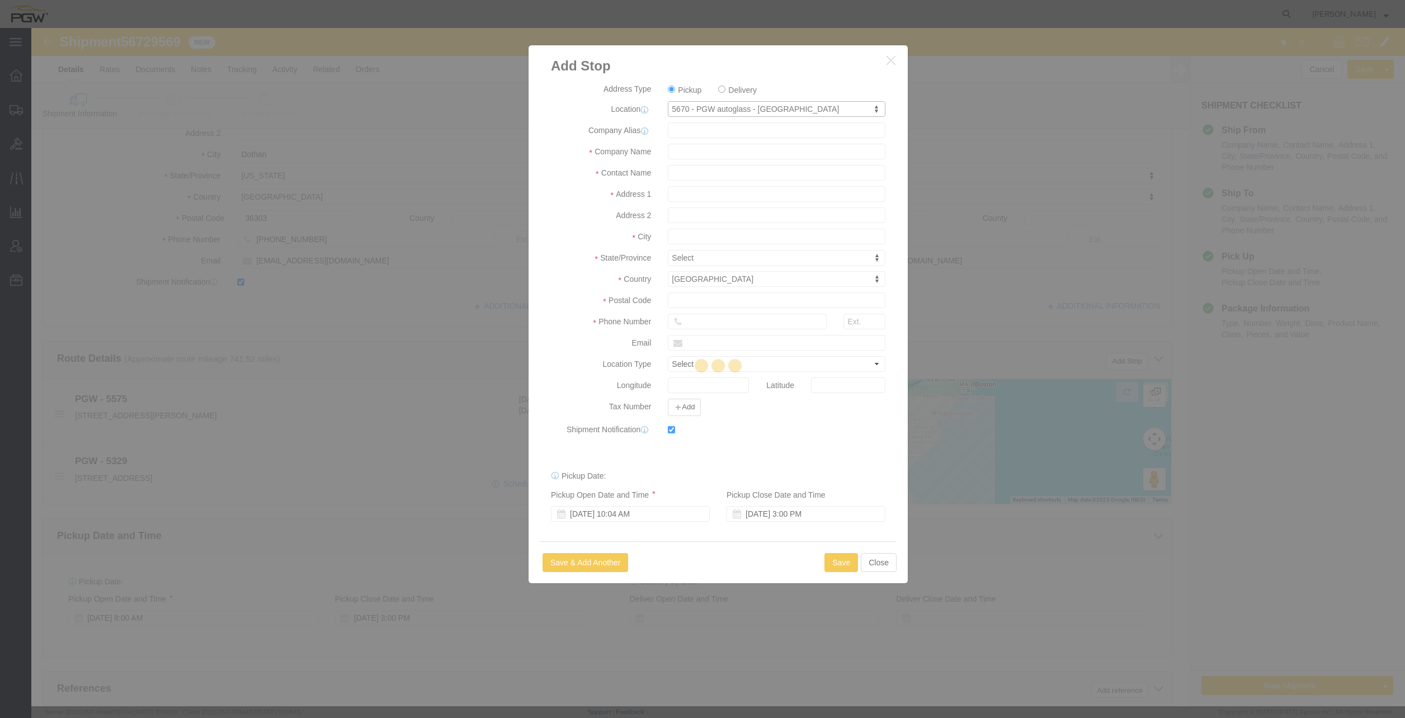
type input "5670"
type input "PGW"
type input "5670 Branch Manager"
type input "[STREET_ADDRESS]"
type input "[PERSON_NAME]"
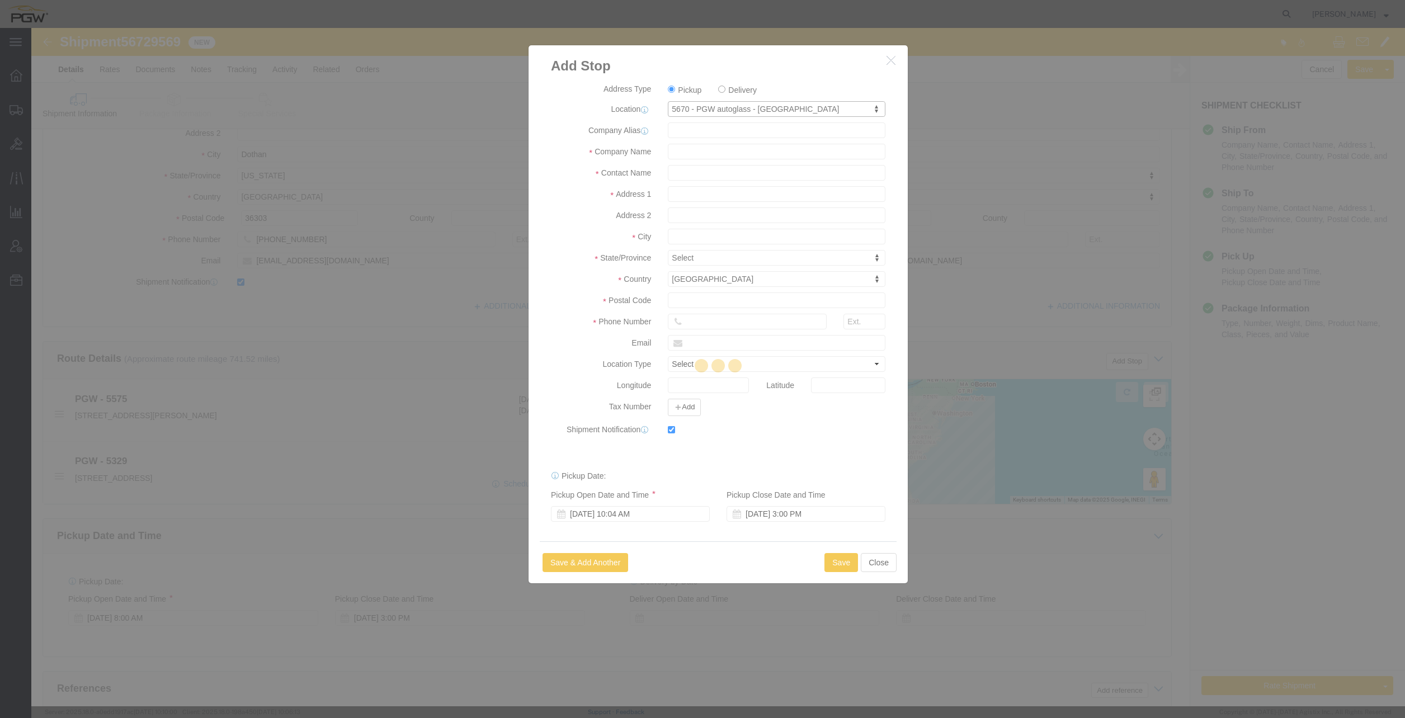
type input "36121"
type input "[PHONE_NUMBER]"
type input "[EMAIL_ADDRESS][DOMAIN_NAME]"
checkbox input "true"
select select "AL"
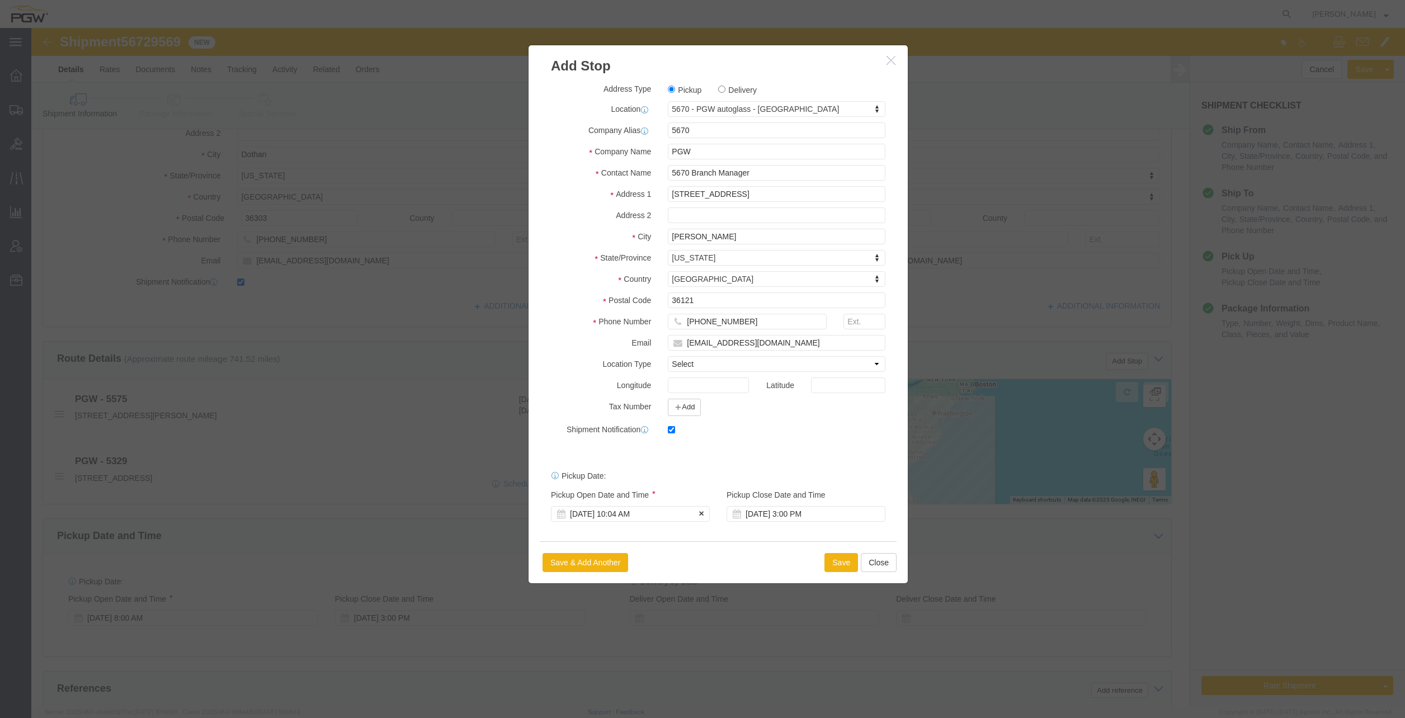
click div "[DATE] 10:04 AM"
click input "10:04 AM"
type input "9:00 AM"
click div "Open Time 9:00 AM [DATE] 10:04 AM - [DATE] 10:04 AM Cancel Apply"
click button "Apply"
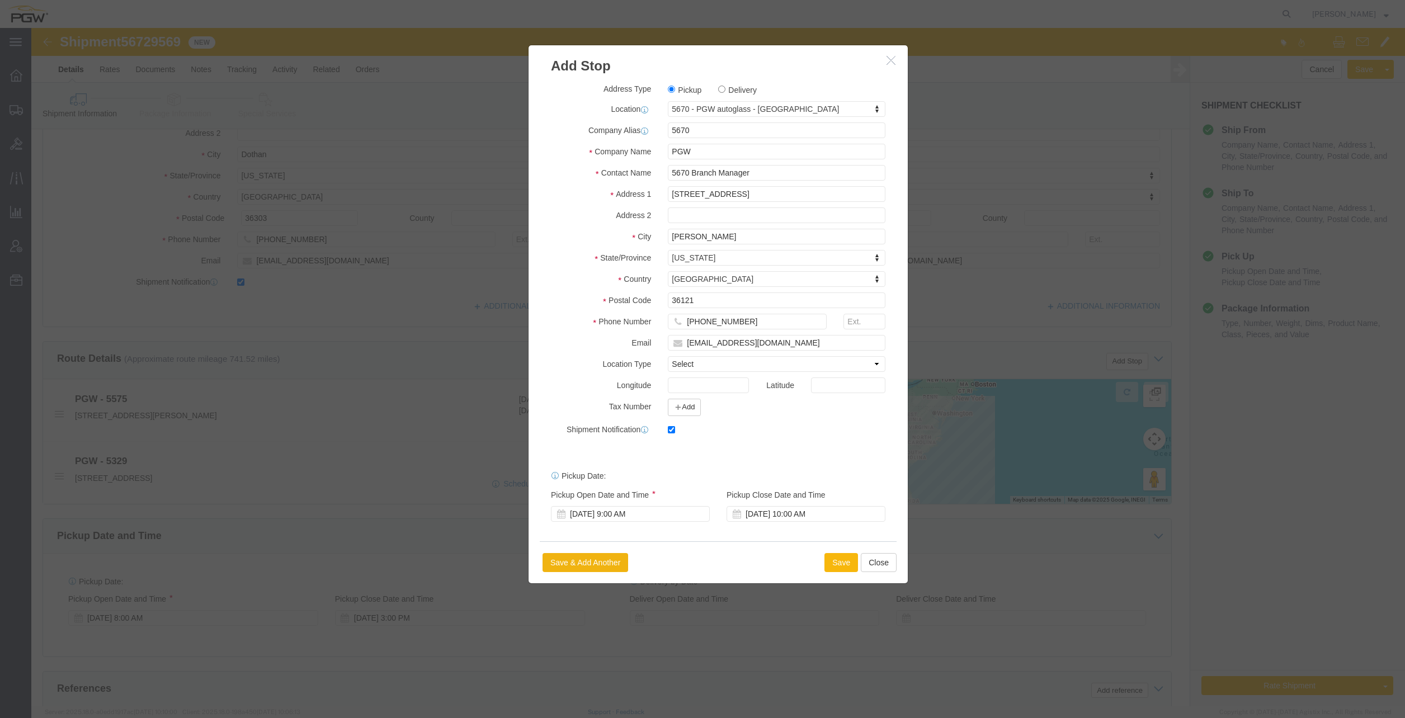
click button "Save"
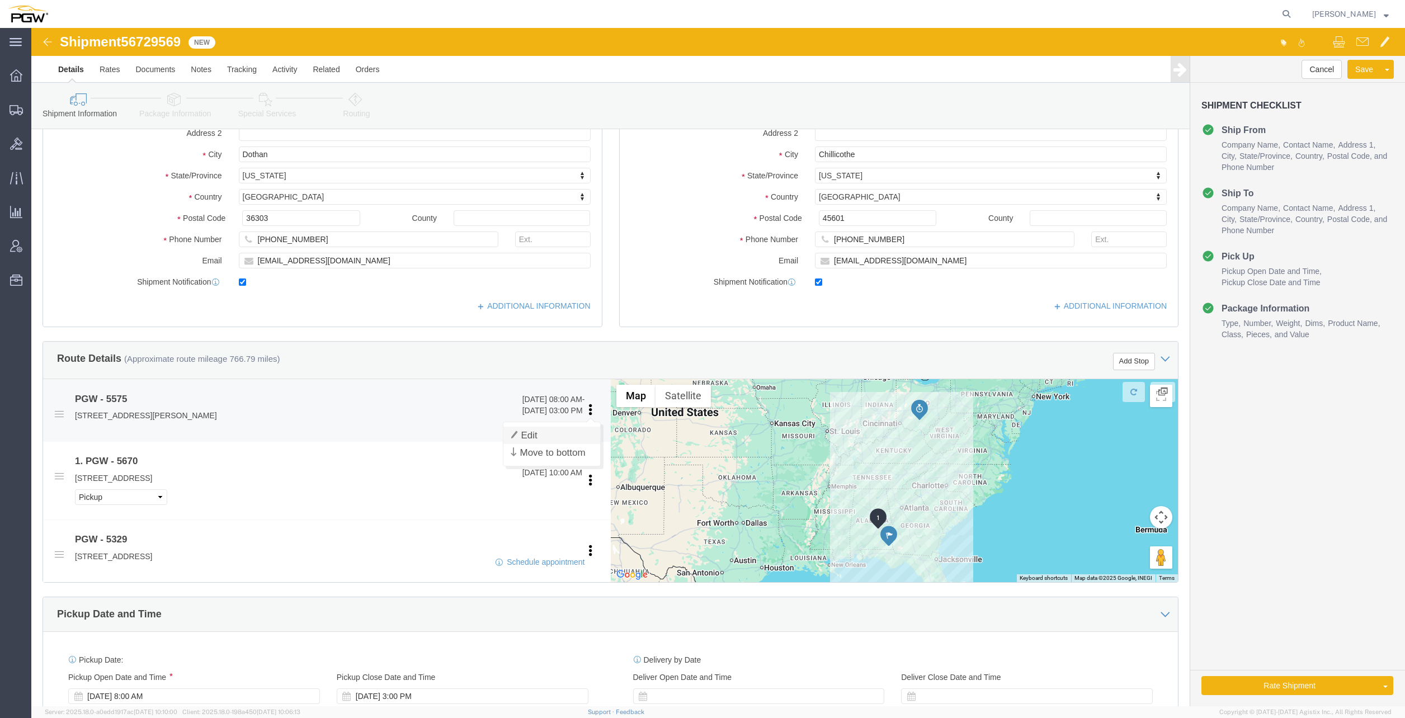
click link "Edit"
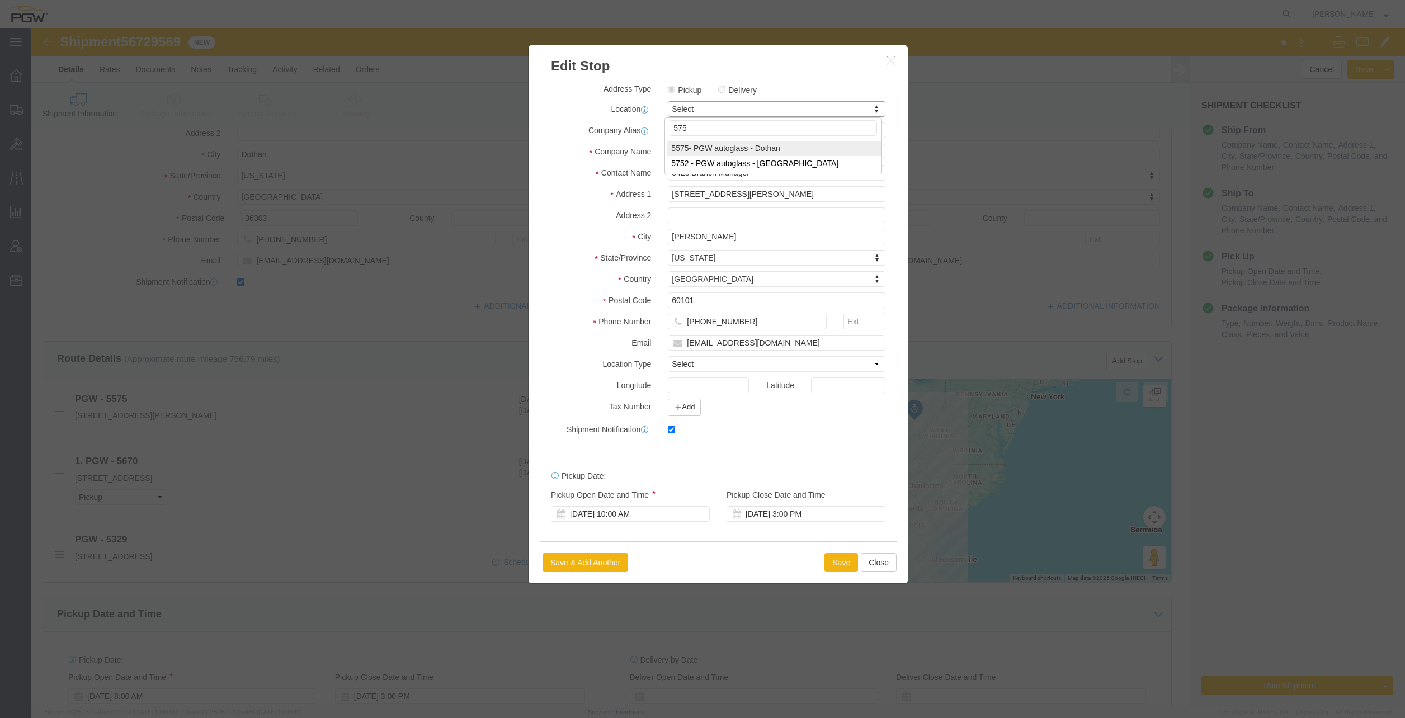
type input "575"
select select "28379"
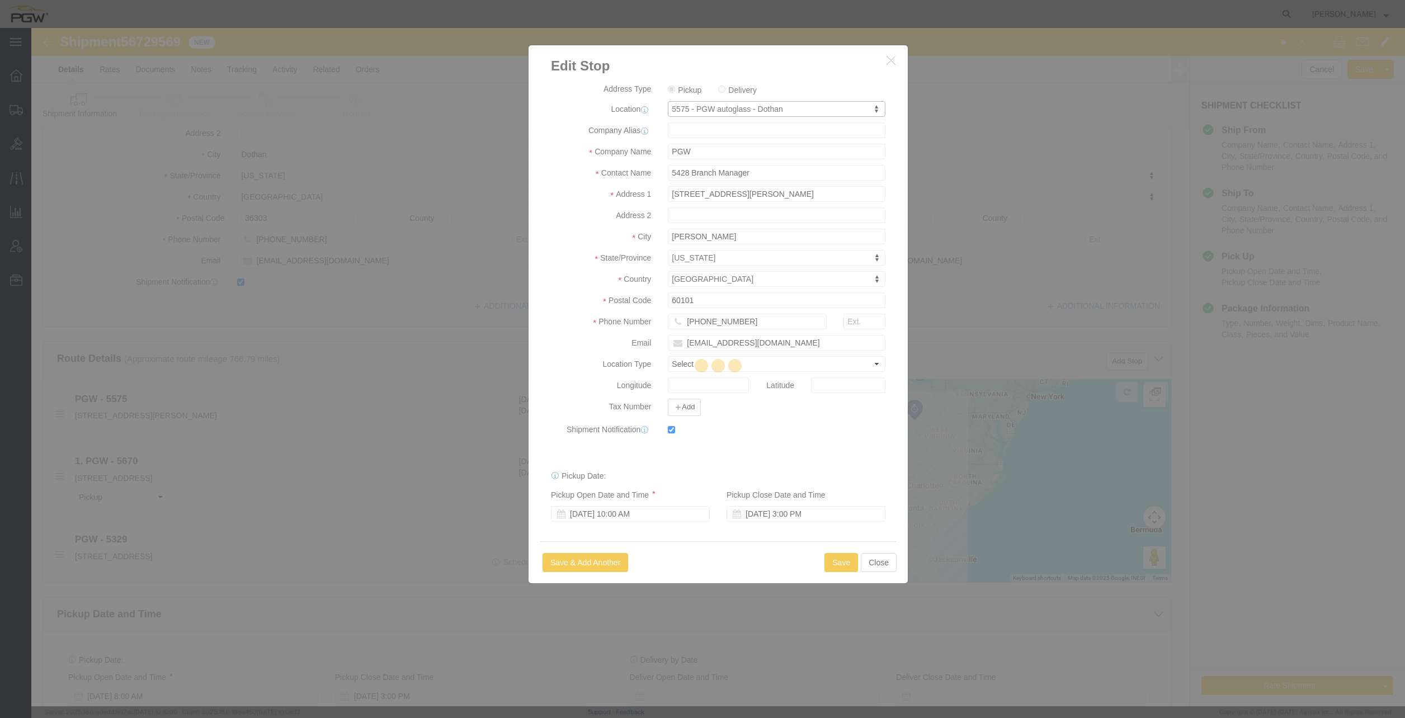
type input "5575"
type input "5575 Branch Manager"
type input "[STREET_ADDRESS][PERSON_NAME]"
type input "Dothan"
type input "36303"
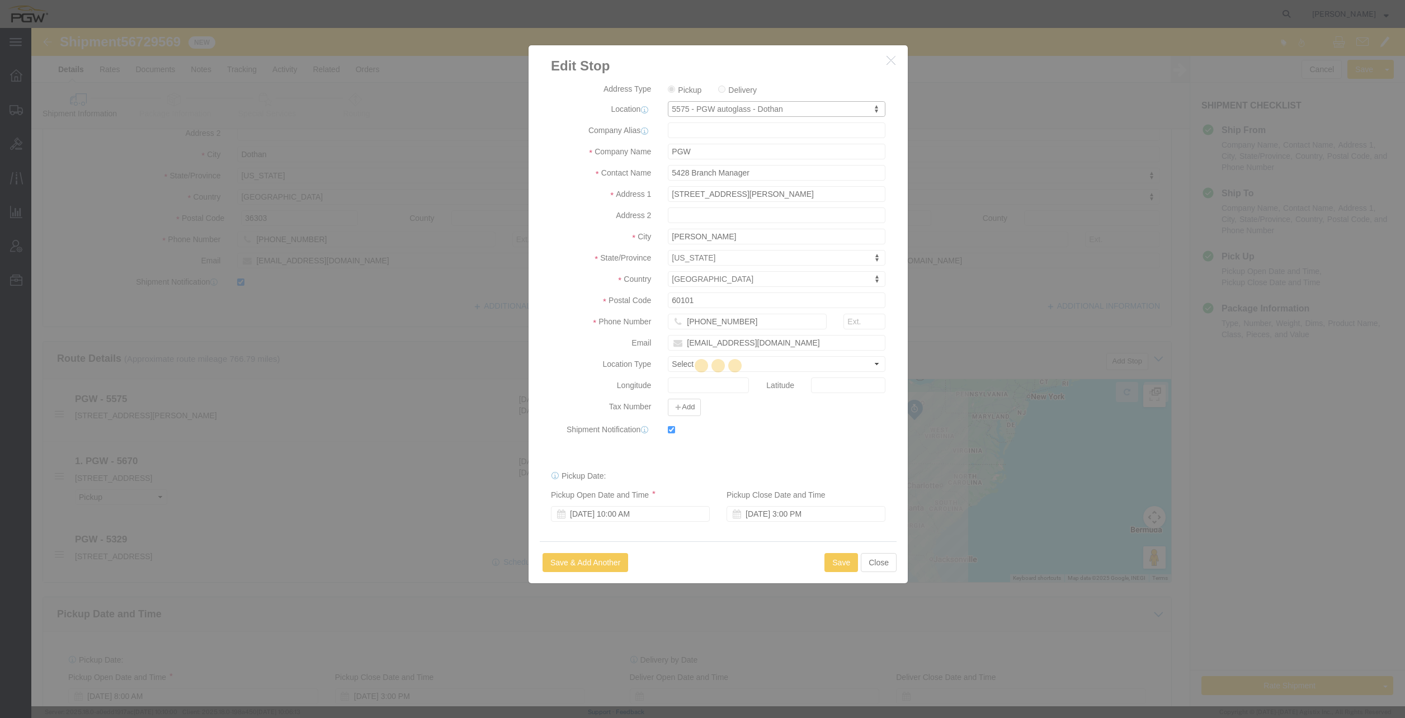
type input "[PHONE_NUMBER]"
type input "[EMAIL_ADDRESS][DOMAIN_NAME]"
select select "AL"
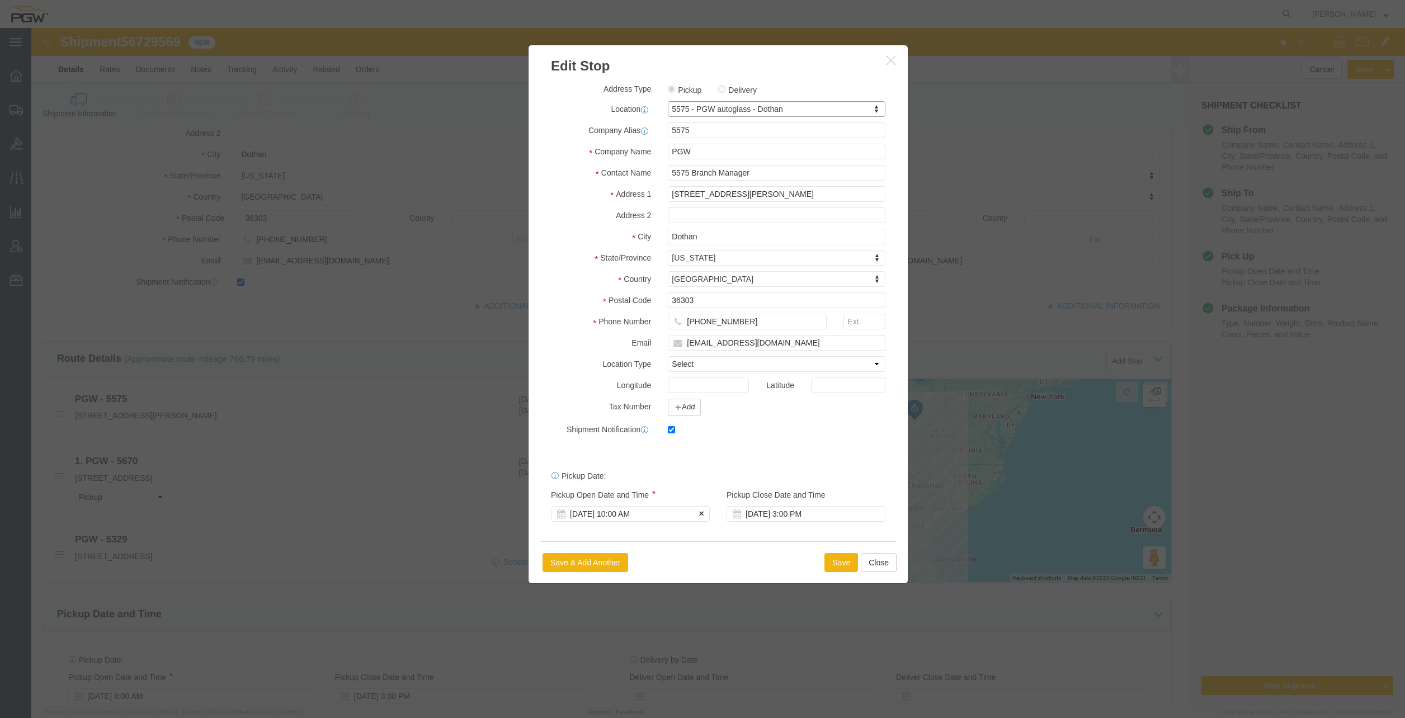
click div "[DATE] 10:00 AM"
click input "10:00 AM"
click input "8:00 AM"
type input "9:00 AM"
click button "Apply"
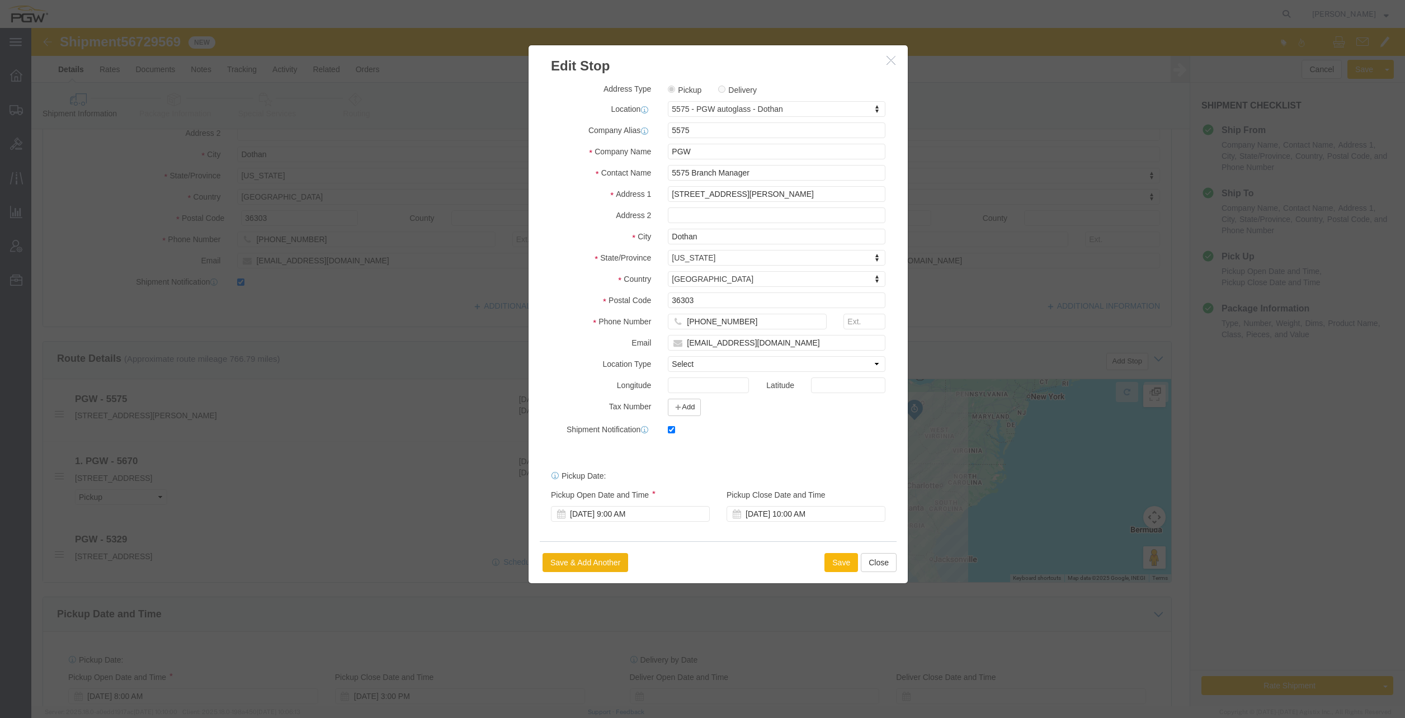
click button "Save"
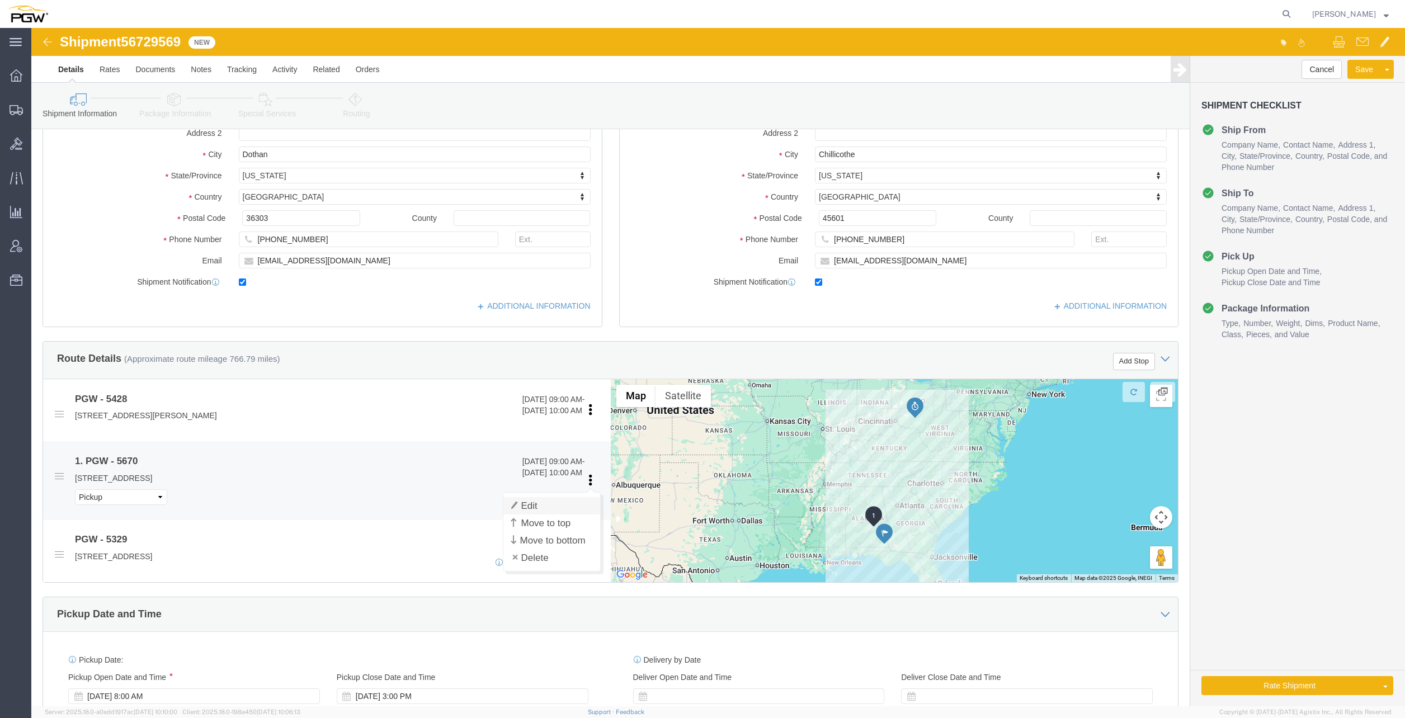
click link "Edit"
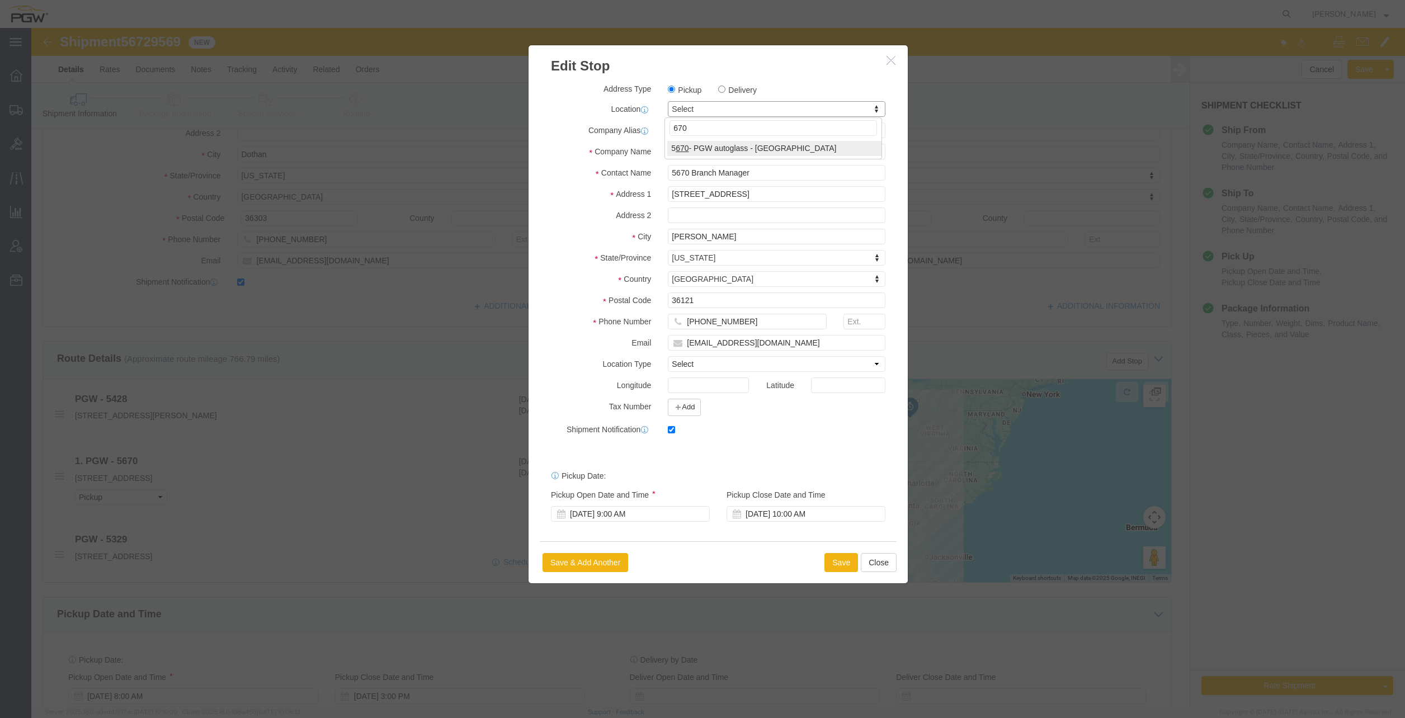
type input "670"
select select "28445"
type input "5670"
select select "AL"
click div "[DATE] 9:00 AM"
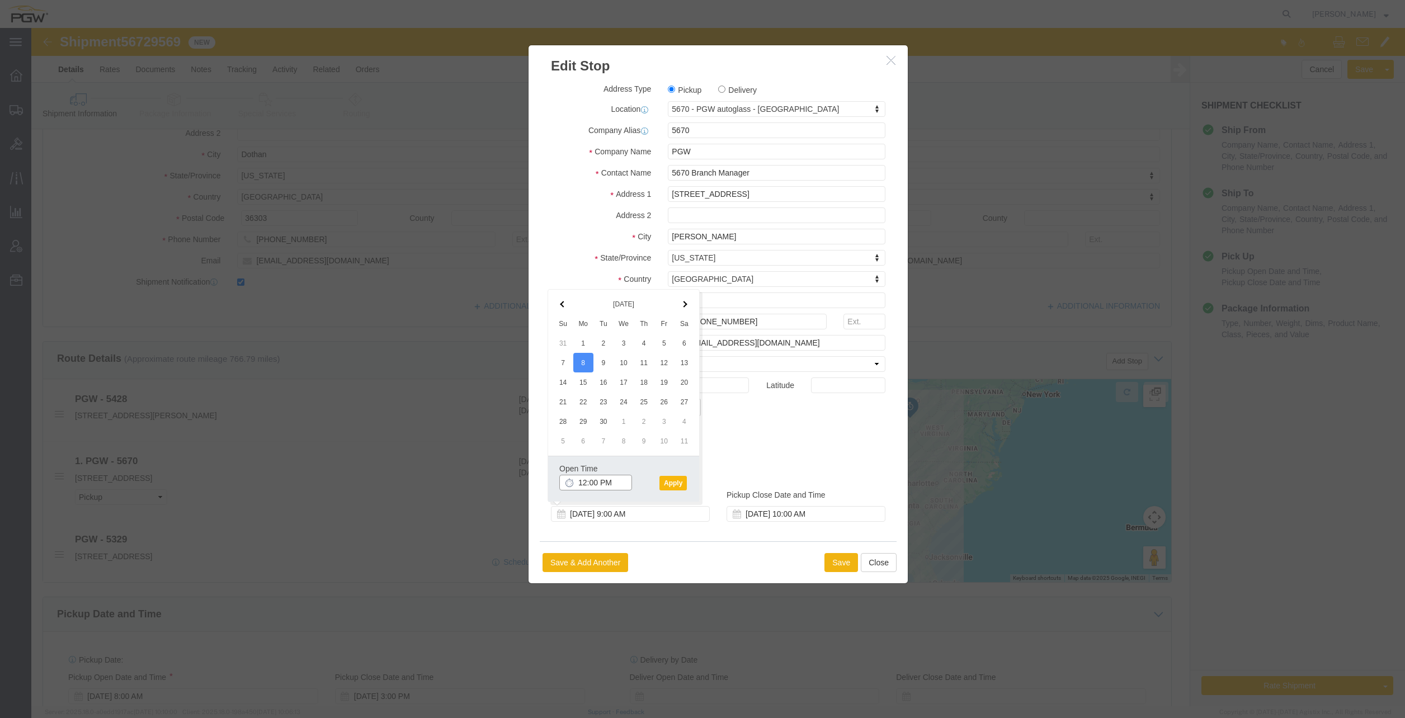
type input "12:00 PM"
click button "Apply"
click button "Save"
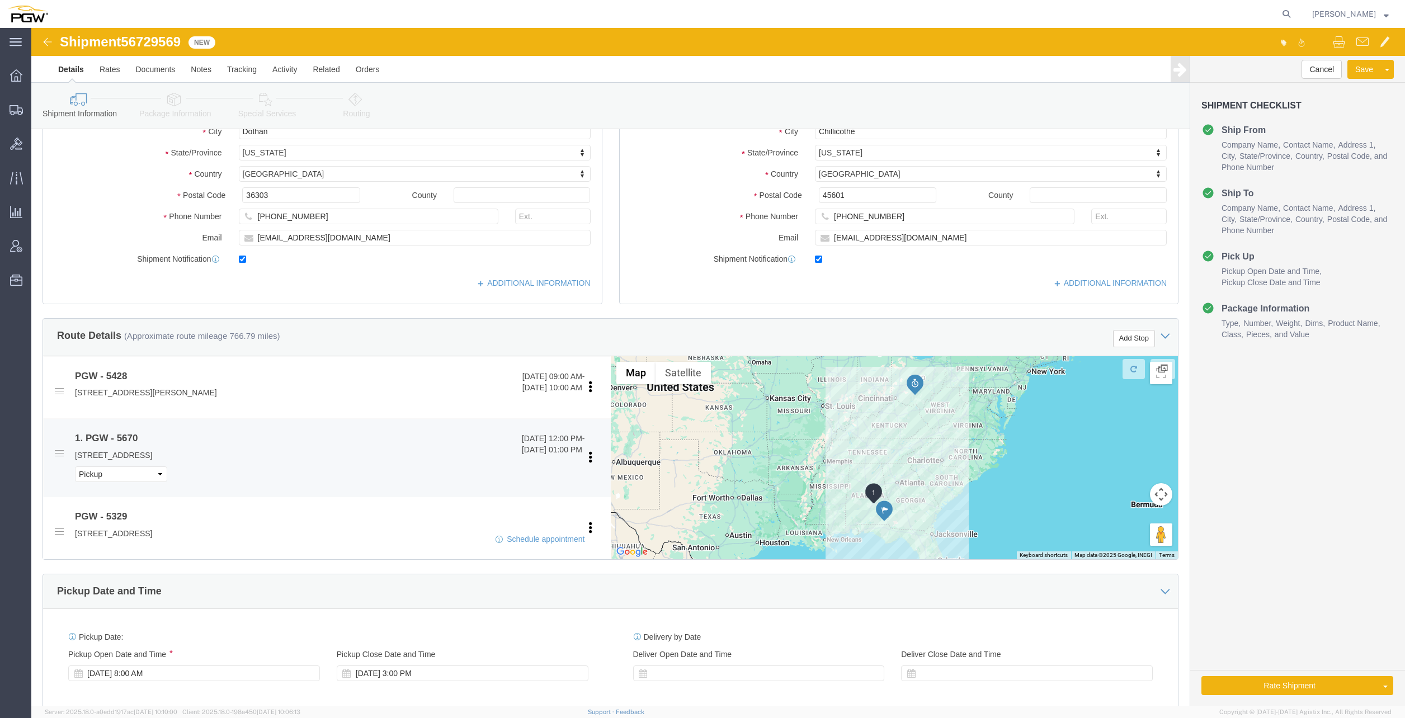
scroll to position [224, 0]
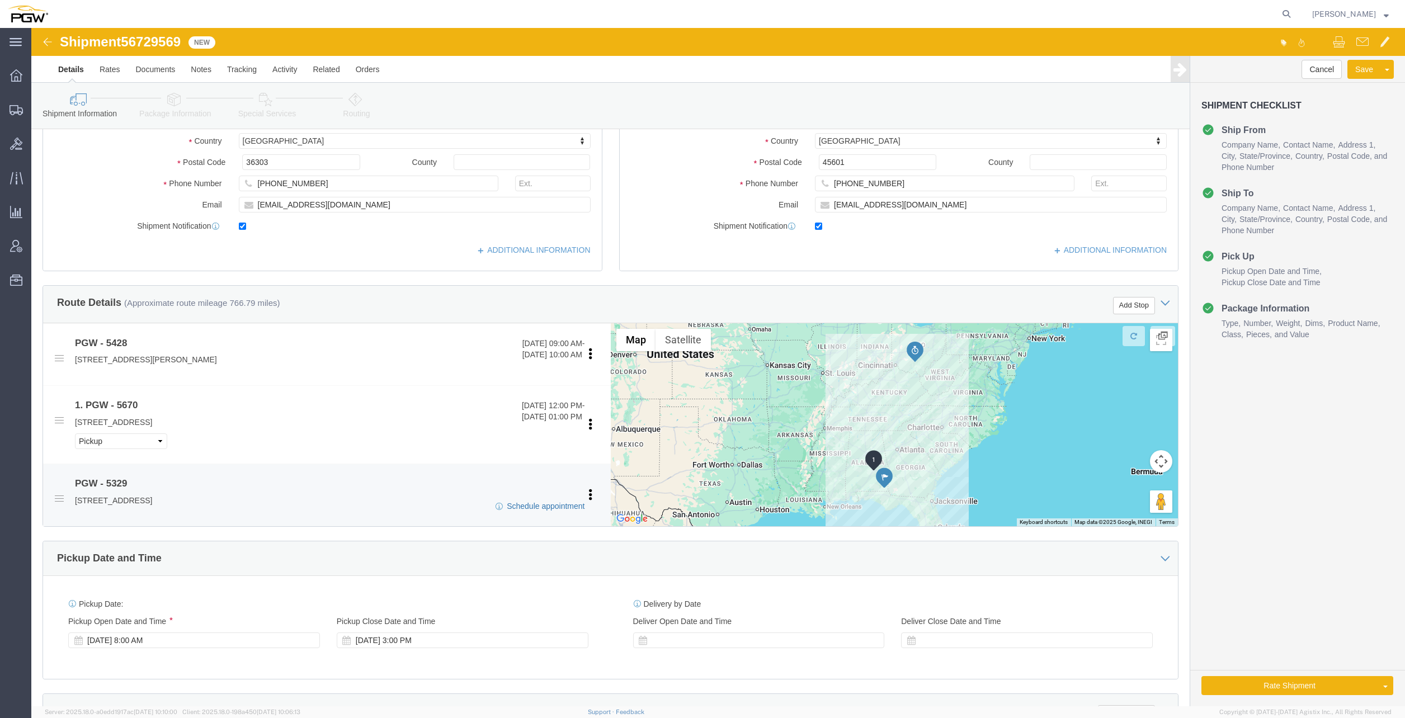
click link "Schedule appointment"
select select
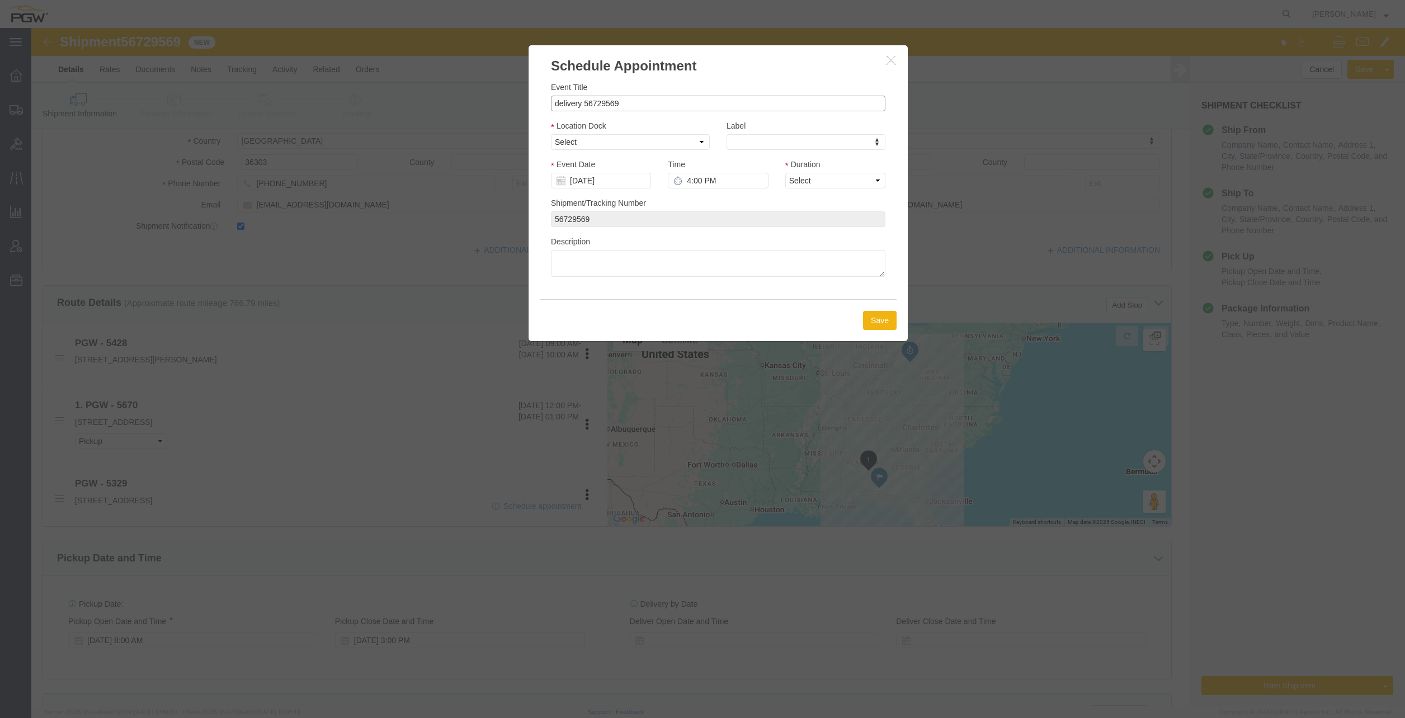
drag, startPoint x: 549, startPoint y: 75, endPoint x: 487, endPoint y: 74, distance: 62.1
click div "Schedule Appointment Event Title delivery 56729569 Location Dock Select Glass L…"
click input "56729569"
type input "56729569 - Dothan / [PERSON_NAME]"
click select "Select Glass LTL Sundries Outbound Racks"
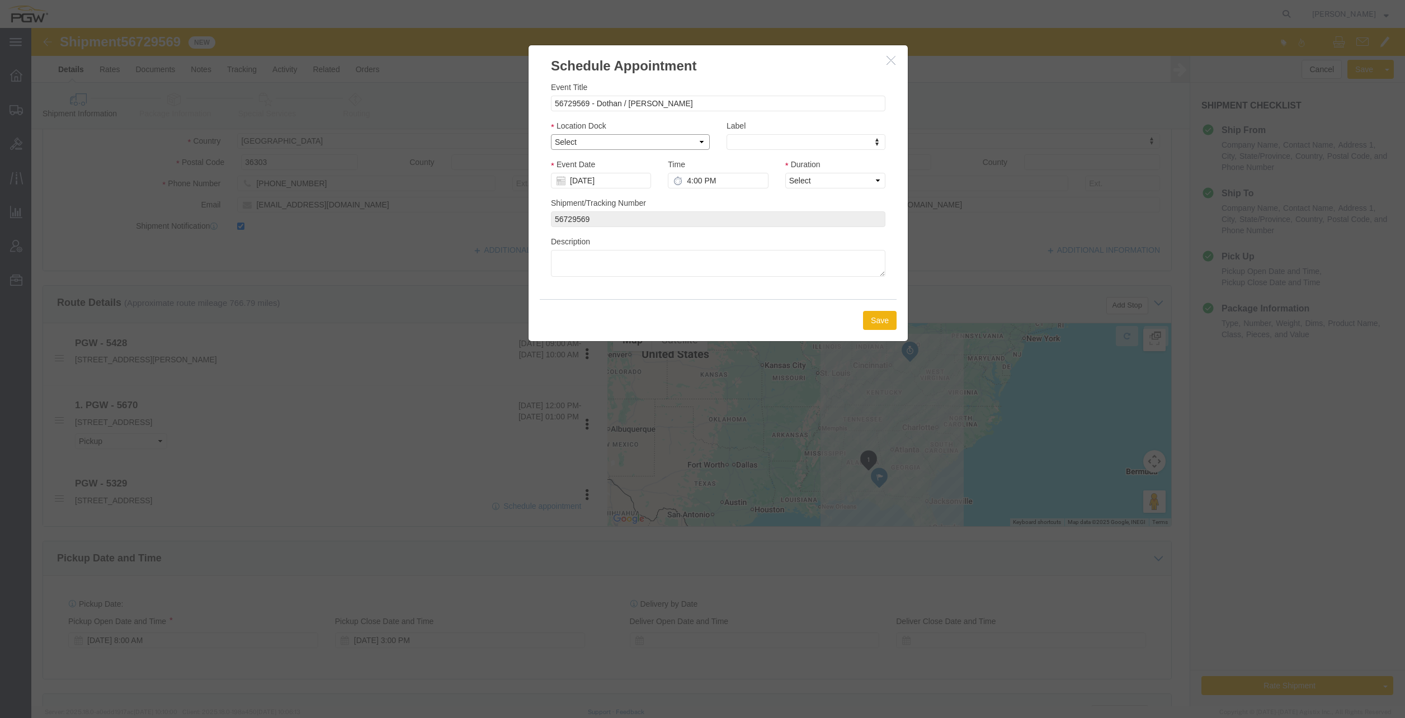
select select "3"
click select "Select Glass LTL Sundries Outbound Racks"
click input "[DATE]"
click td "10"
type input "[DATE]"
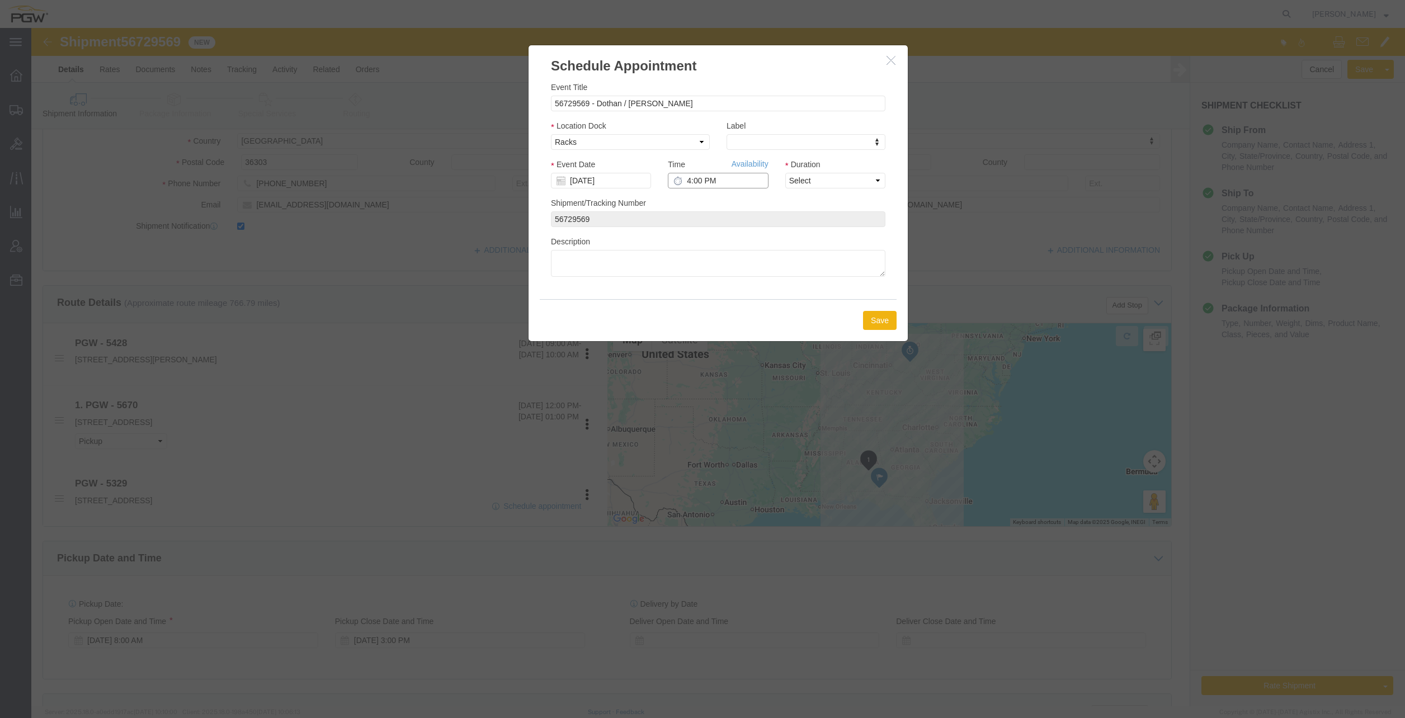
click input "4:00 PM"
type input "12:00 AM"
click select "Select 15 min 30 min 45 min 1 hr 2 hr 3 hr 4 hr"
select select "60"
click select "Select 15 min 30 min 45 min 1 hr 2 hr 3 hr 4 hr"
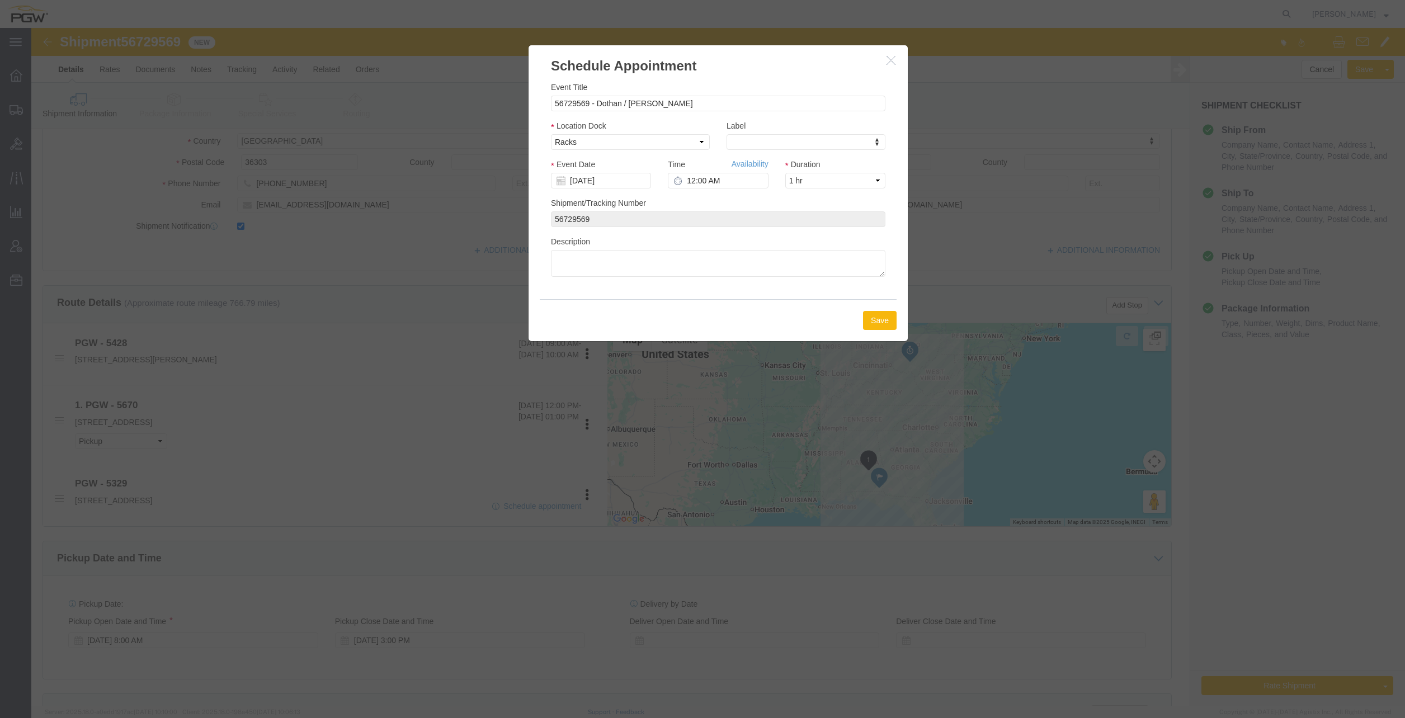
click button "Save"
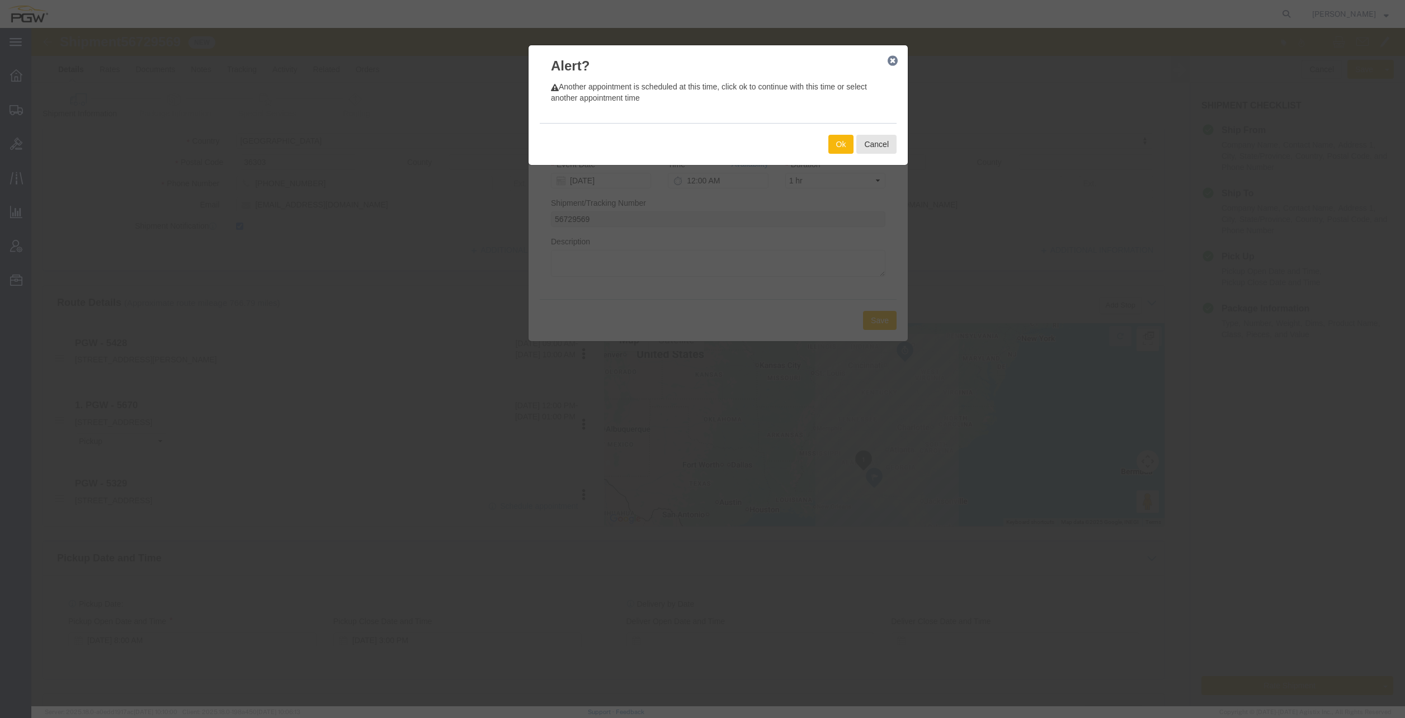
click button "Ok"
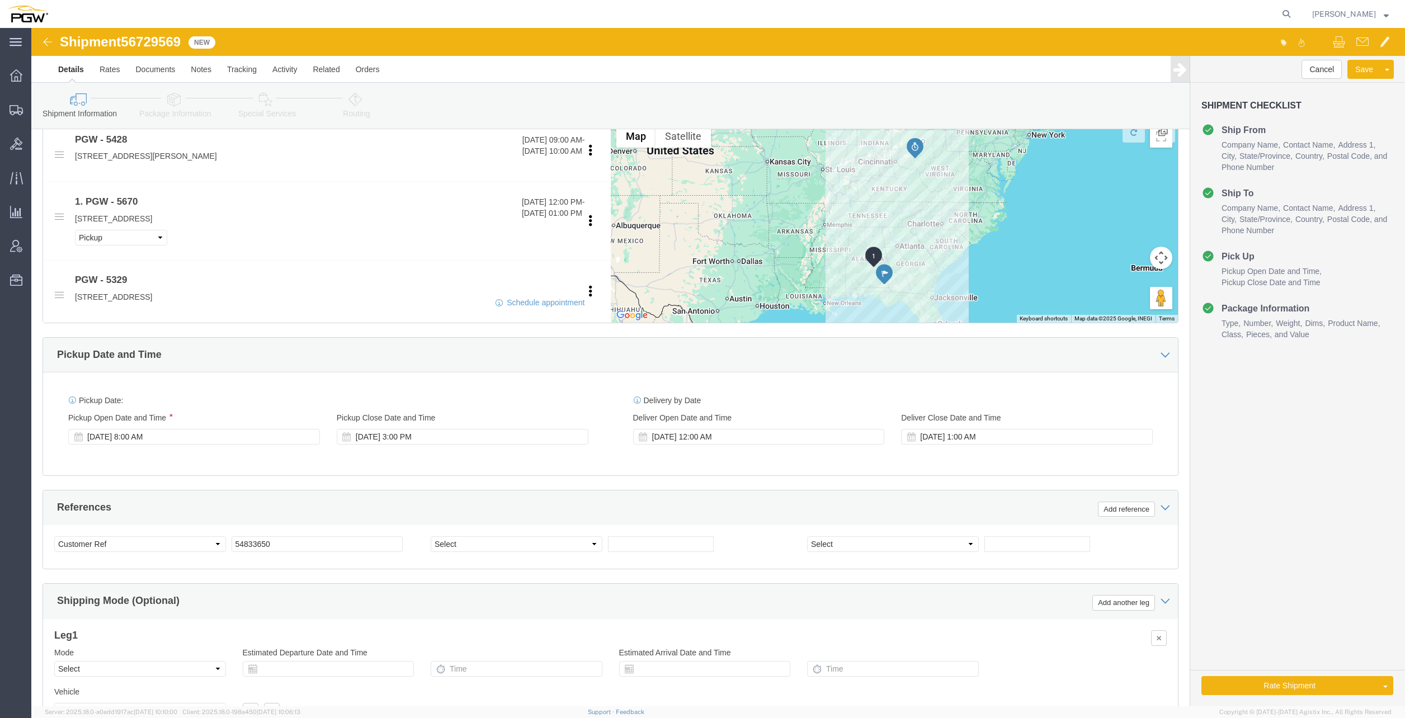
scroll to position [447, 0]
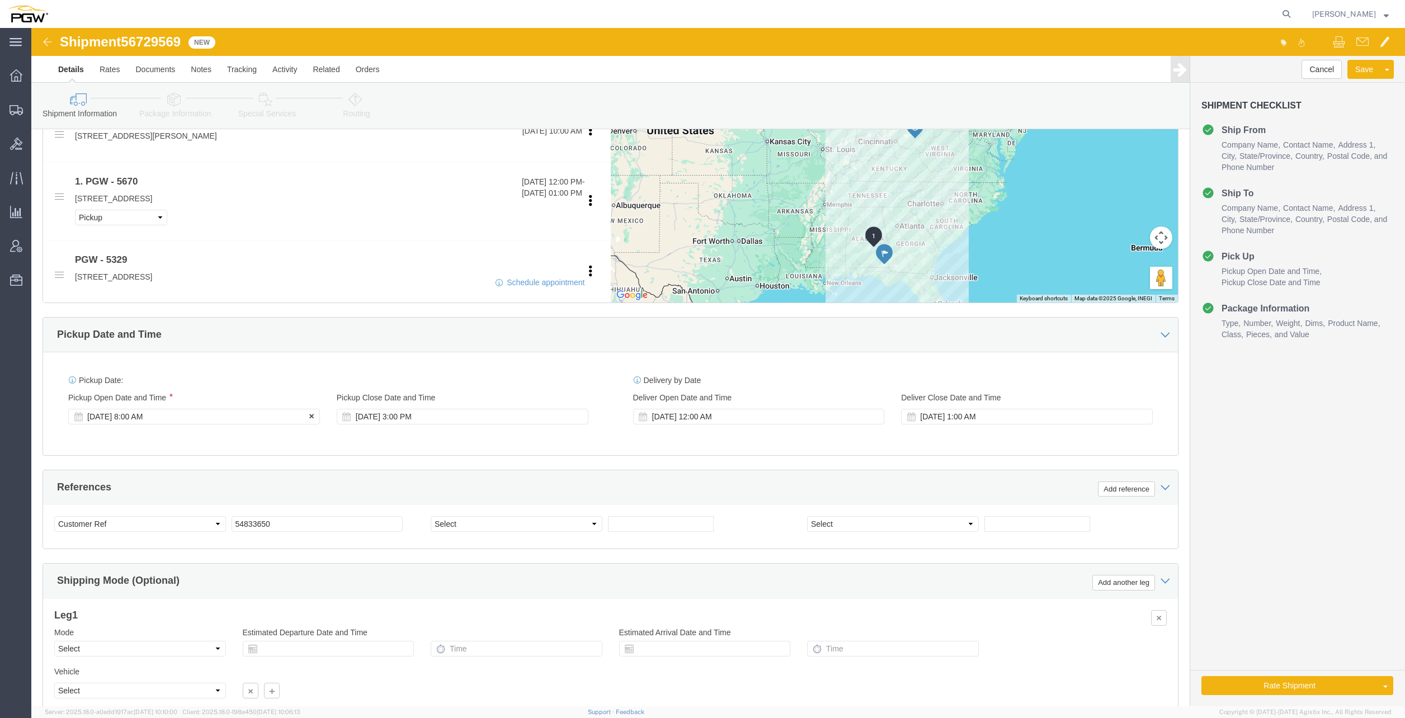
click div "[DATE] 8:00 AM"
click input "10:00 AM"
type input "9:00 AM"
click button "Apply"
click span "56729569"
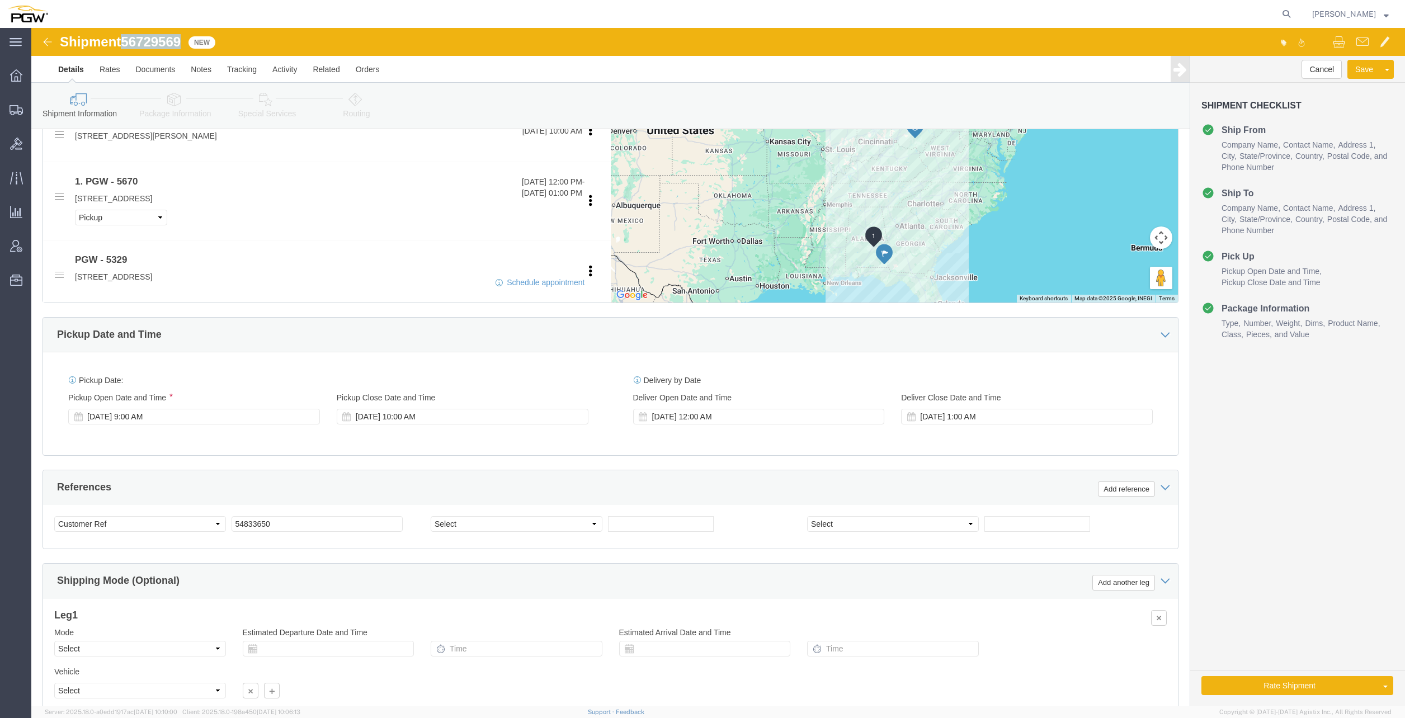
click span "56729569"
copy span "56729569"
click input "54833650"
drag, startPoint x: 253, startPoint y: 495, endPoint x: 127, endPoint y: 477, distance: 127.1
click div "Select Account Type Activity ID Airline Appointment Number ASN Batch Request # …"
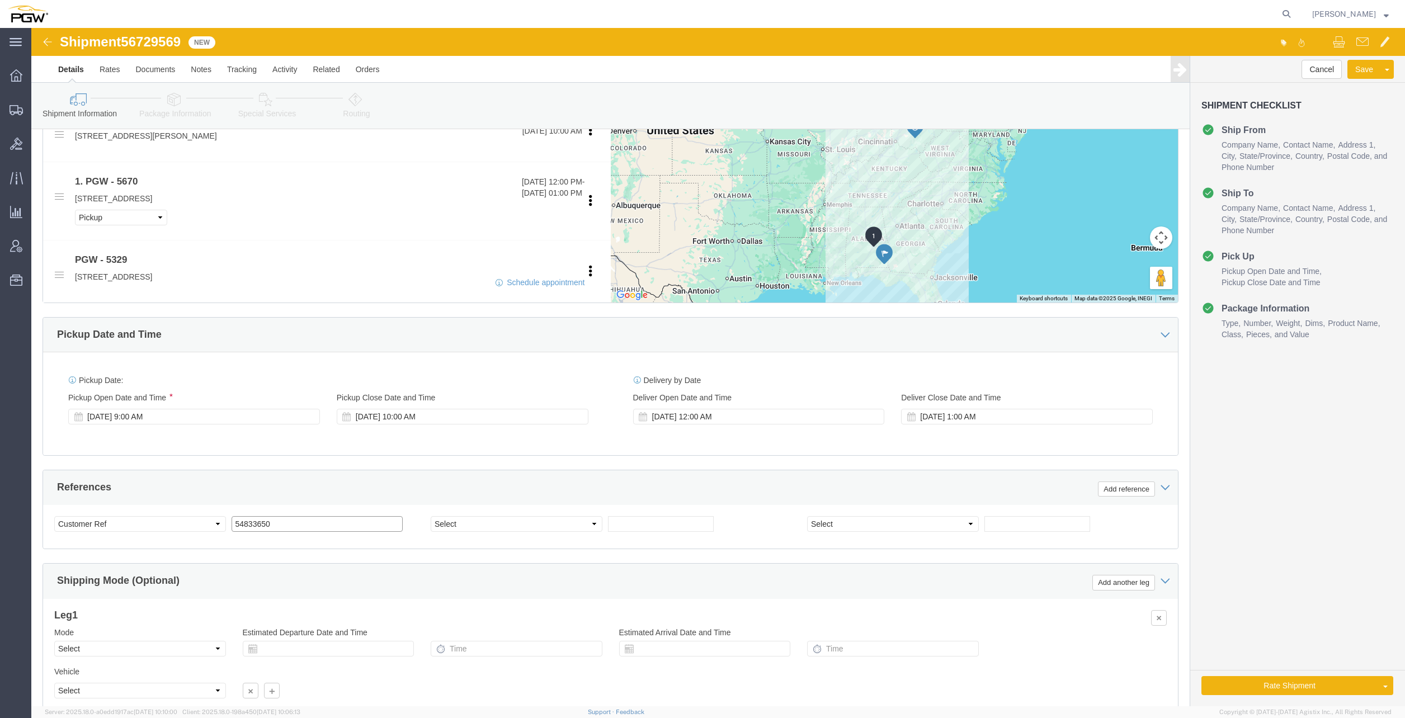
paste input "6729569"
click input "56729569"
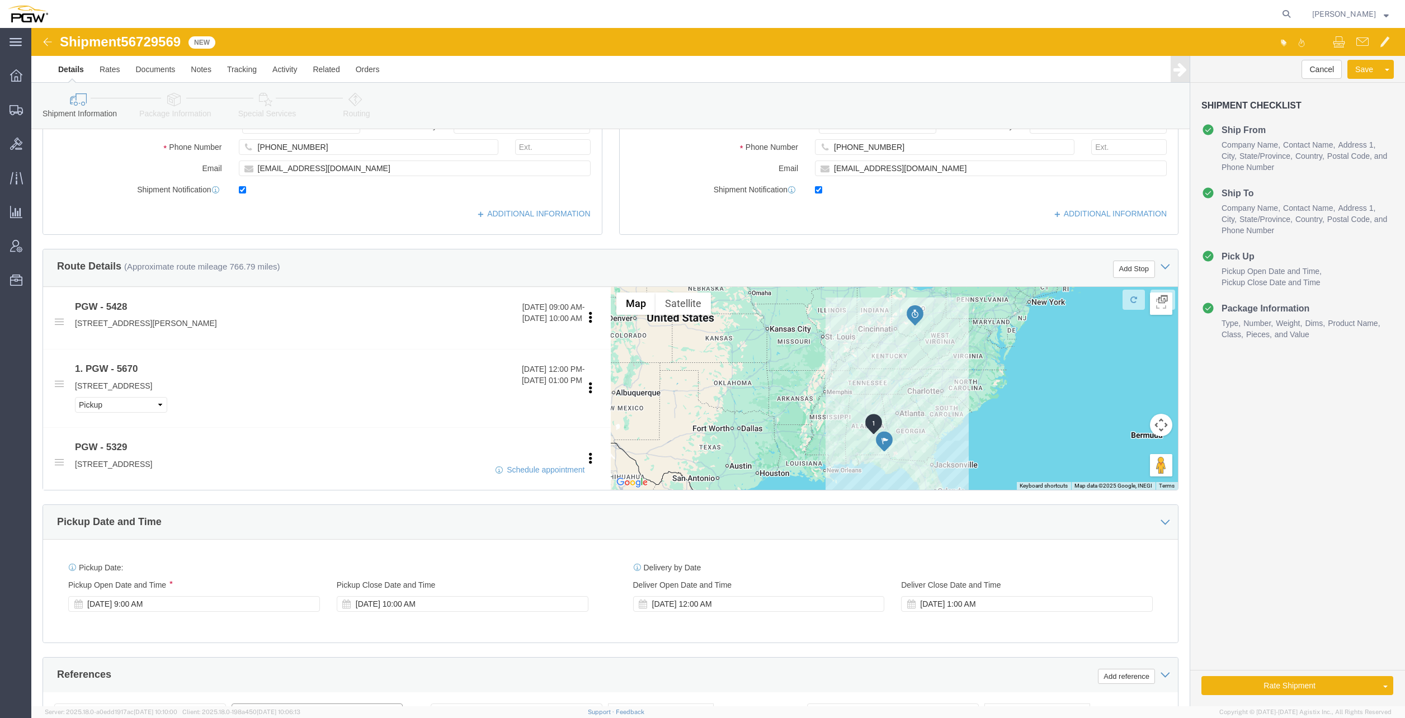
scroll to position [56, 0]
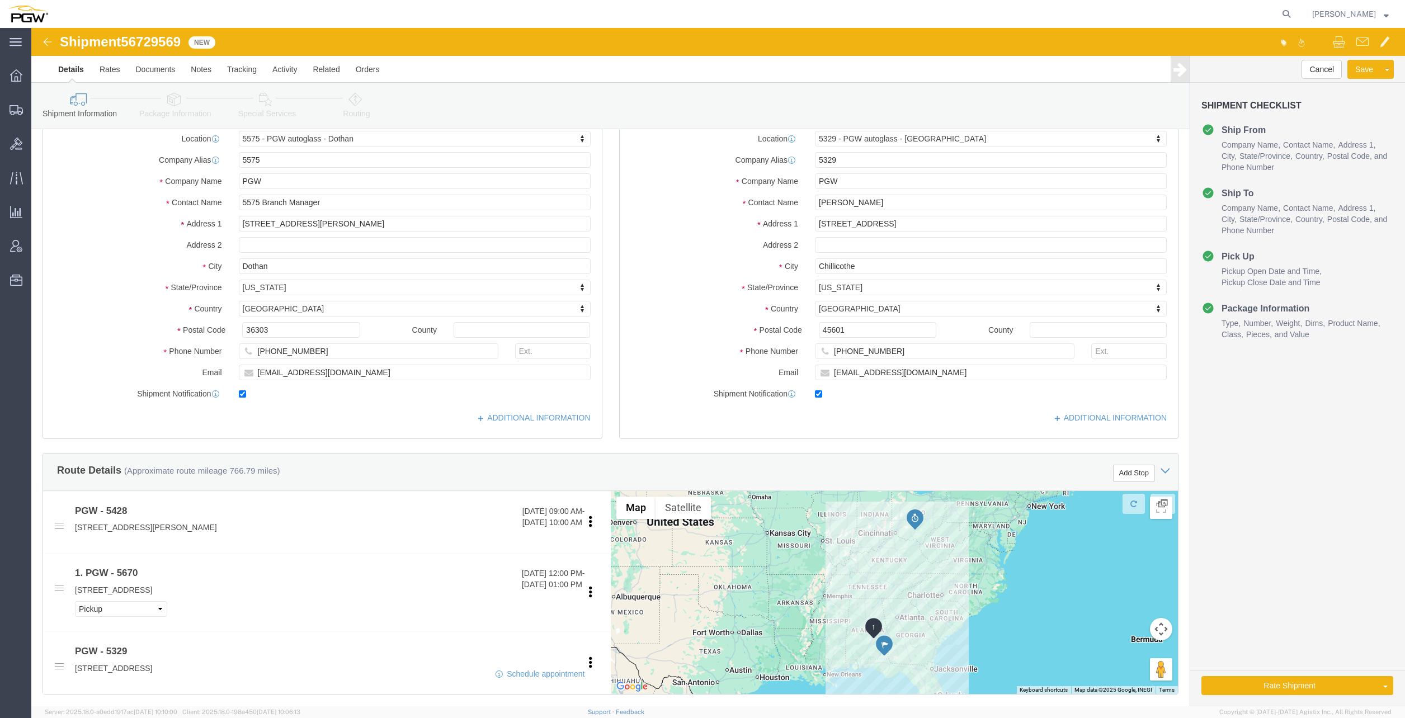
type input "56729569"
click icon
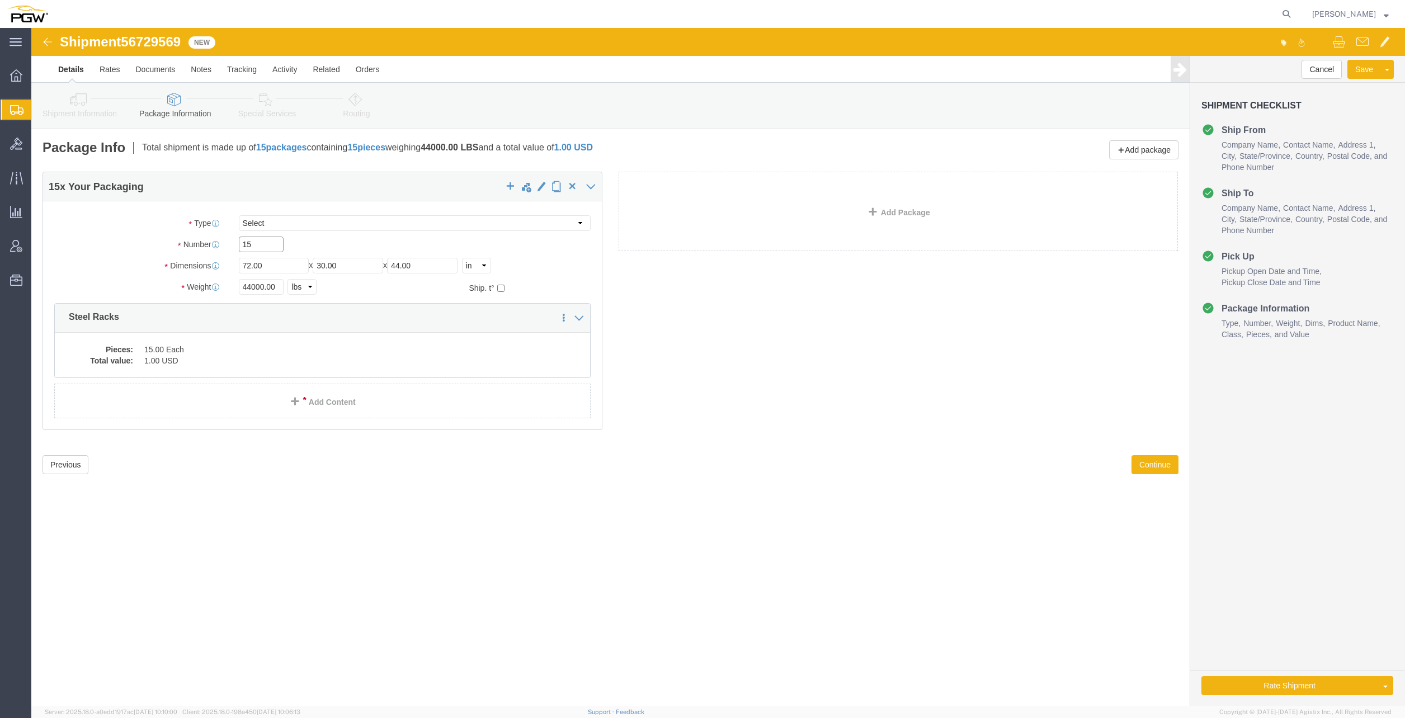
drag, startPoint x: 228, startPoint y: 220, endPoint x: 116, endPoint y: 193, distance: 115.6
click div "Number 15"
type input "2"
click input "44000.00"
drag, startPoint x: 246, startPoint y: 257, endPoint x: 115, endPoint y: 259, distance: 130.9
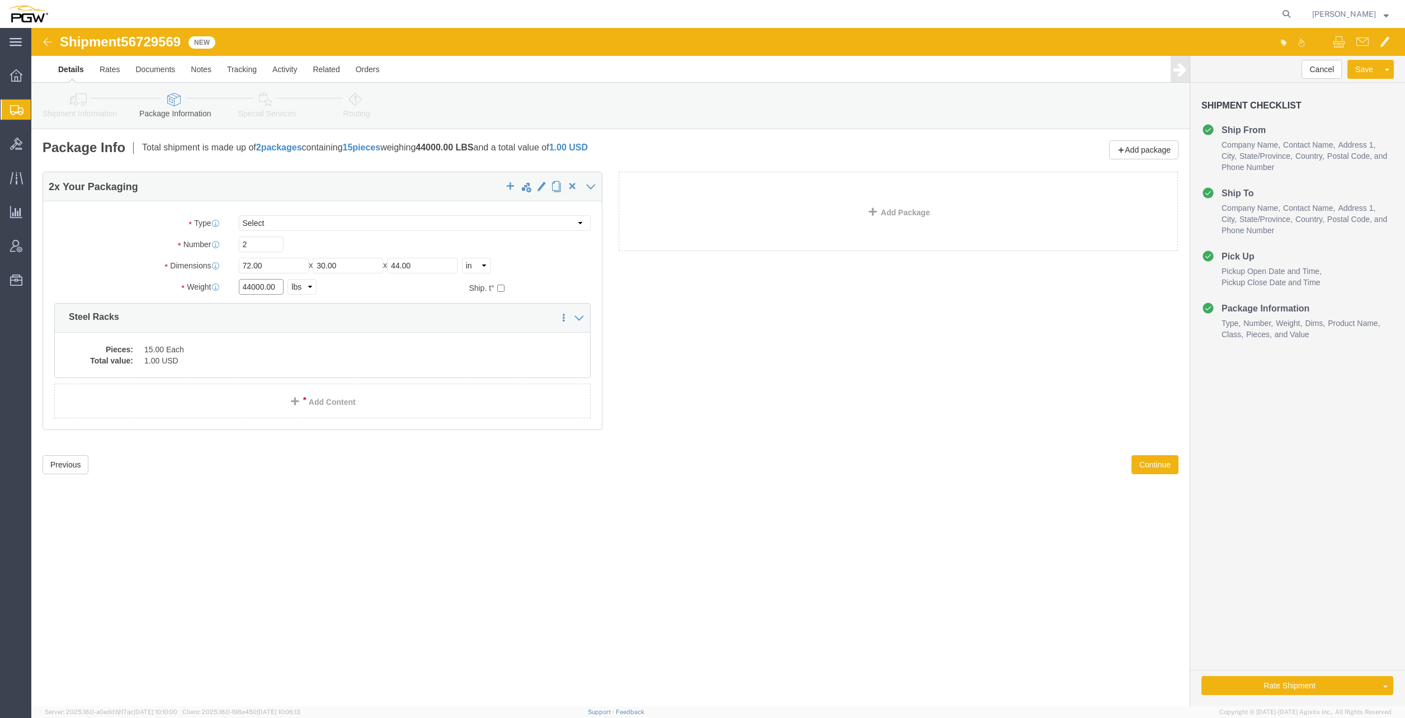
click div "Weight 44000.00 Select kgs lbs Ship. t°"
type input "7000.00"
click dd "1.00 USD"
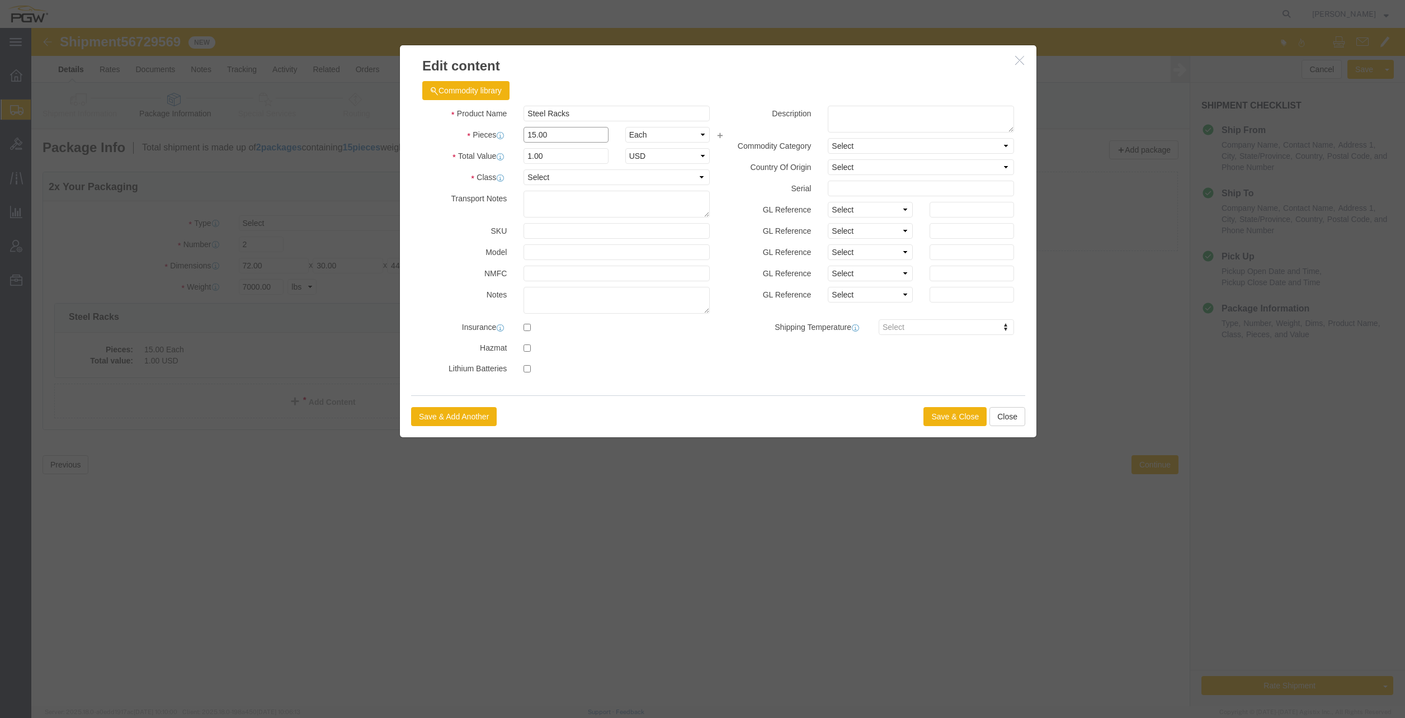
click div "Product Name Steel Racks Pieces 15.00 Select Bag Barrels 100Board Feet Bottle B…"
type input "2.00"
click input "0.13"
drag, startPoint x: 453, startPoint y: 124, endPoint x: 385, endPoint y: 120, distance: 68.3
click div "Total Value 0.13 Select ADP AED AFN ALL AMD AOA ARS ATS AUD AWG AZN BAM BBD BDT…"
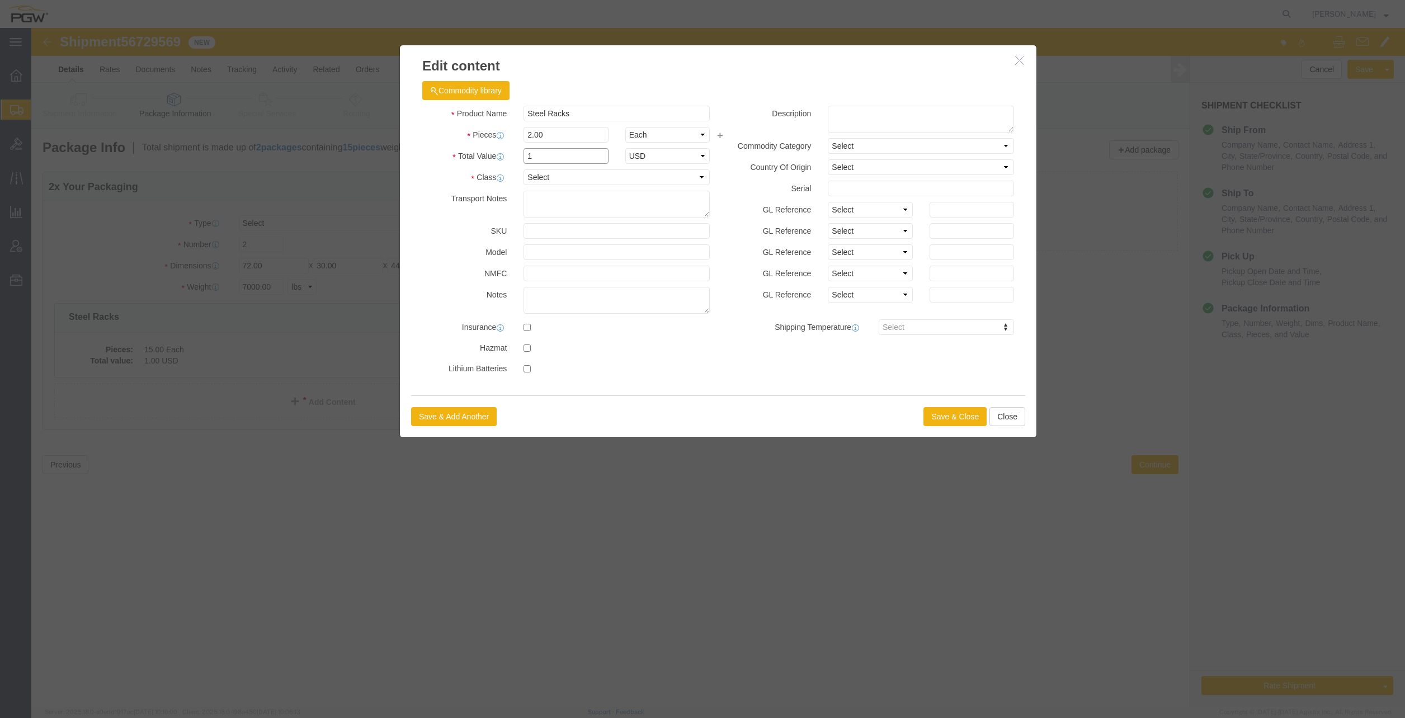
type input "1.00"
click div "Save & Add Another Save & Close Close"
click button "Save & Close"
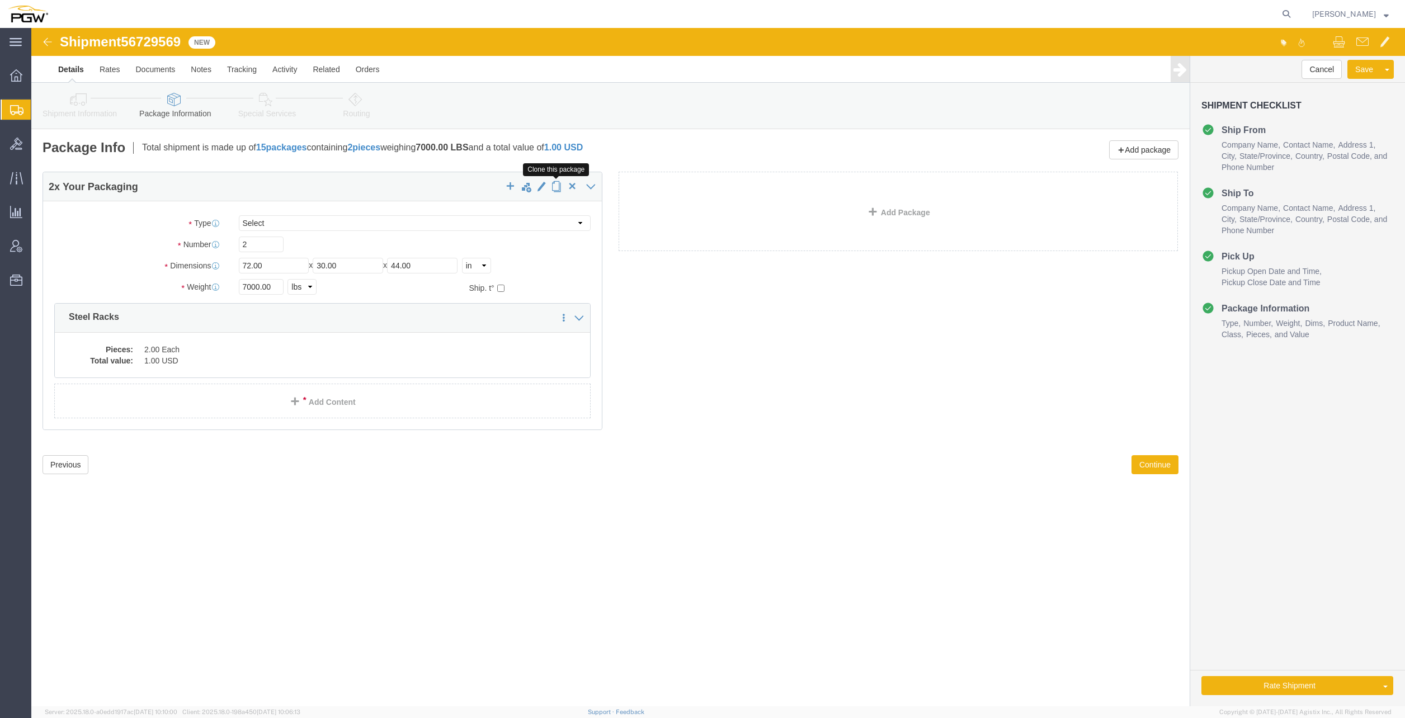
click button "button"
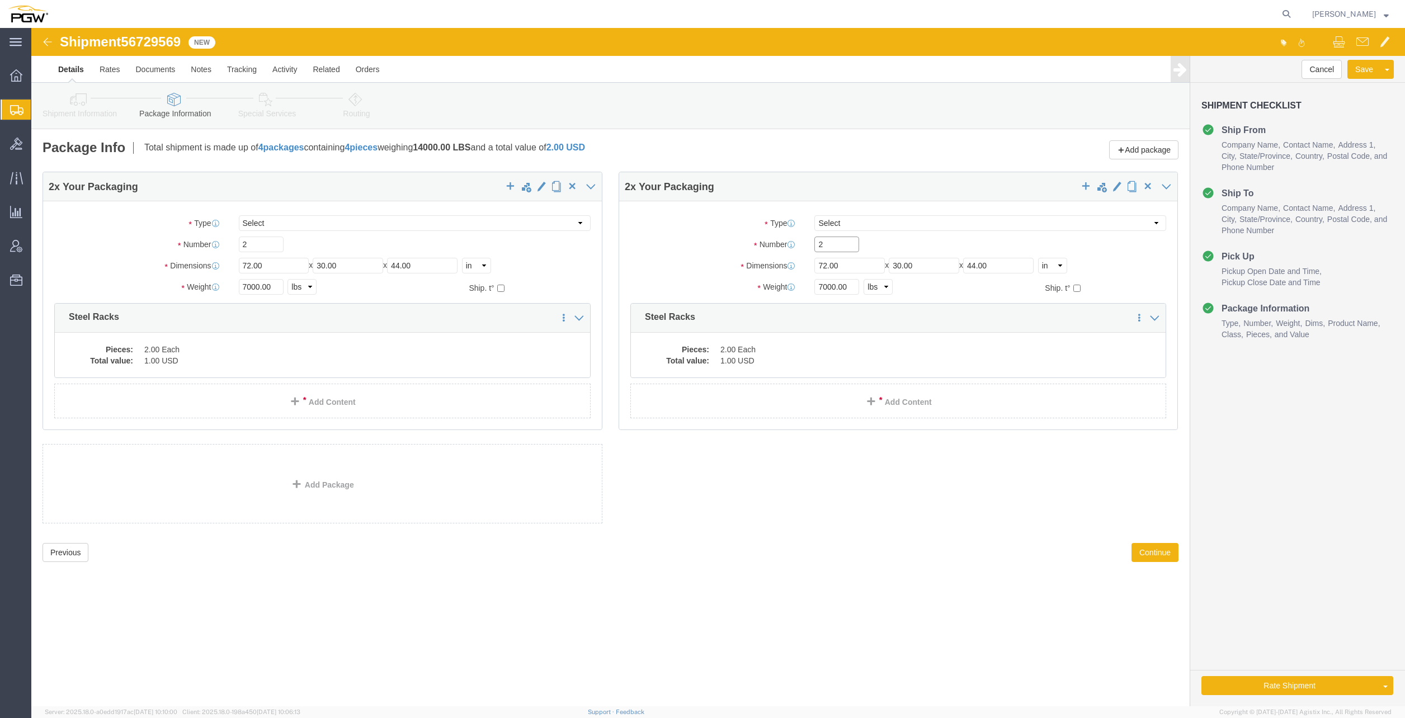
drag, startPoint x: 809, startPoint y: 215, endPoint x: 768, endPoint y: 211, distance: 40.5
click div "Number 2"
type input "10"
click input "7000.00"
drag, startPoint x: 815, startPoint y: 261, endPoint x: 657, endPoint y: 244, distance: 158.5
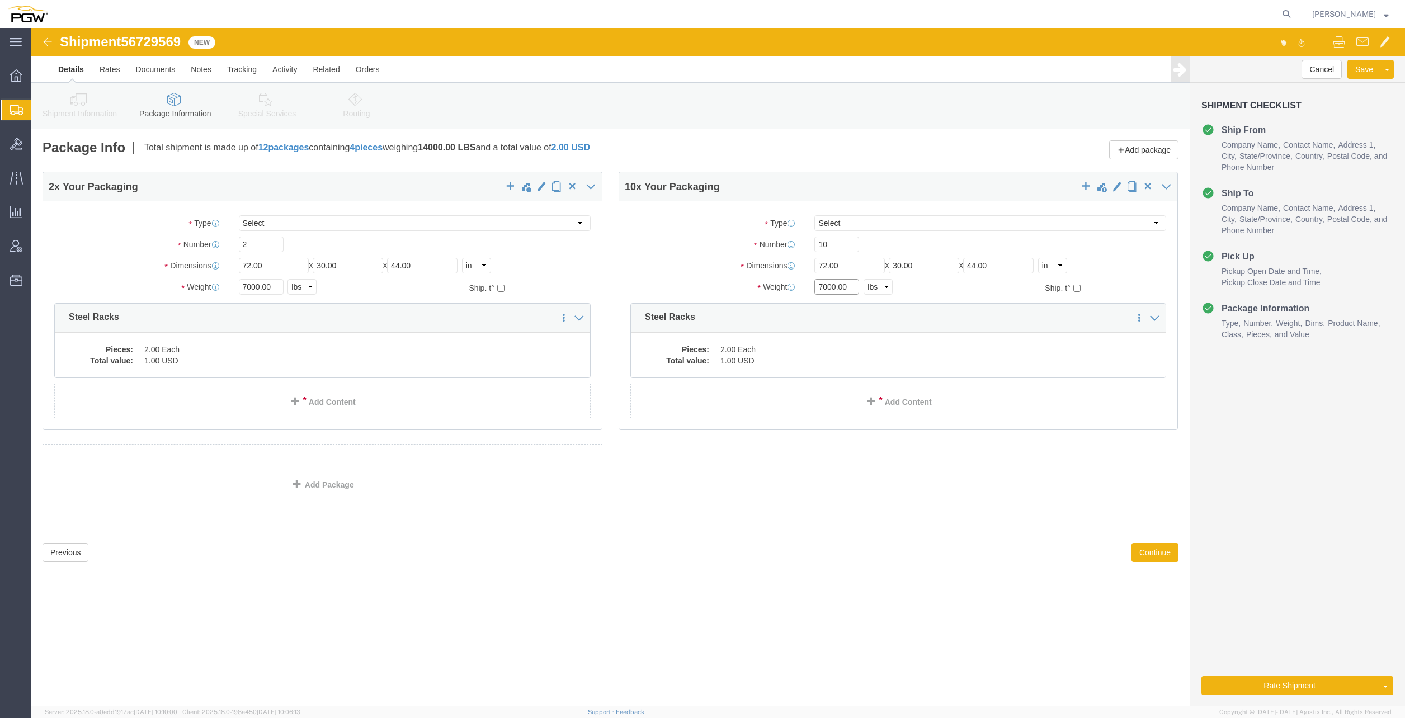
click div "Package Type Select Bale(s) Basket(s) Bolt(s) Bottle(s) Buckets Bulk Bundle(s) …"
type input "29000.00"
click dd "1.00 USD"
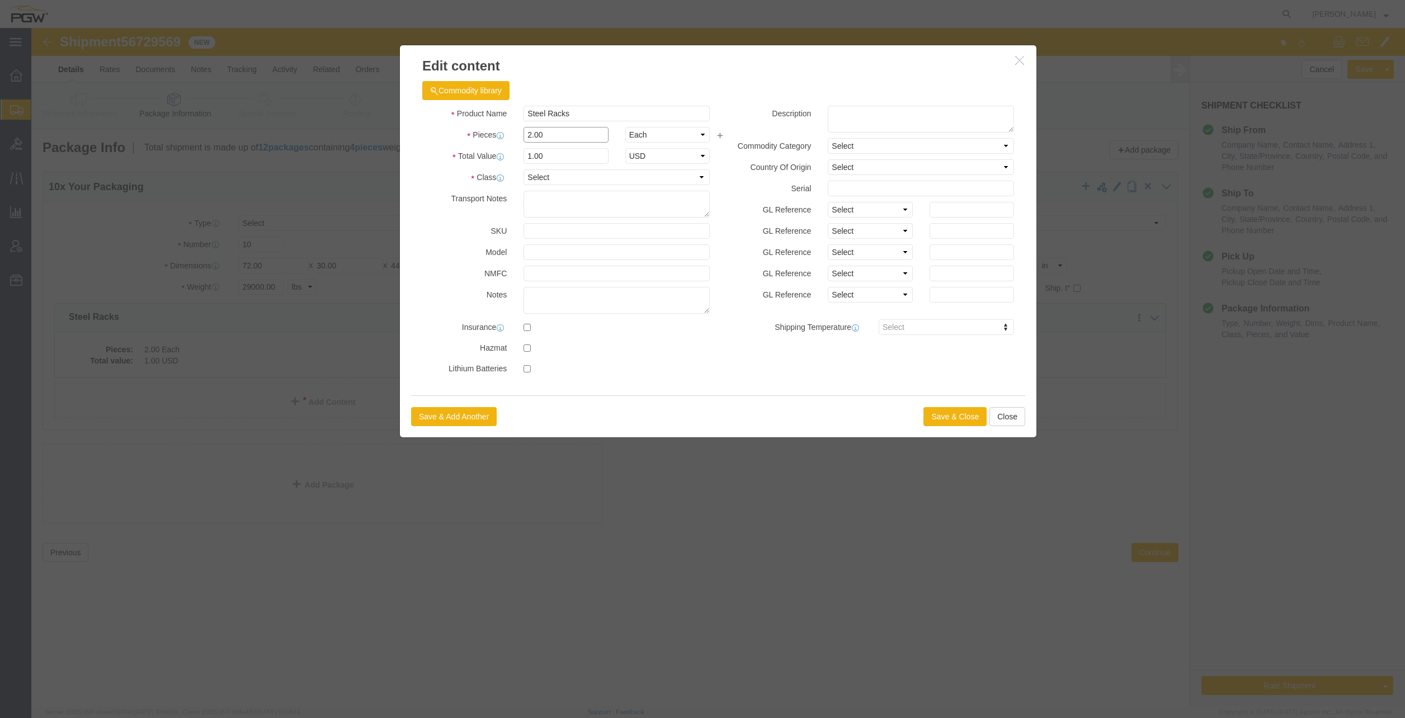
drag, startPoint x: 521, startPoint y: 108, endPoint x: 396, endPoint y: 91, distance: 126.0
click div "Product Name Steel Racks Pieces 2.00 Select Bag Barrels 100Board Feet Bottle Bo…"
type input "10.00"
click input "5"
click div "Product Name Steel Racks Pieces 10.00 Select Bag Barrels 100Board Feet Bottle B…"
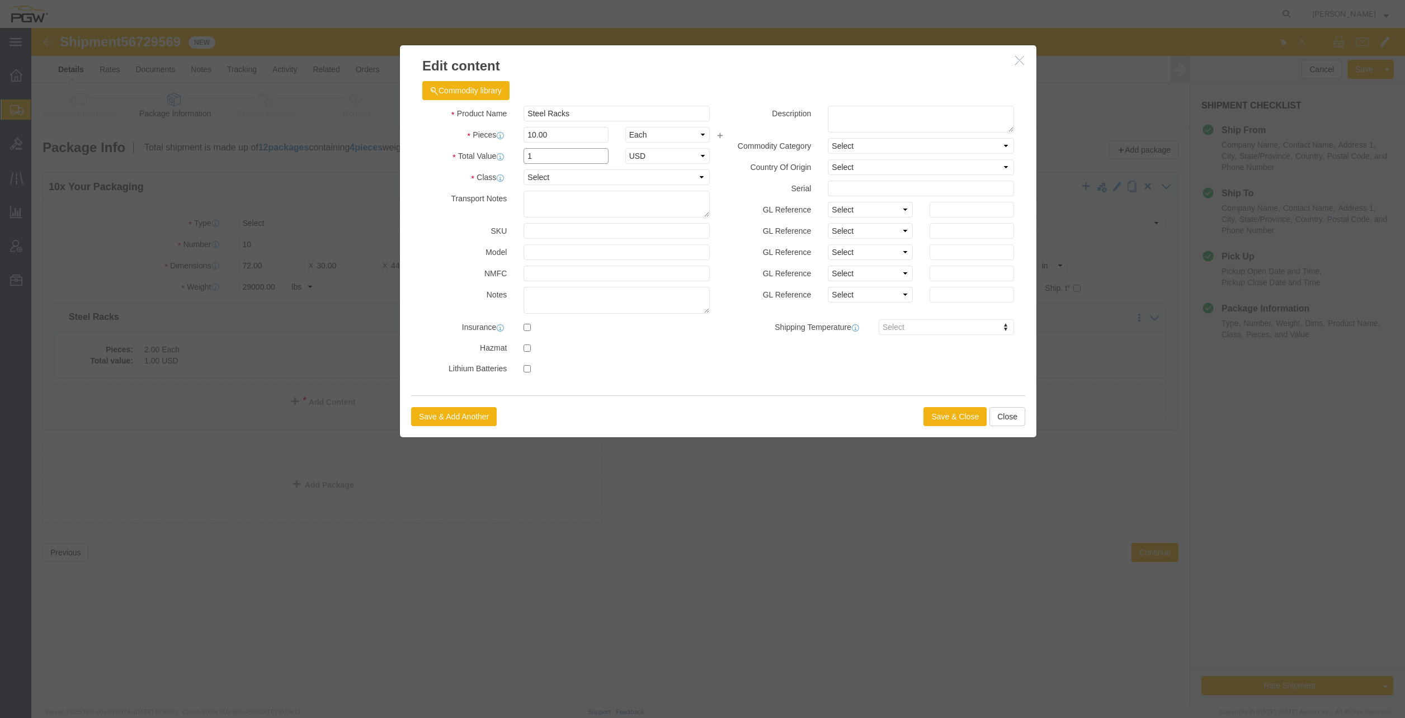
type input "1.00"
click button "Save & Close"
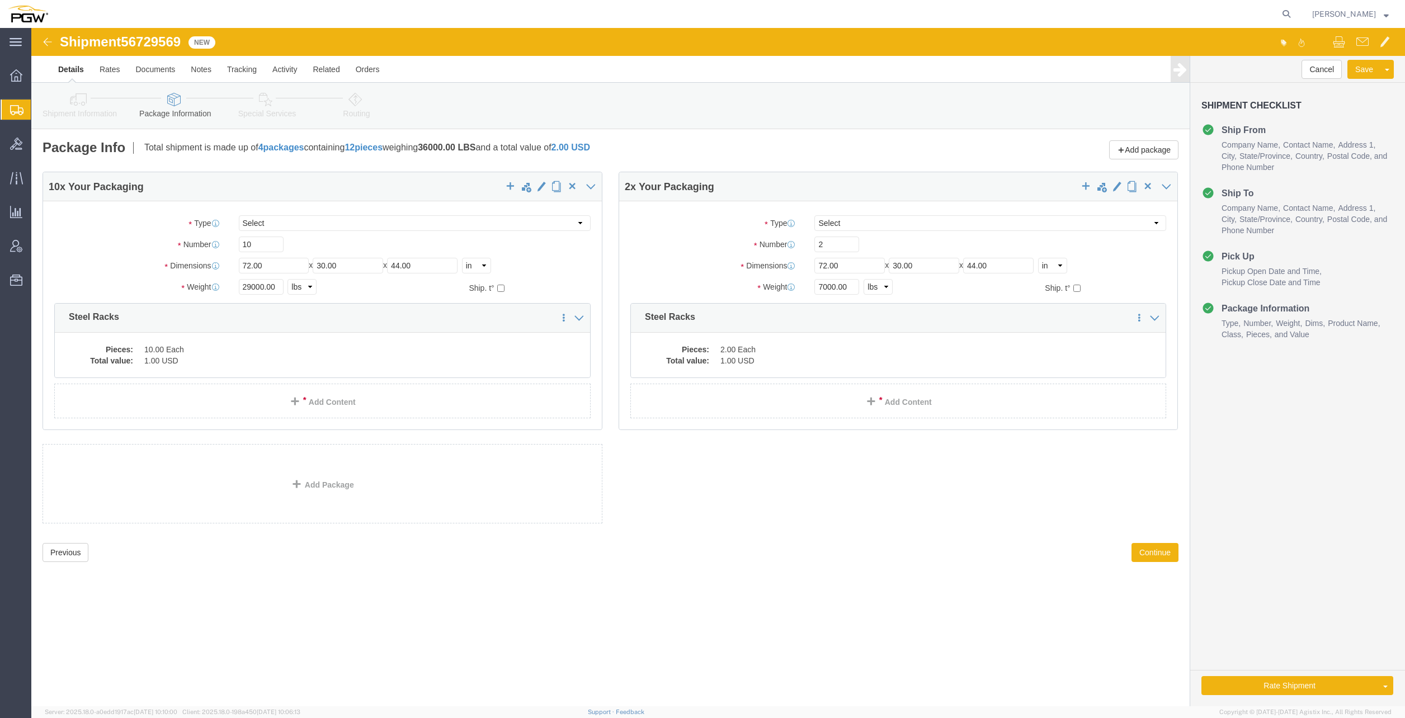
click icon
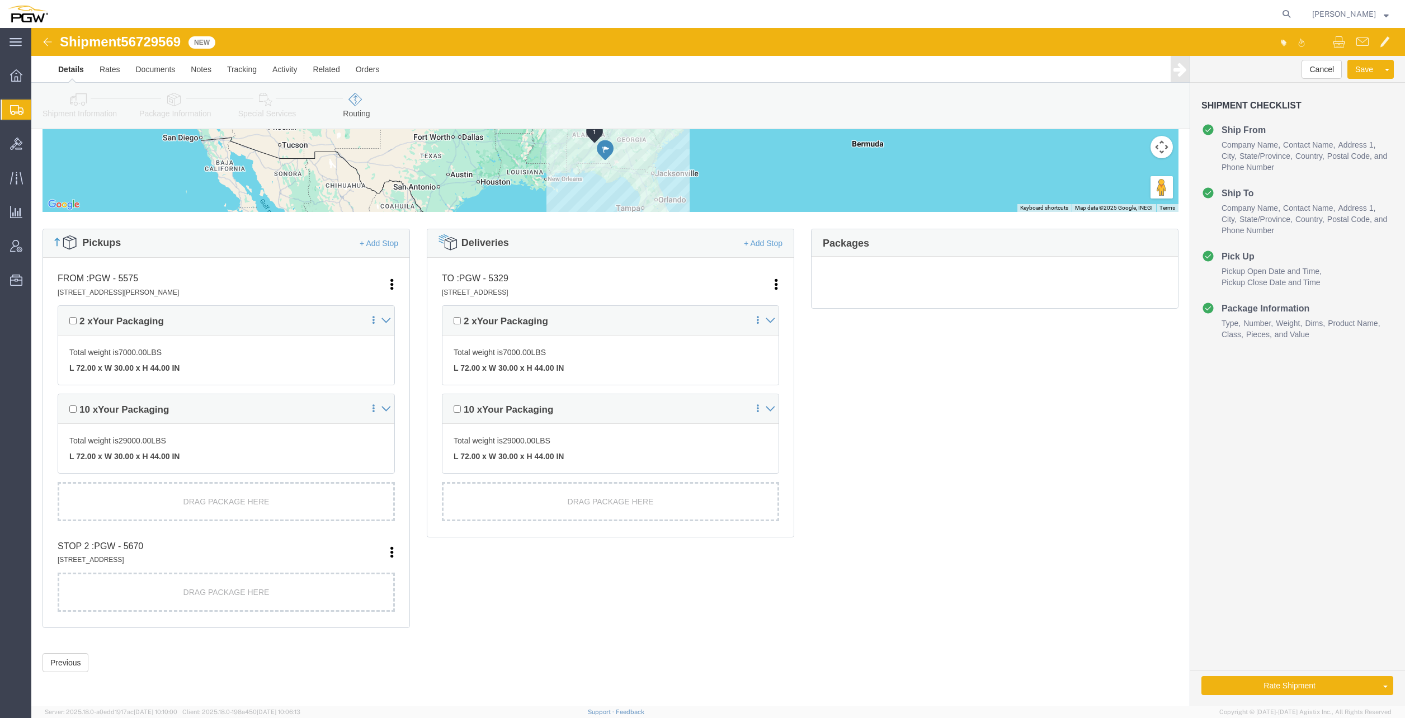
scroll to position [116, 0]
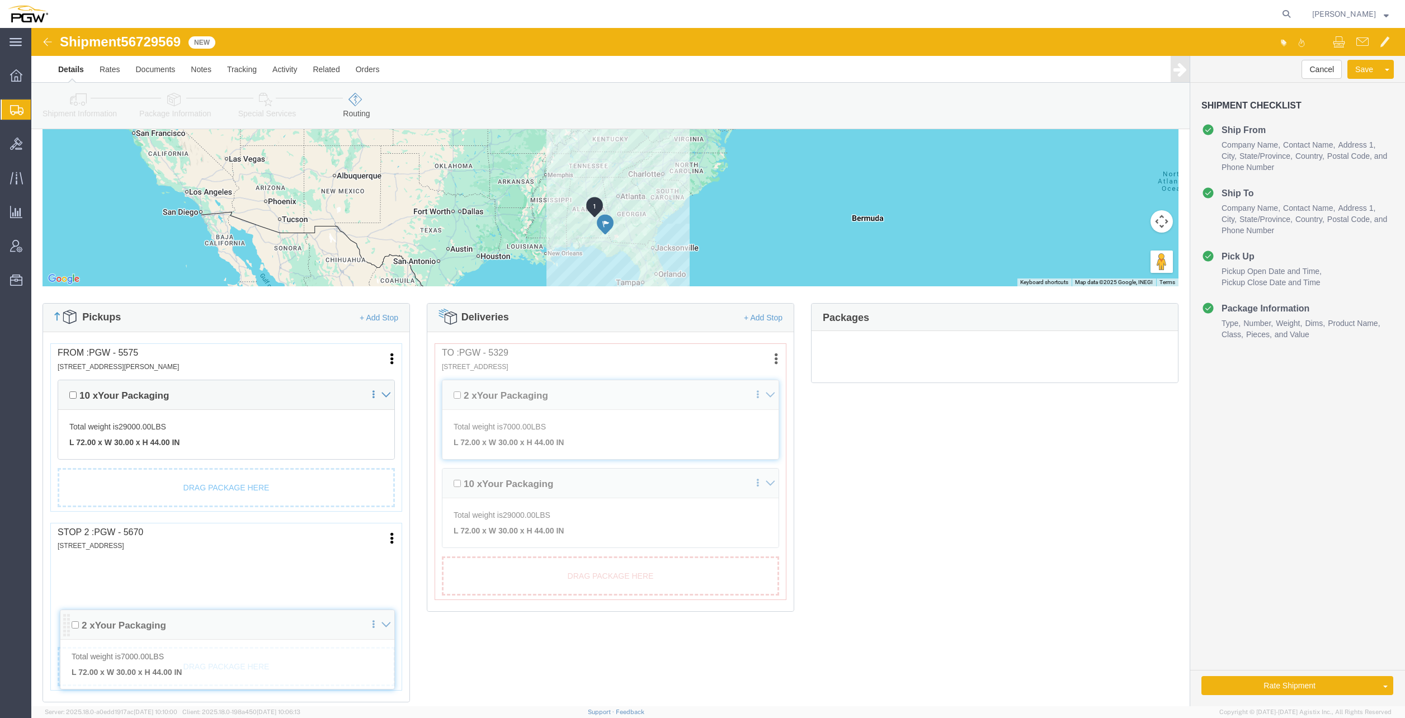
drag, startPoint x: 32, startPoint y: 291, endPoint x: 35, endPoint y: 587, distance: 295.8
click div "Pickups + Add Stop From : PGW - 5575 [STREET_ADDRESS][PERSON_NAME] Edit Move to…"
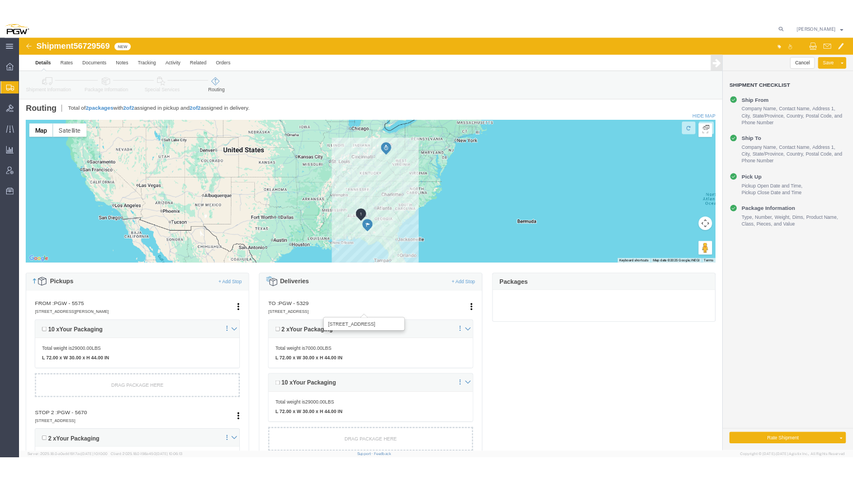
scroll to position [0, 0]
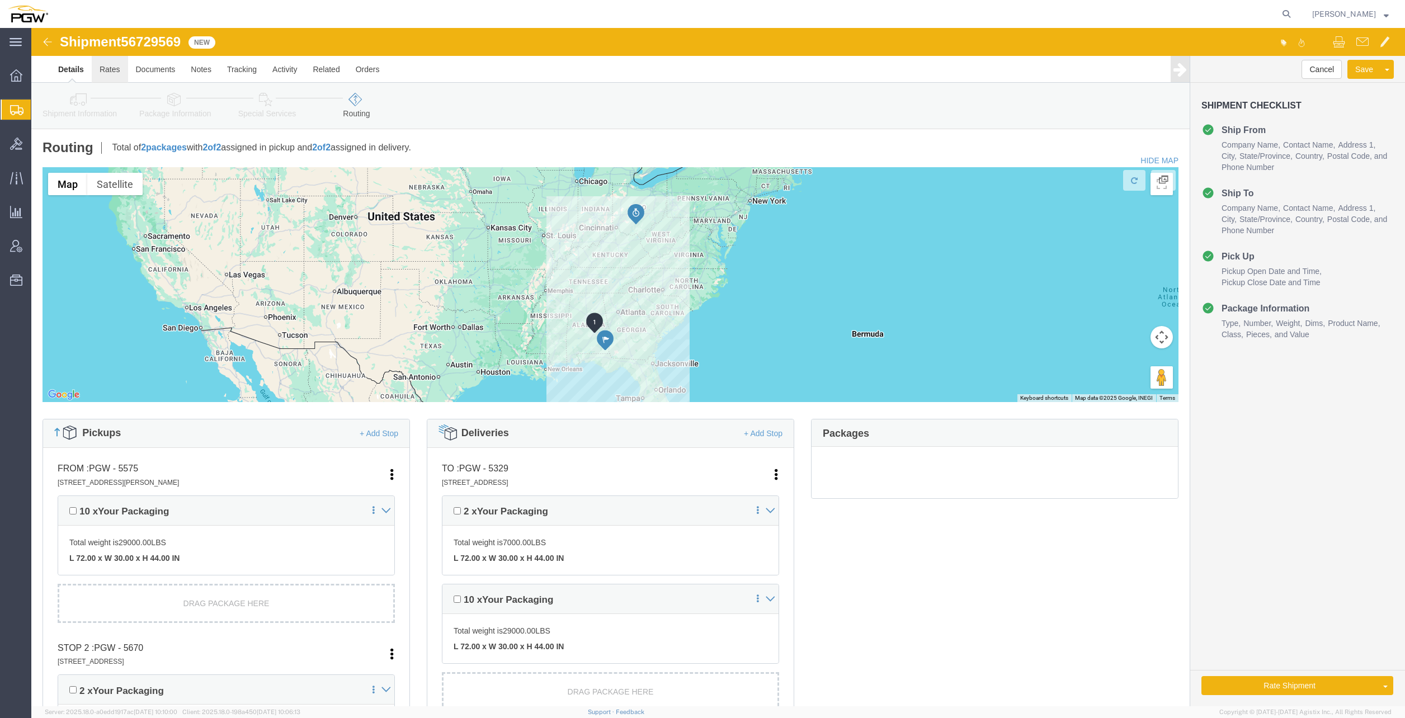
click link "Rates"
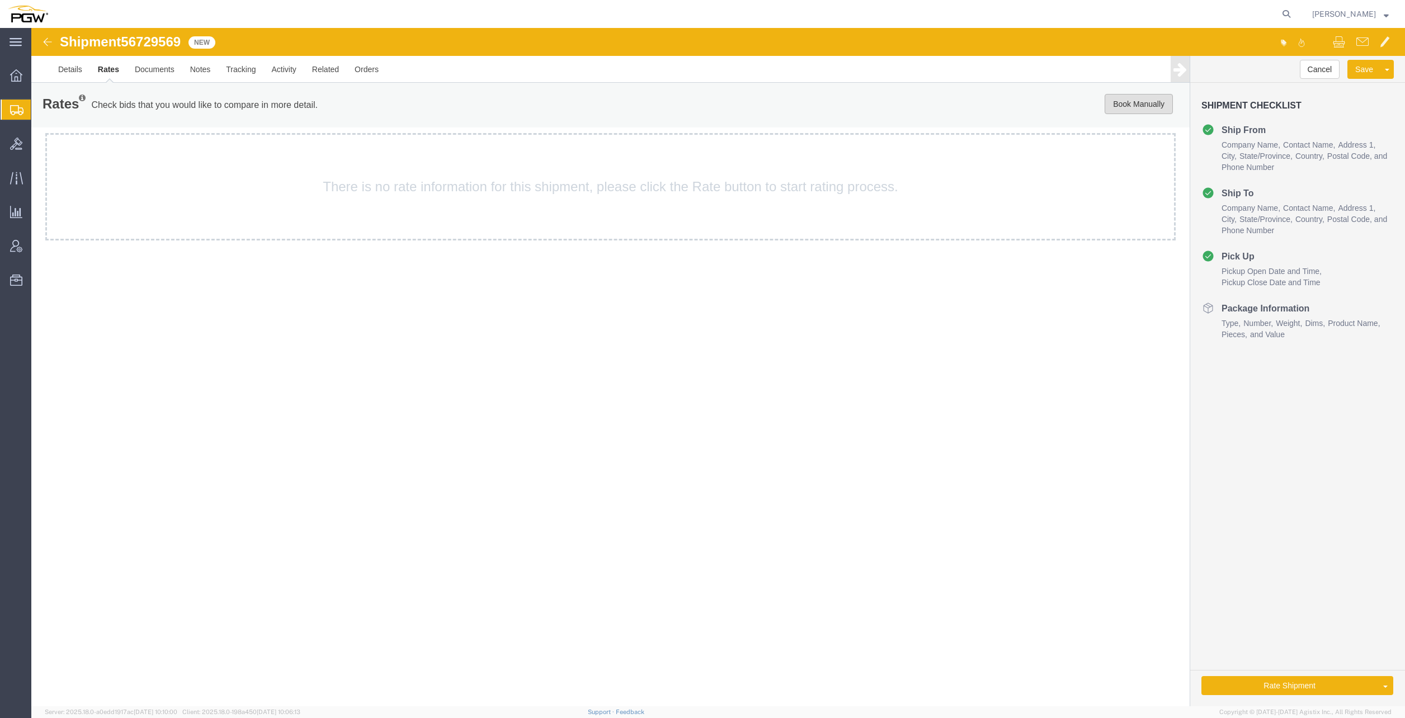
click at [1120, 106] on button "Book Manually" at bounding box center [1138, 104] width 68 height 20
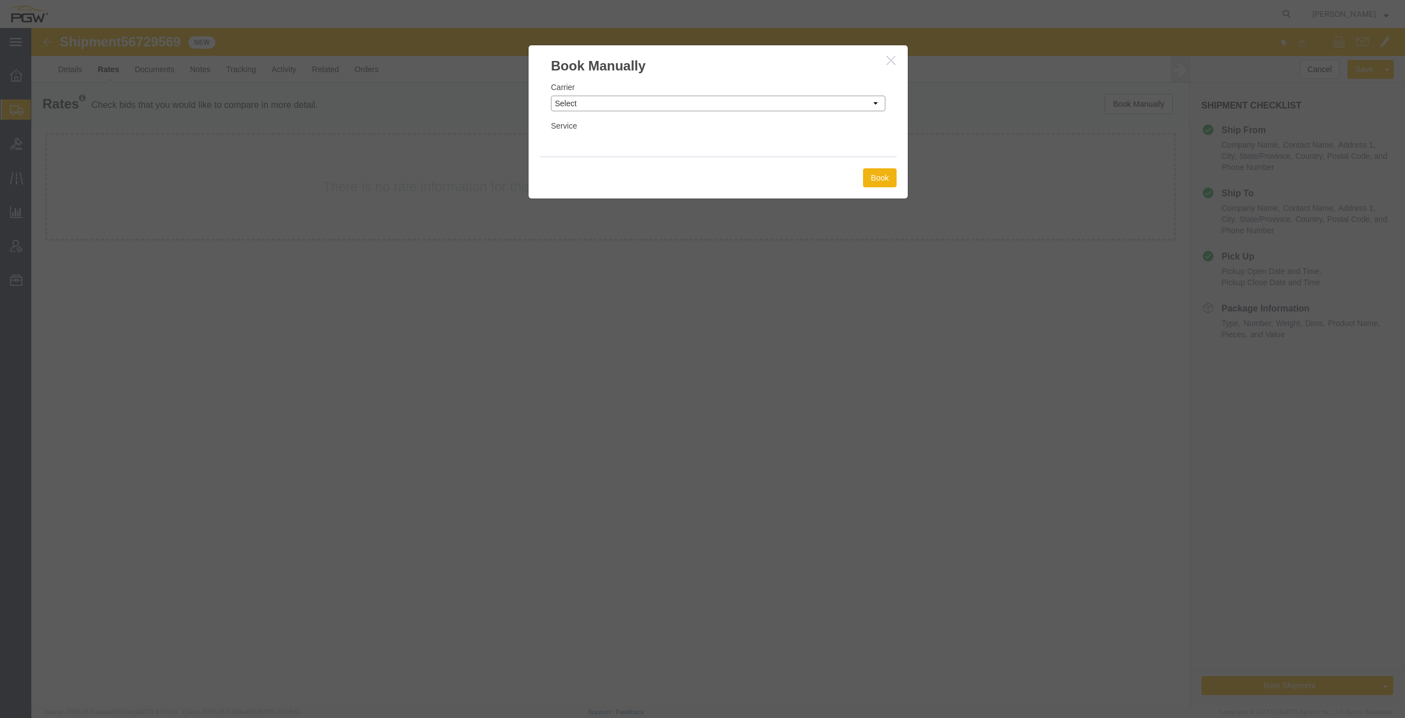
click at [702, 98] on select "Select Add New Carrier (and default service) A. [PERSON_NAME] Inc ABF Freight S…" at bounding box center [718, 104] width 334 height 16
select select "4776"
click at [551, 96] on select "Select Add New Carrier (and default service) A. [PERSON_NAME] Inc ABF Freight S…" at bounding box center [718, 104] width 334 height 16
click at [702, 148] on select "Select TL Standard 3 - 5 Day" at bounding box center [718, 142] width 334 height 16
select select "14292"
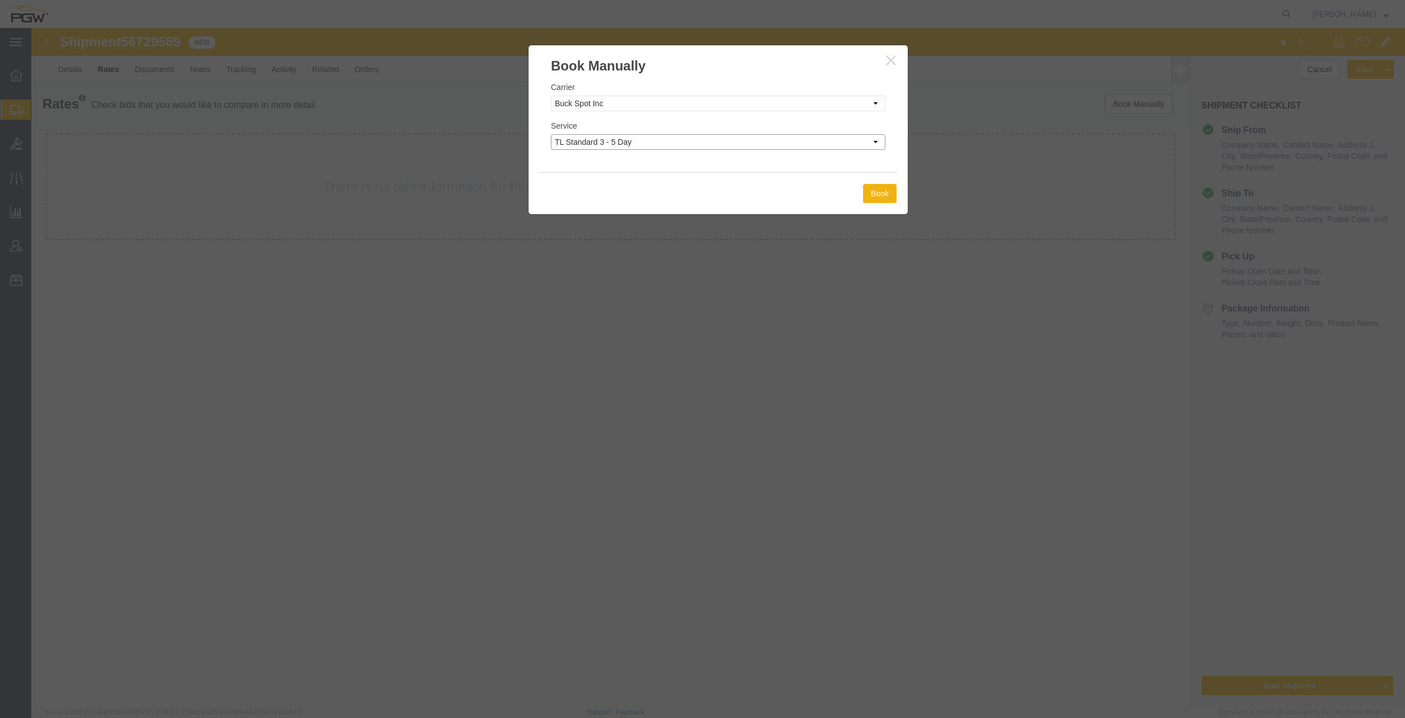
click at [551, 134] on select "Select TL Standard 3 - 5 Day" at bounding box center [718, 142] width 334 height 16
click at [876, 199] on button "Book" at bounding box center [880, 193] width 34 height 19
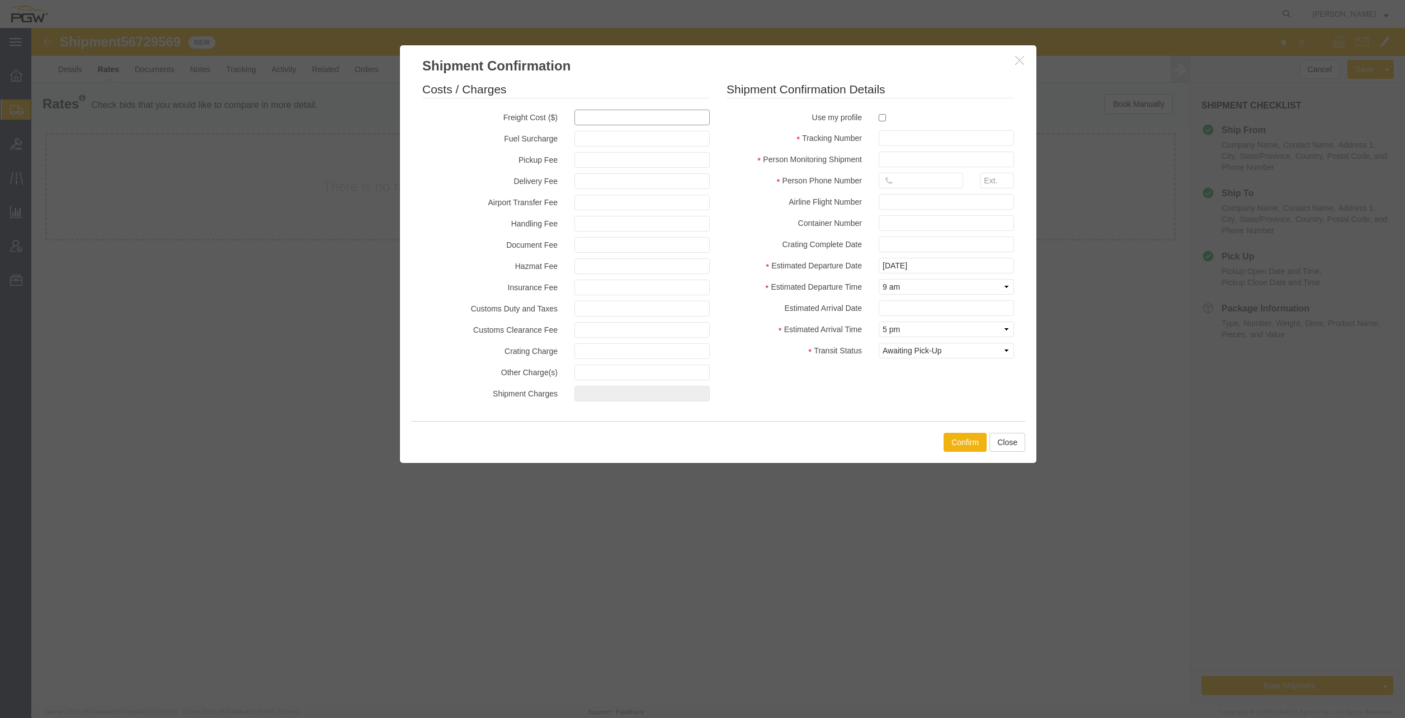
click at [629, 119] on input "text" at bounding box center [641, 118] width 135 height 16
type input "1595.4"
type input "1,595.40"
click at [881, 118] on input "checkbox" at bounding box center [882, 117] width 7 height 7
checkbox input "true"
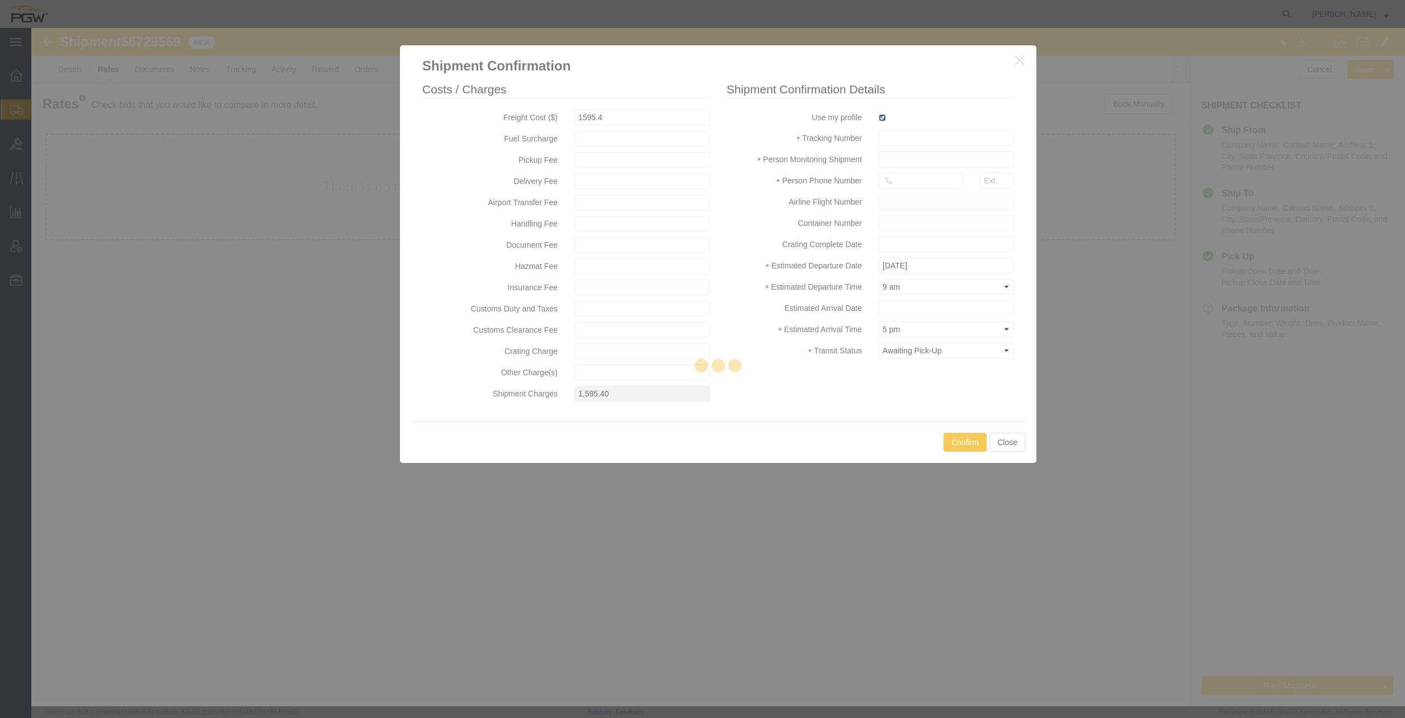
type input "[PERSON_NAME]"
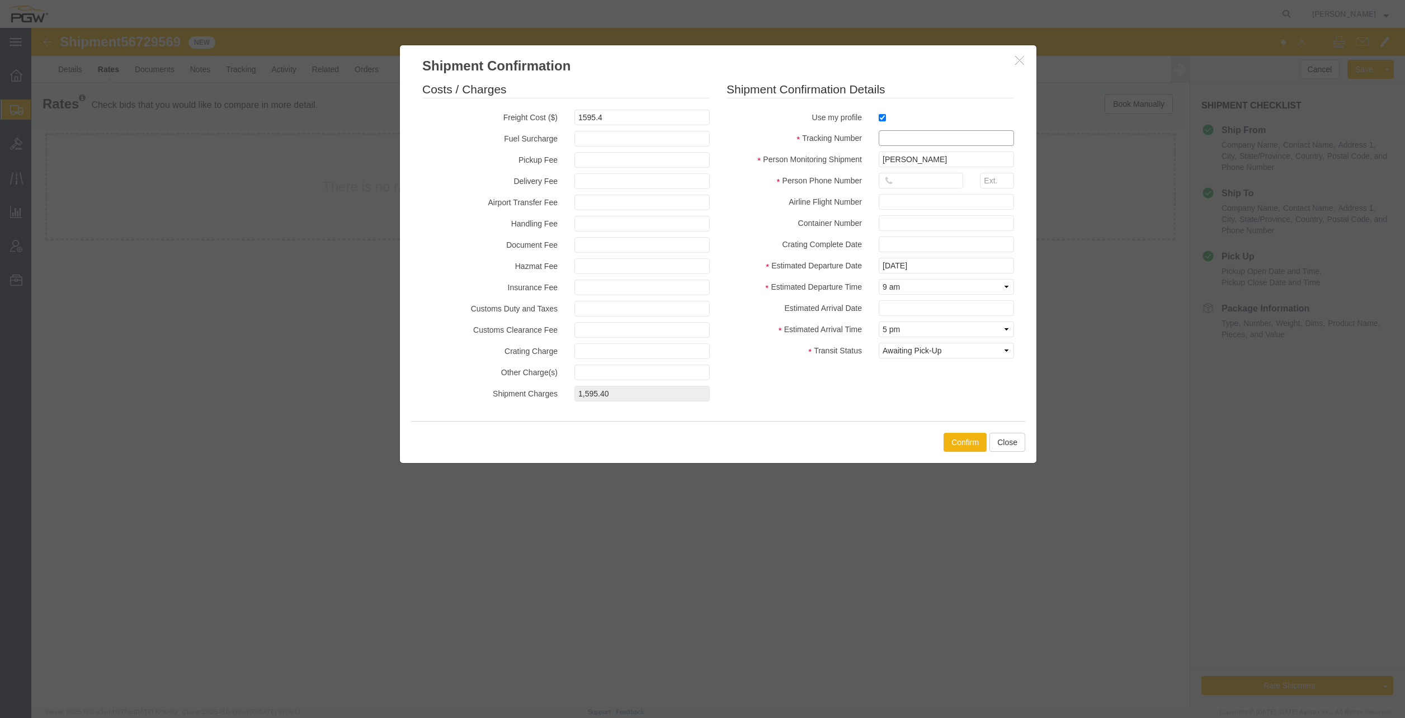
click at [896, 139] on input "text" at bounding box center [946, 138] width 135 height 16
paste input "56729569"
type input "56729569"
click at [904, 177] on input "text" at bounding box center [921, 181] width 84 height 16
type input "7402538648"
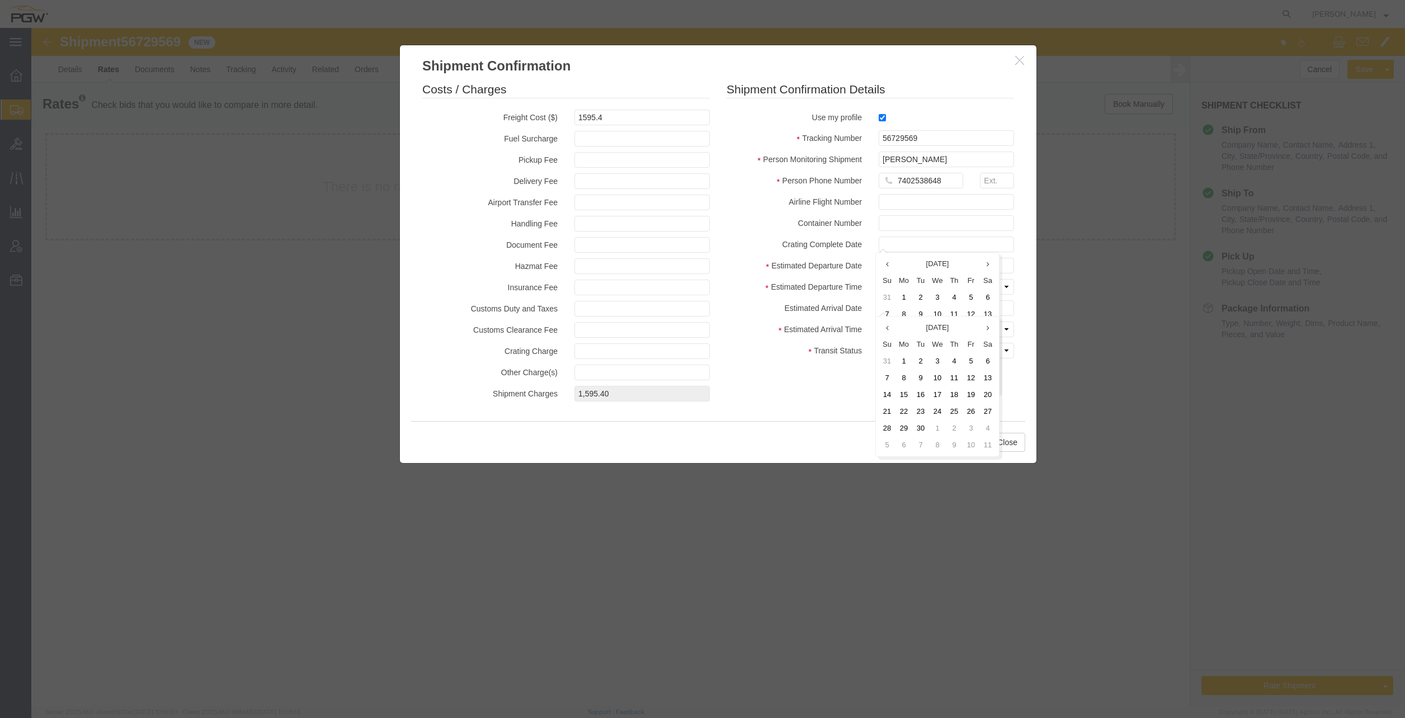
click at [720, 332] on label "Estimated Arrival Time" at bounding box center [794, 328] width 152 height 13
click at [898, 312] on input "text" at bounding box center [946, 308] width 135 height 16
click at [851, 396] on div "Costs / Charges Freight Cost ($) 1595.4 Fuel Surcharge Pickup Fee Delivery Fee …" at bounding box center [718, 244] width 608 height 326
click at [911, 303] on input "text" at bounding box center [946, 308] width 135 height 16
click at [894, 394] on td "14" at bounding box center [890, 394] width 17 height 17
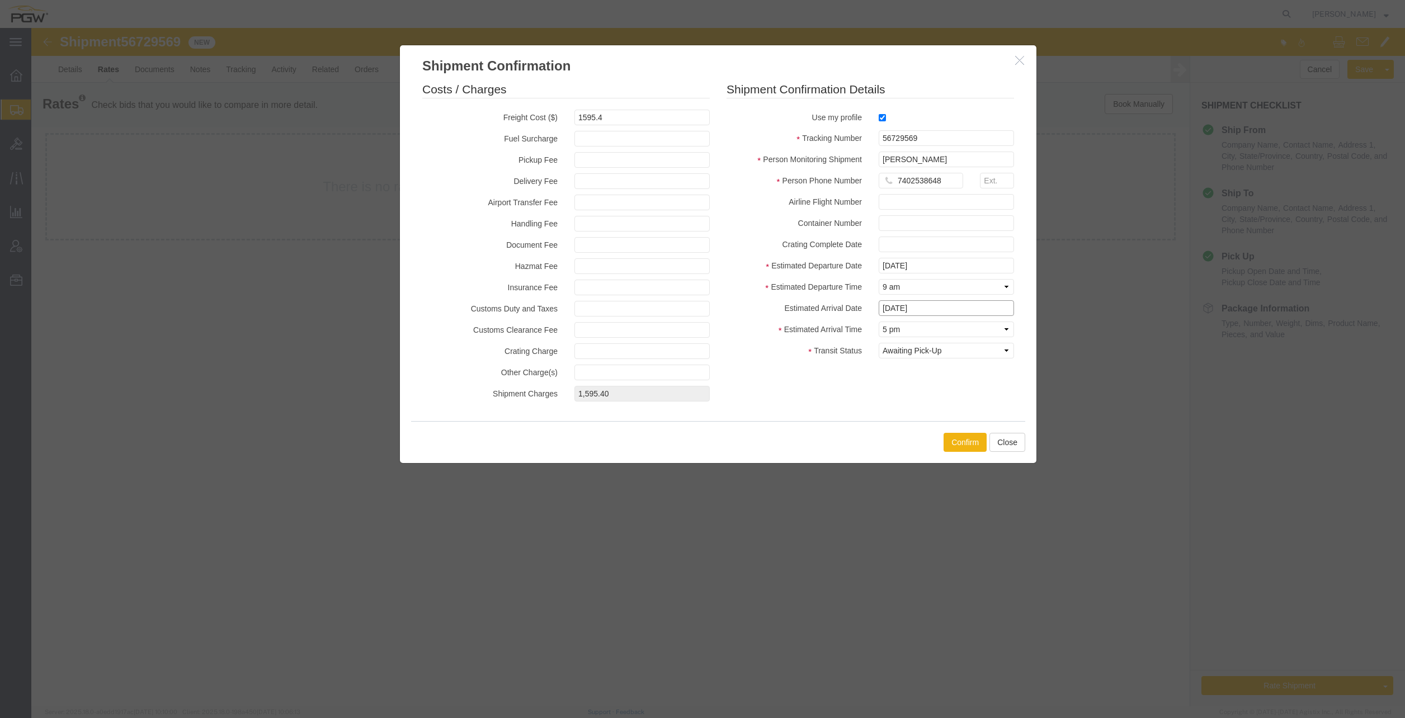
click at [899, 310] on input "[DATE]" at bounding box center [946, 308] width 135 height 16
click at [942, 379] on td "10" at bounding box center [940, 378] width 17 height 17
type input "[DATE]"
click at [927, 331] on select "Select Midnight 1 am 2 am 3 am 4 am 5 am 6 am 7 am 8 am 9 am 10 am 11 am 12 Noo…" at bounding box center [946, 330] width 135 height 16
select select "0000"
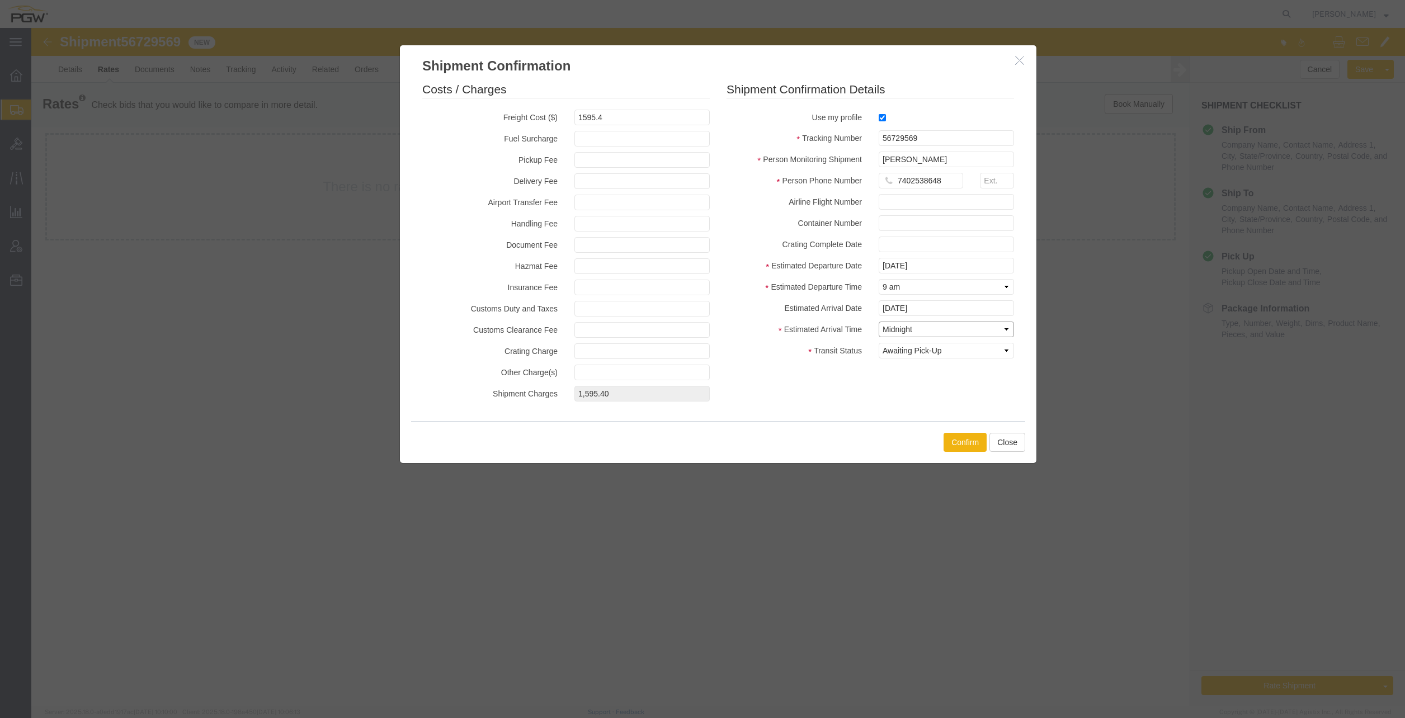
click at [879, 322] on select "Select Midnight 1 am 2 am 3 am 4 am 5 am 6 am 7 am 8 am 9 am 10 am 11 am 12 Noo…" at bounding box center [946, 330] width 135 height 16
click at [948, 444] on button "Confirm" at bounding box center [964, 442] width 43 height 19
